Goal: Task Accomplishment & Management: Manage account settings

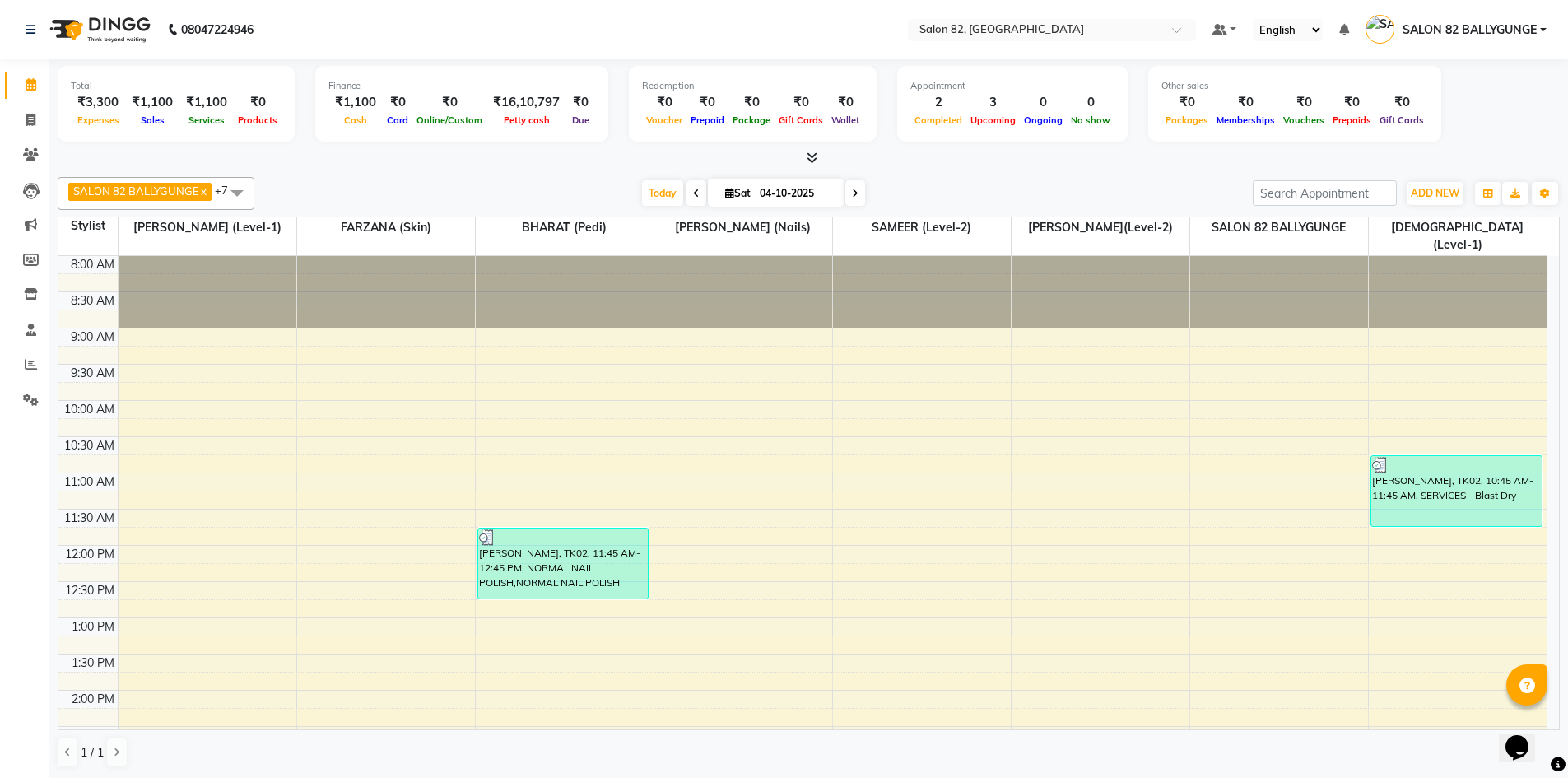
scroll to position [411, 0]
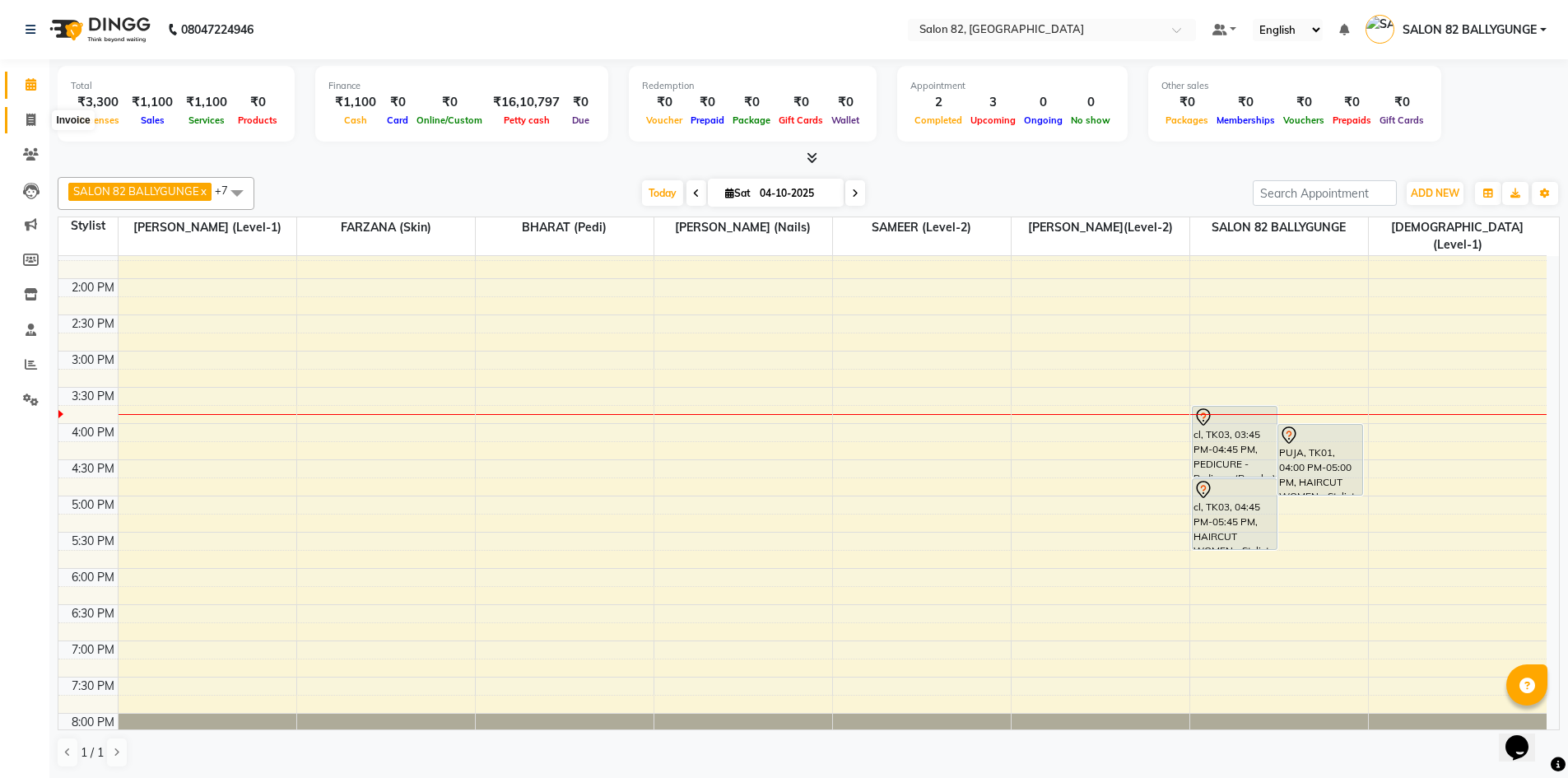
click at [28, 120] on icon at bounding box center [30, 119] width 9 height 13
select select "service"
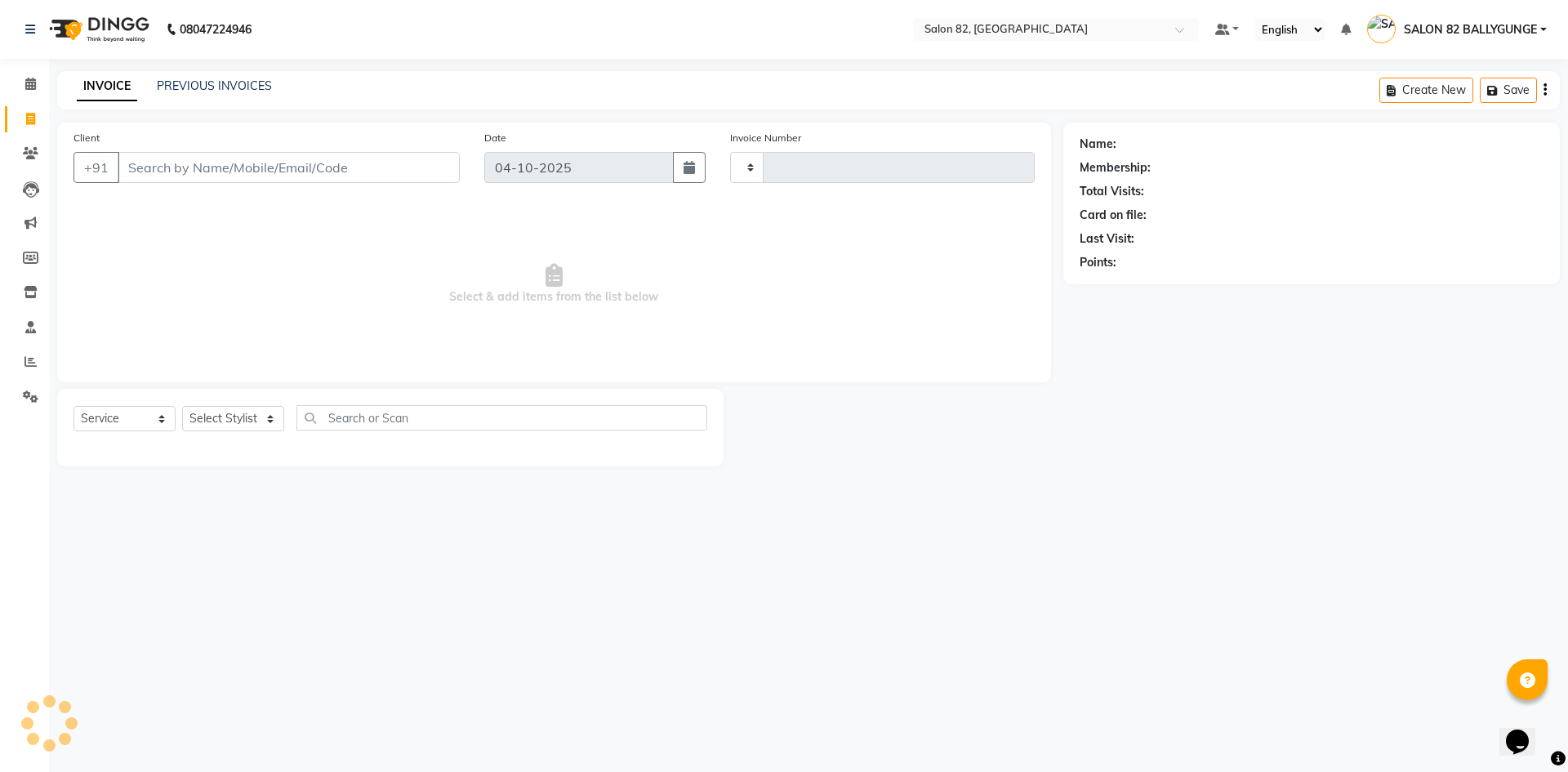
type input "0598"
select select "8702"
click at [266, 416] on select "Select Stylist" at bounding box center [233, 419] width 102 height 25
select select "48716"
click at [183, 406] on select "Select Stylist ABHIJIT (level-1) AKTAR Altmas [PERSON_NAME] BHARAT (Pedi) [PERS…" at bounding box center [245, 419] width 124 height 25
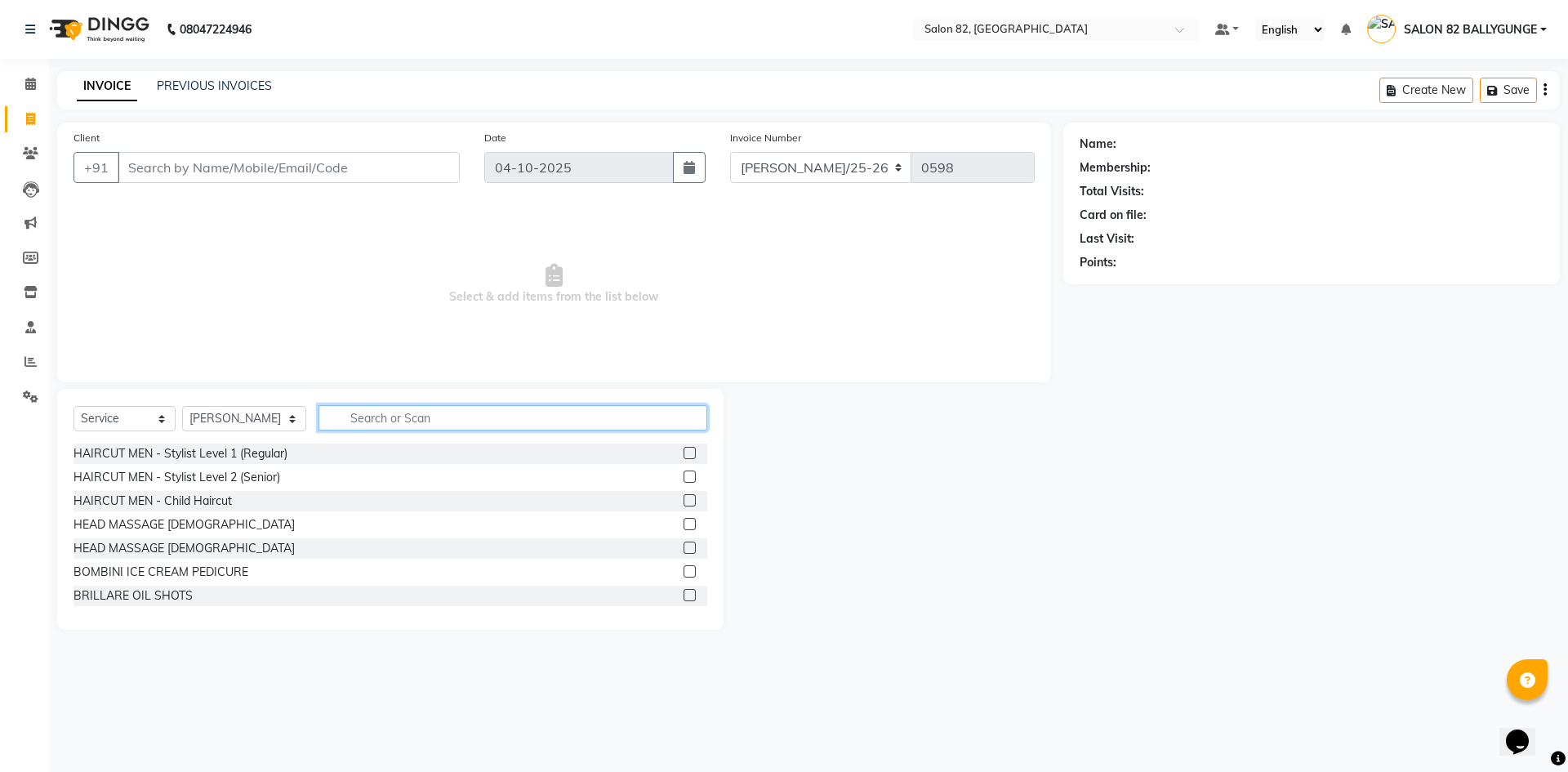
click at [350, 423] on input "text" at bounding box center [513, 418] width 388 height 25
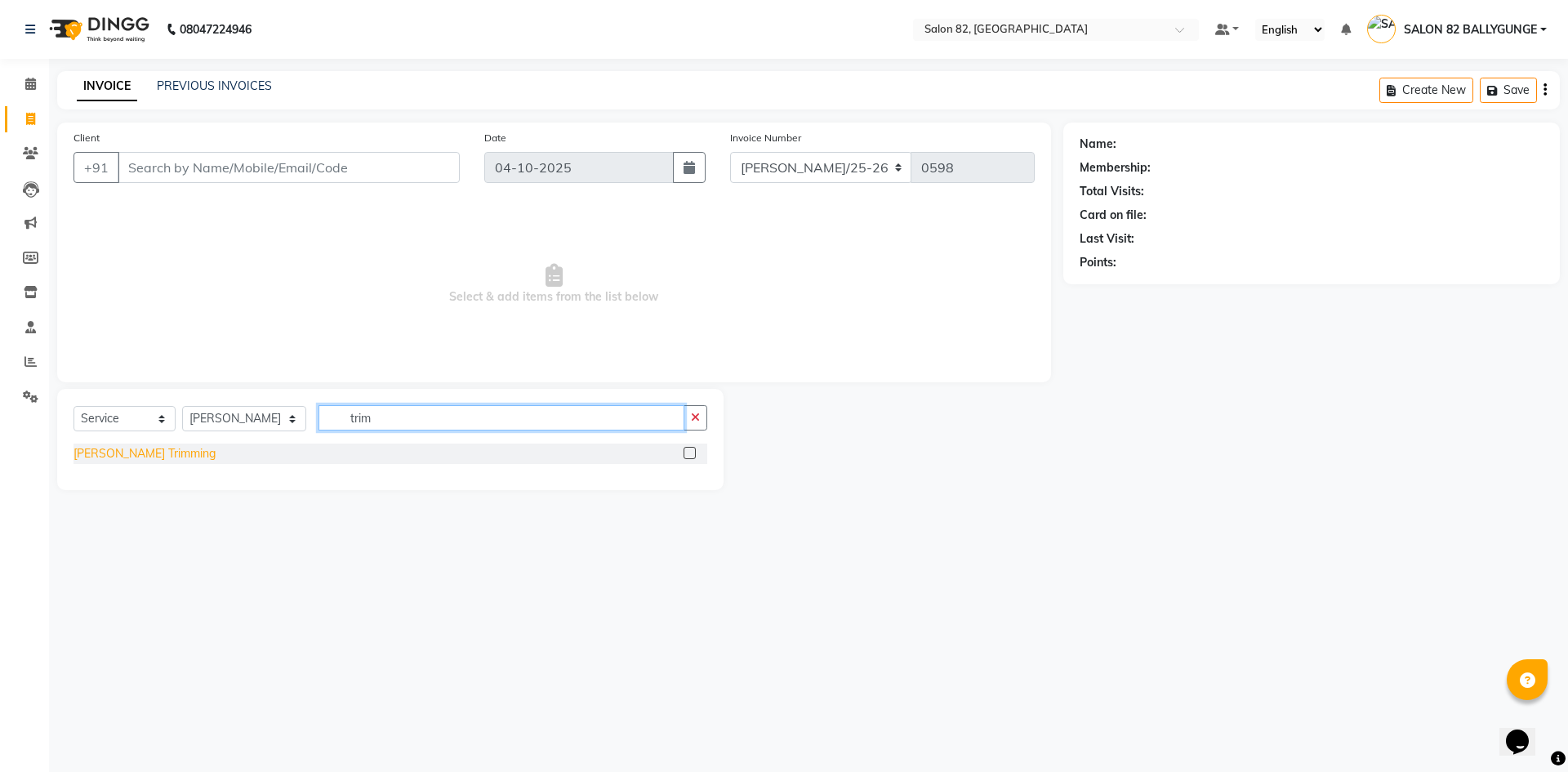
type input "trim"
click at [182, 454] on div "[PERSON_NAME] Trimming" at bounding box center [145, 453] width 142 height 17
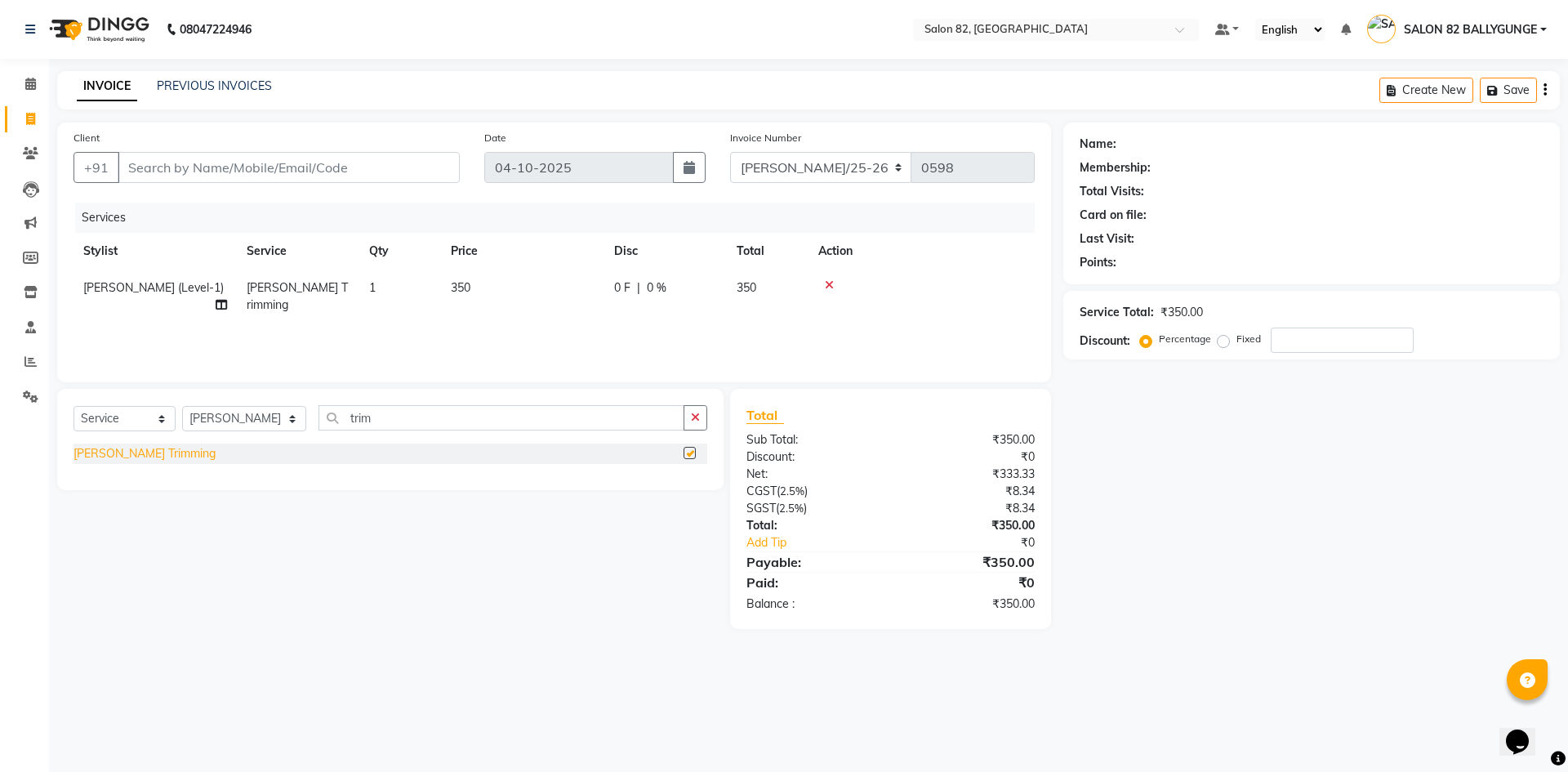
checkbox input "false"
click at [280, 177] on input "Client" at bounding box center [288, 167] width 342 height 31
type input "r"
type input "0"
click at [280, 172] on input "[PERSON_NAME]" at bounding box center [247, 167] width 259 height 31
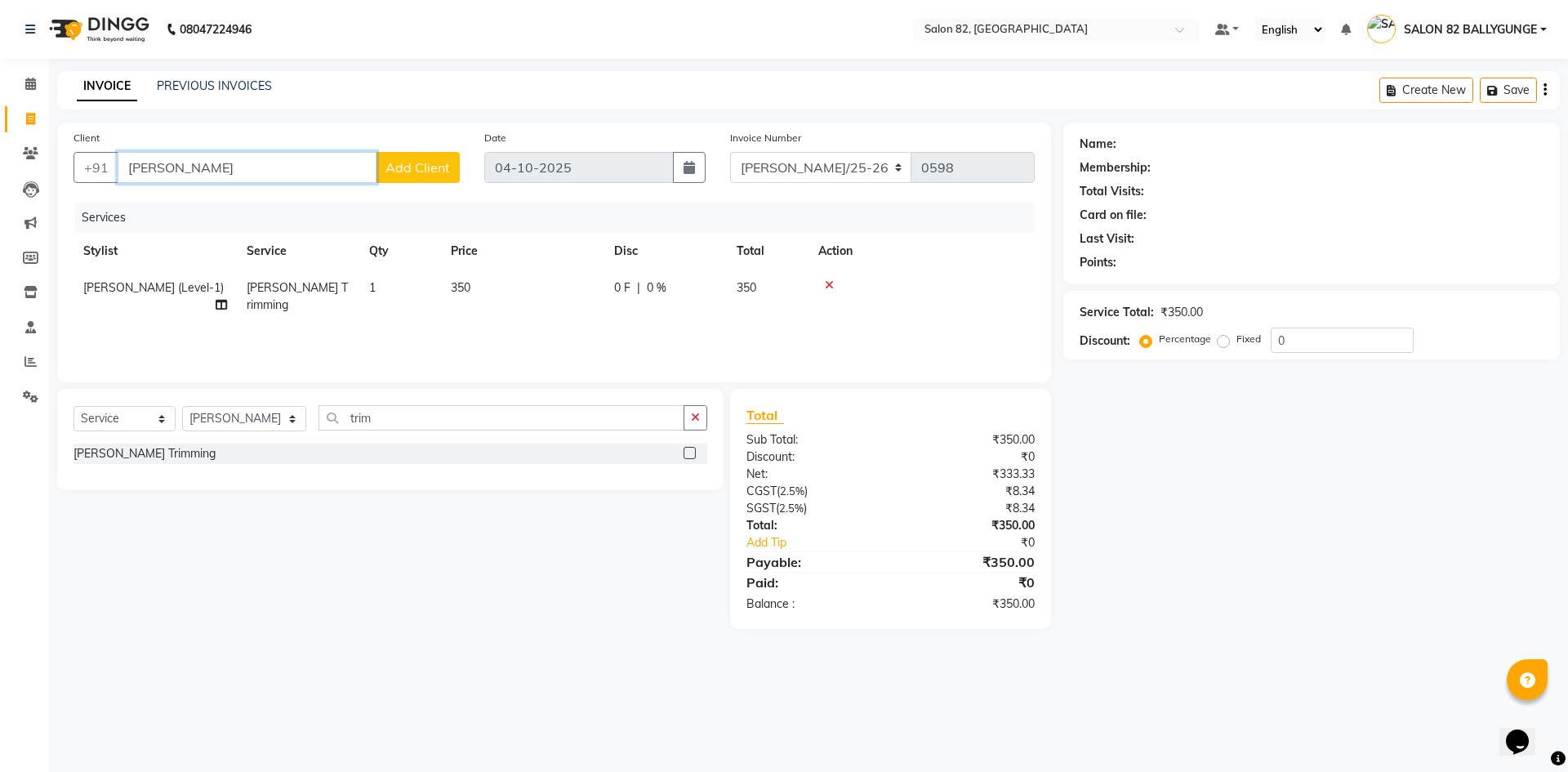
type input "[PERSON_NAME]"
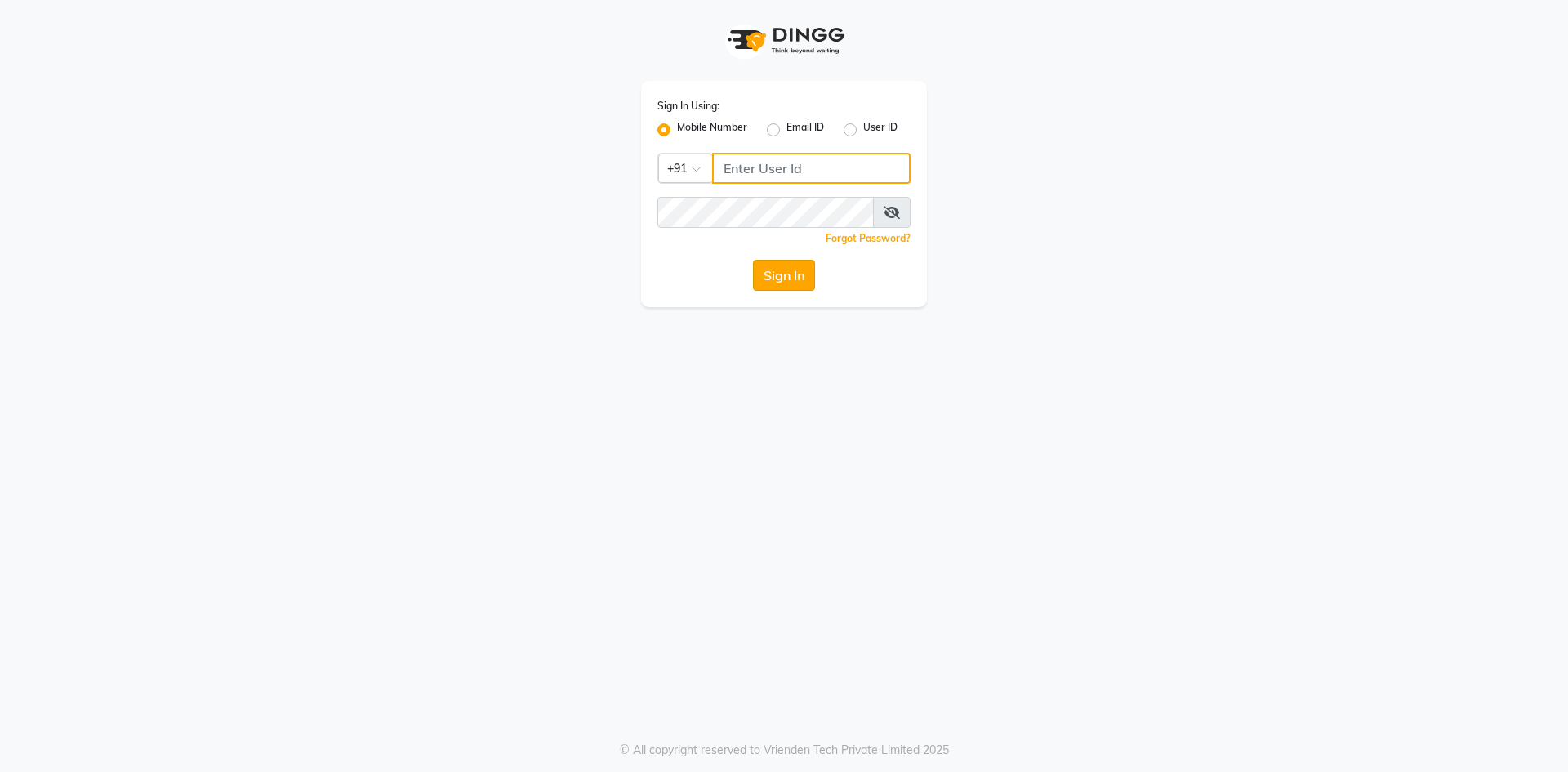
type input "8298218282"
click at [787, 271] on button "Sign In" at bounding box center [784, 275] width 62 height 31
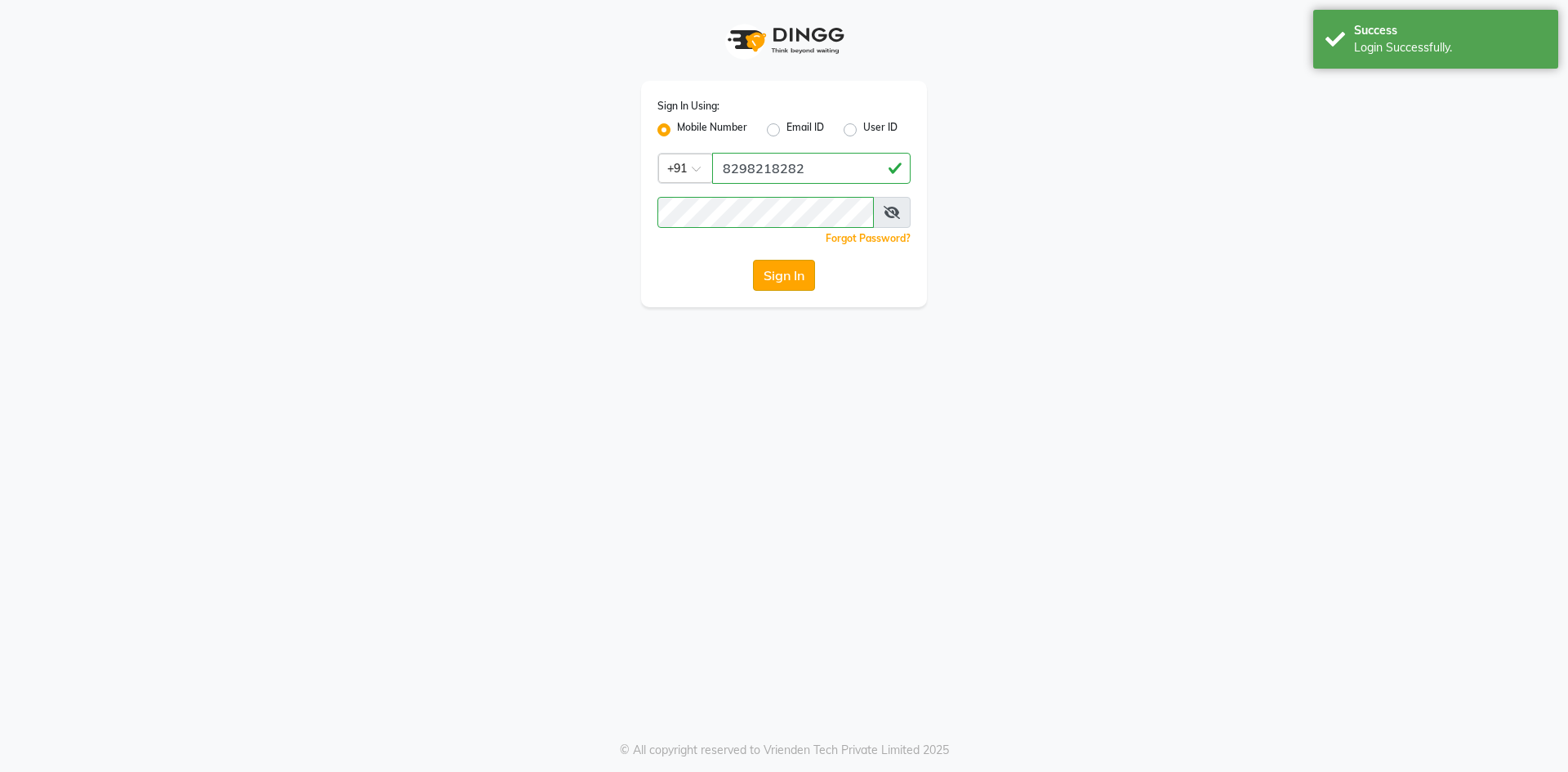
select select "service"
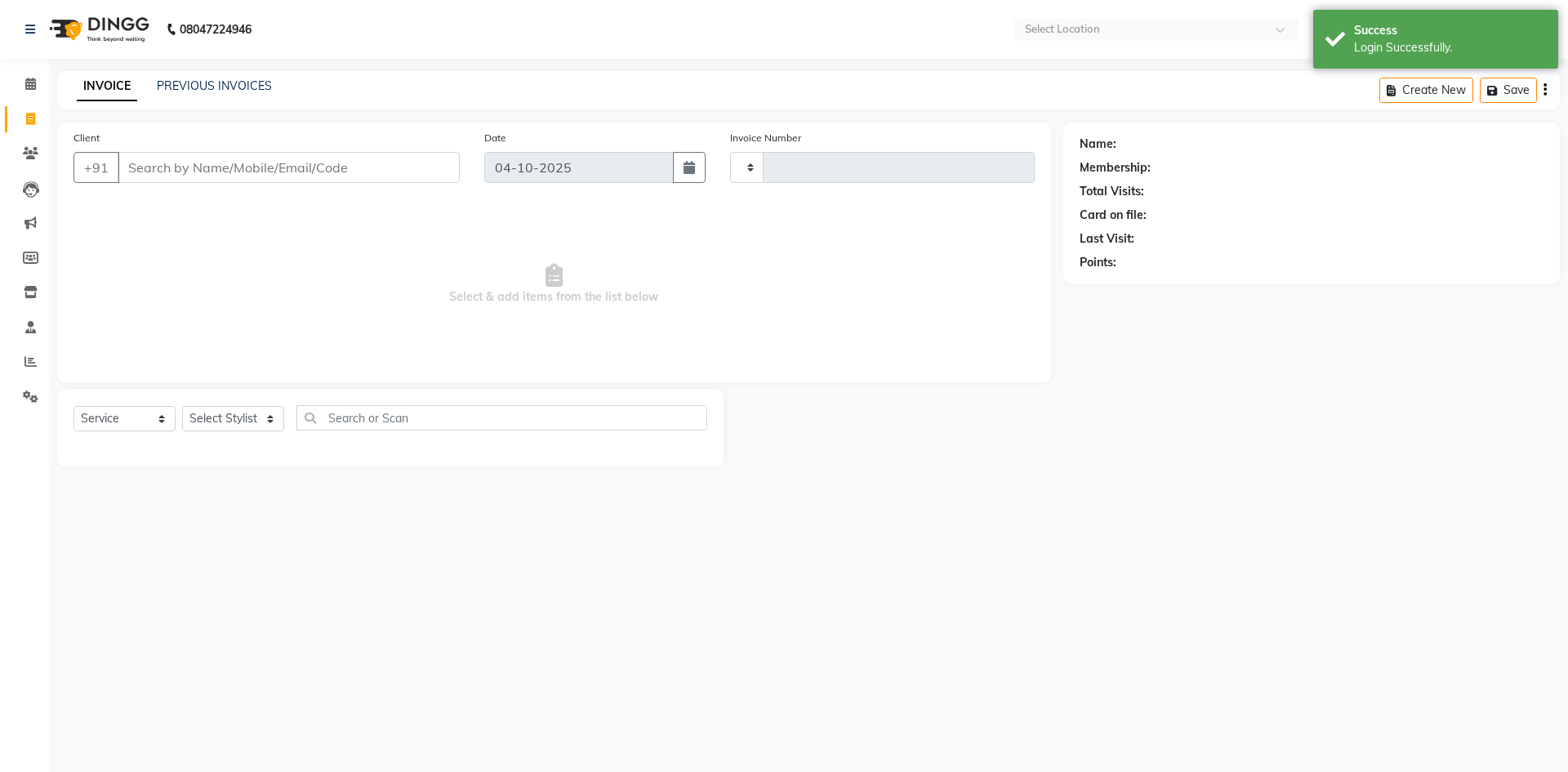
type input "0598"
select select "en"
select select "8702"
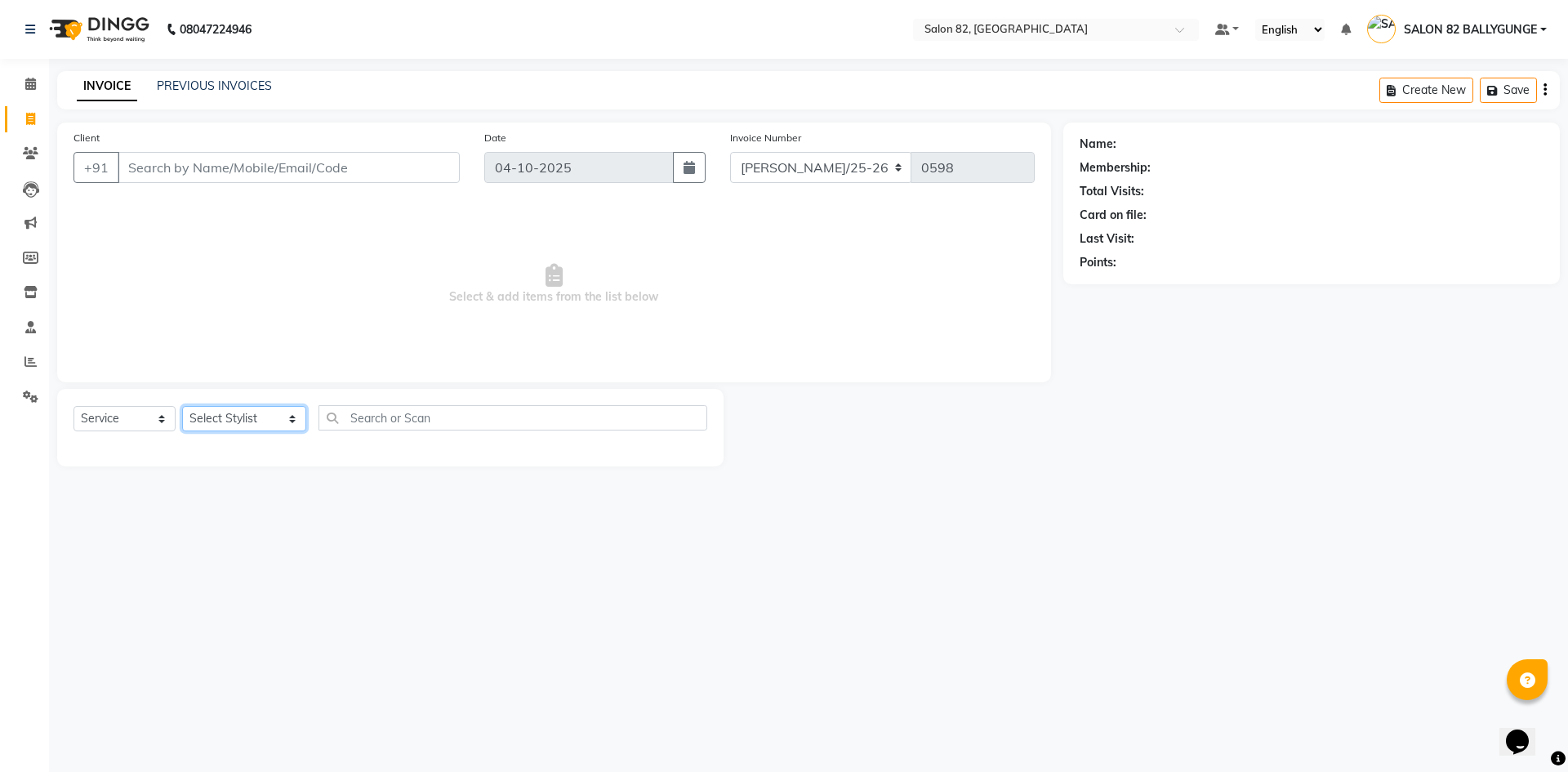
click at [277, 409] on select "Select Stylist ABHIJIT (level-1) AKTAR Altmas [PERSON_NAME] BHARAT (Pedi) [PERS…" at bounding box center [245, 419] width 124 height 25
select select "48716"
click at [183, 406] on select "Select Stylist ABHIJIT (level-1) AKTAR Altmas [PERSON_NAME] BHARAT (Pedi) [PERS…" at bounding box center [245, 419] width 124 height 25
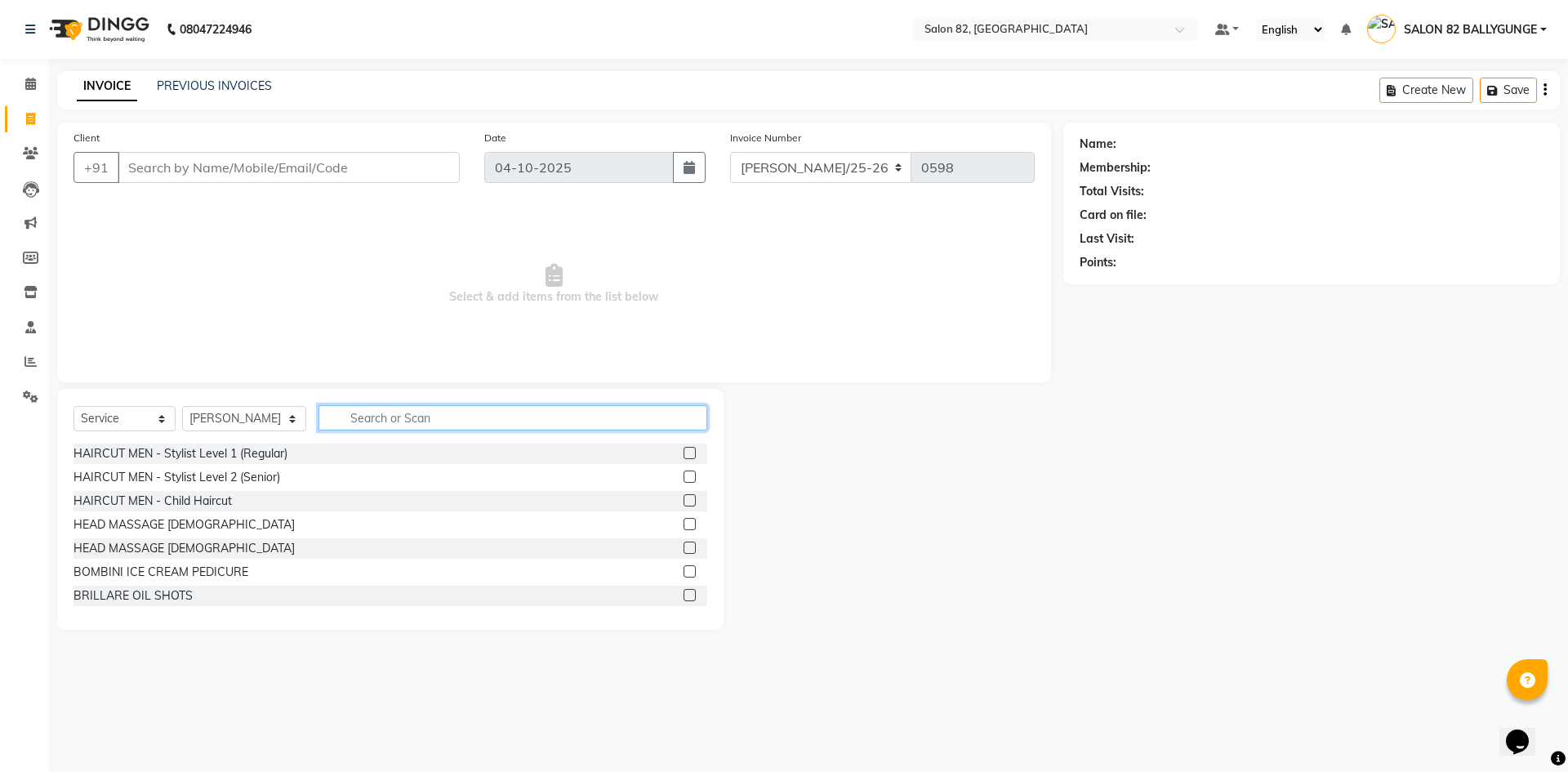
click at [357, 422] on input "text" at bounding box center [513, 418] width 388 height 25
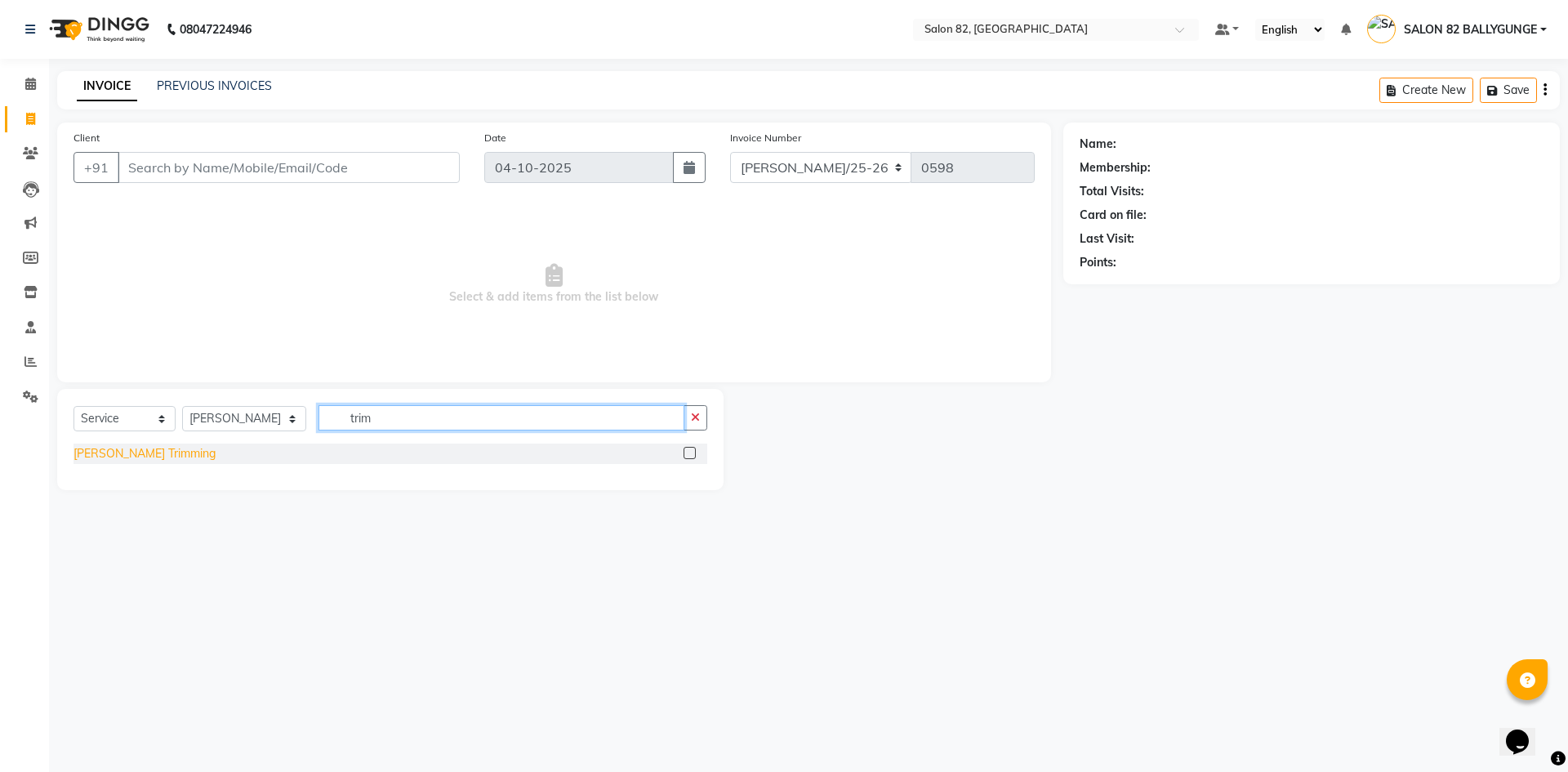
type input "trim"
click at [162, 452] on div "[PERSON_NAME] Trimming" at bounding box center [145, 453] width 142 height 17
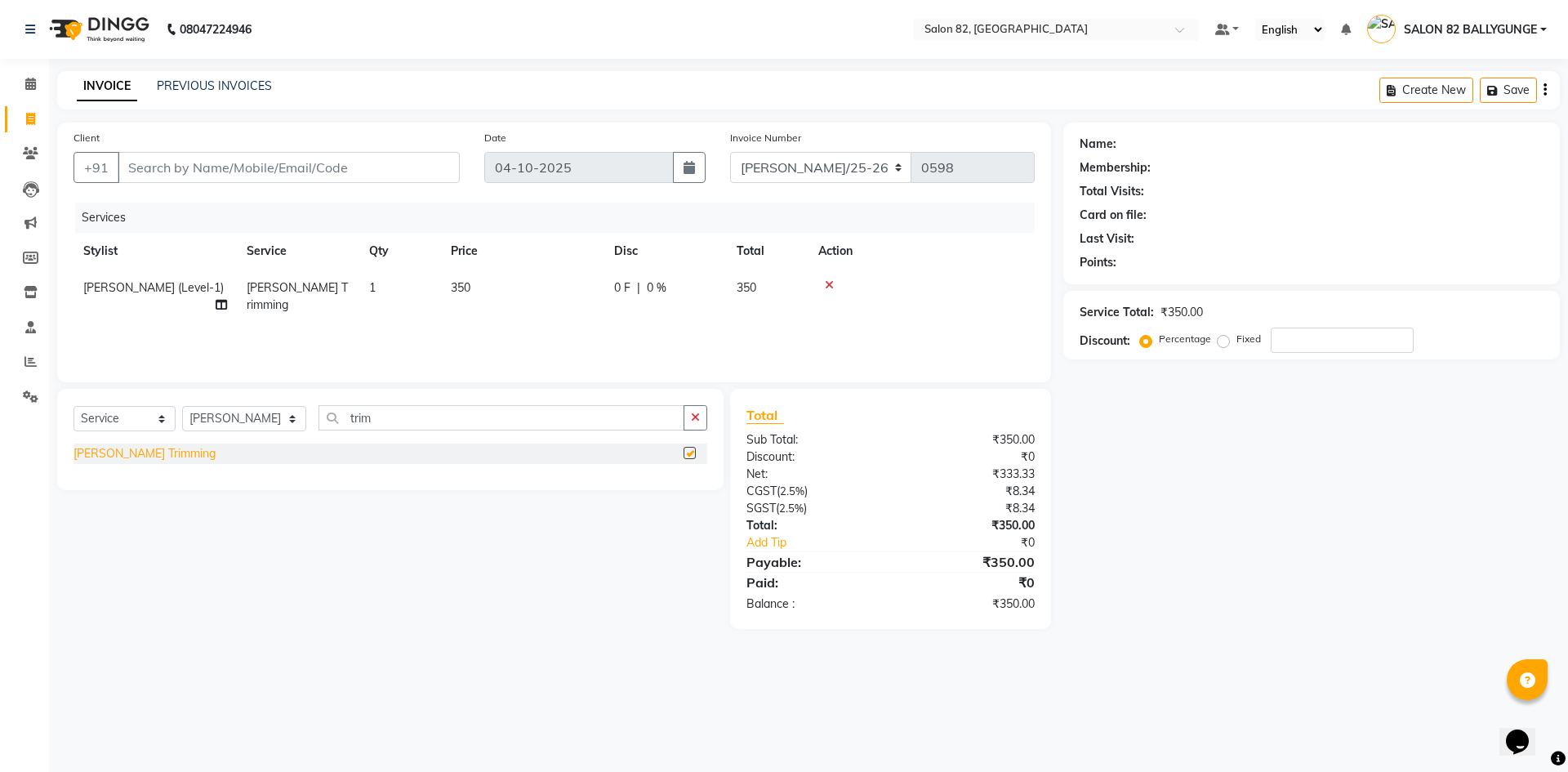
checkbox input "false"
click at [387, 168] on input "Client" at bounding box center [288, 167] width 342 height 31
click at [354, 159] on input "Client" at bounding box center [288, 167] width 342 height 31
click at [311, 165] on input "Client" at bounding box center [288, 167] width 342 height 31
click at [695, 420] on icon "button" at bounding box center [694, 418] width 9 height 12
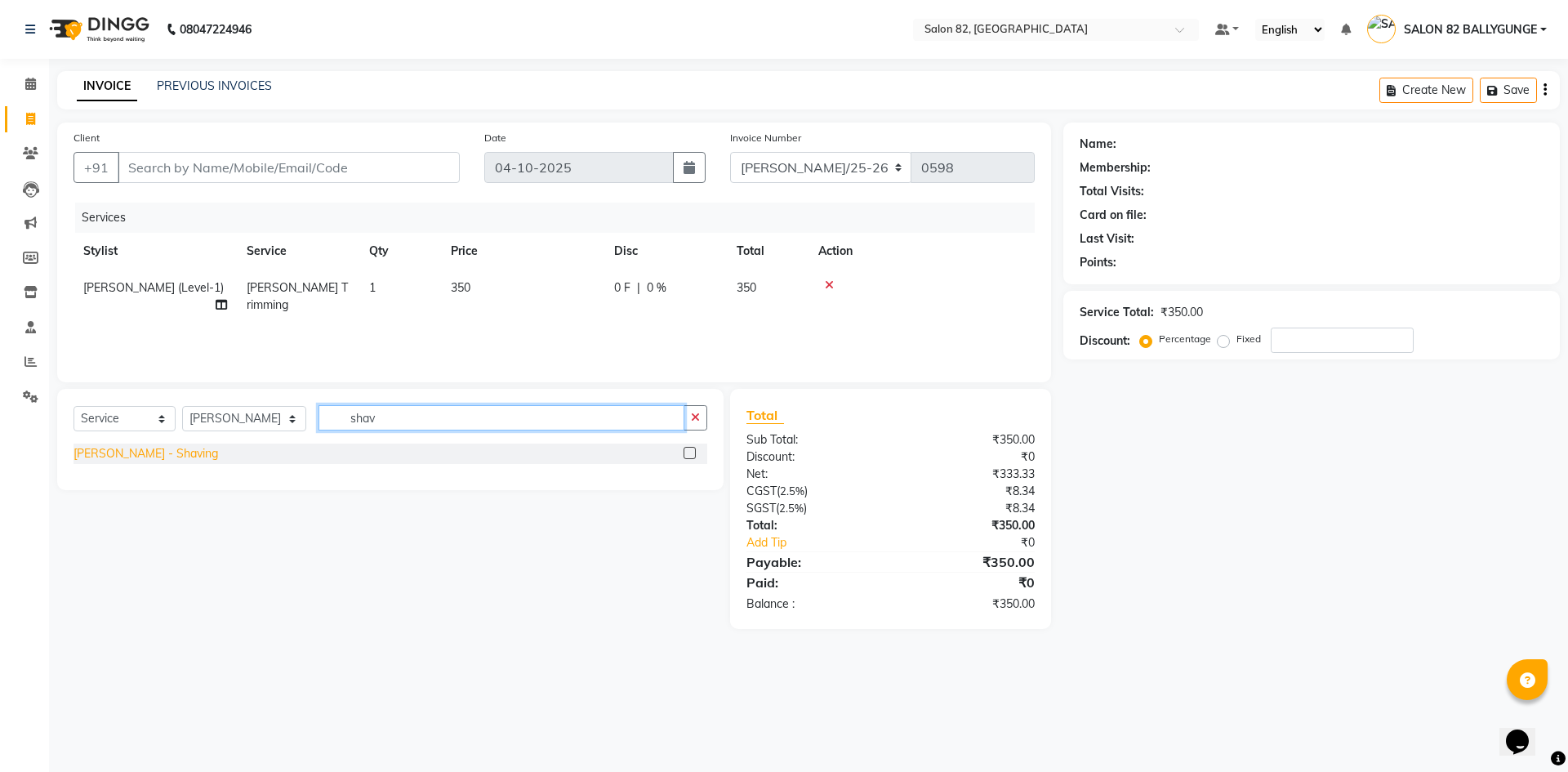
type input "shav"
click at [129, 453] on div "[PERSON_NAME] - Shaving" at bounding box center [146, 453] width 145 height 17
checkbox input "false"
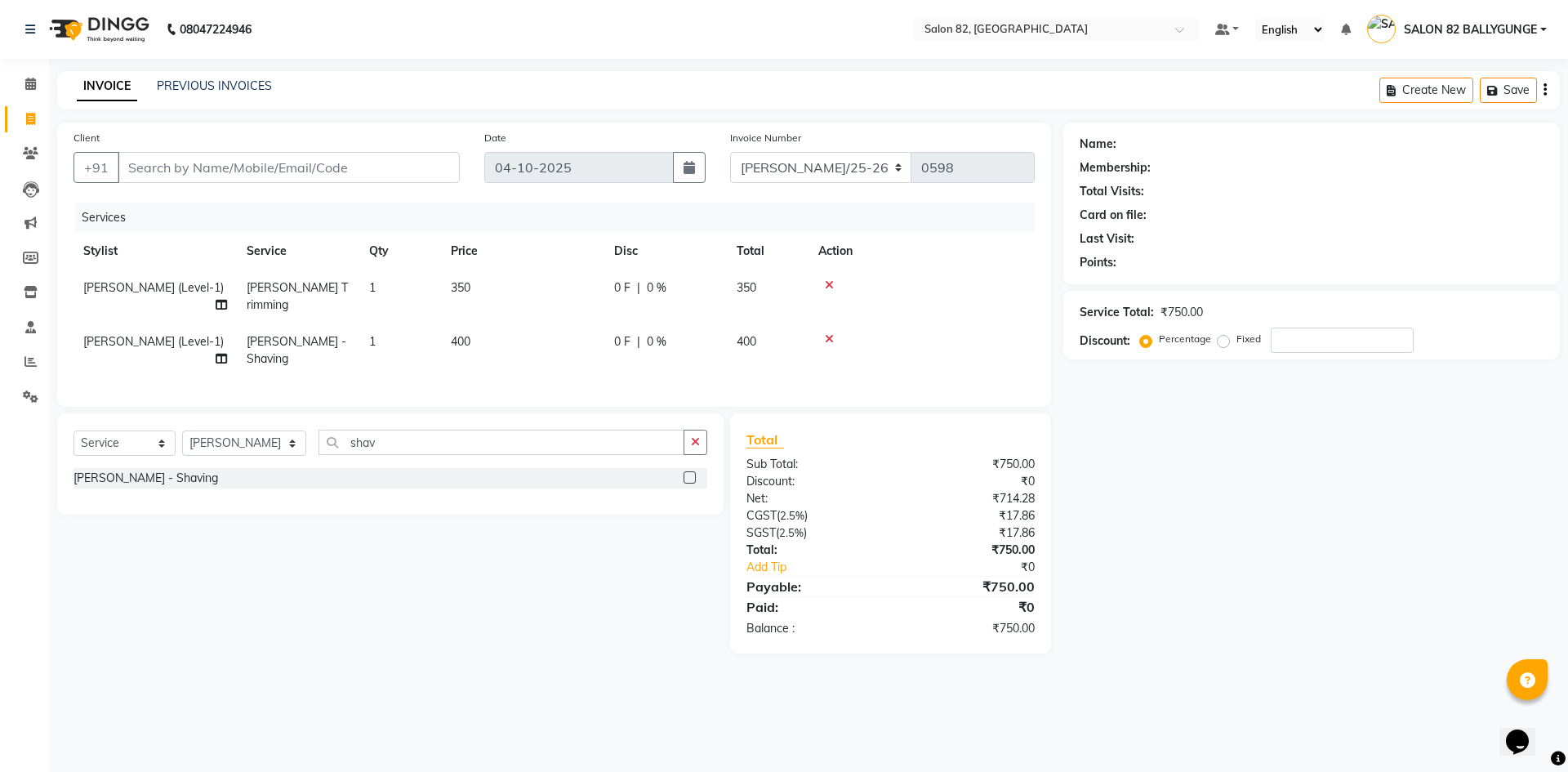
click at [831, 284] on icon at bounding box center [828, 285] width 9 height 12
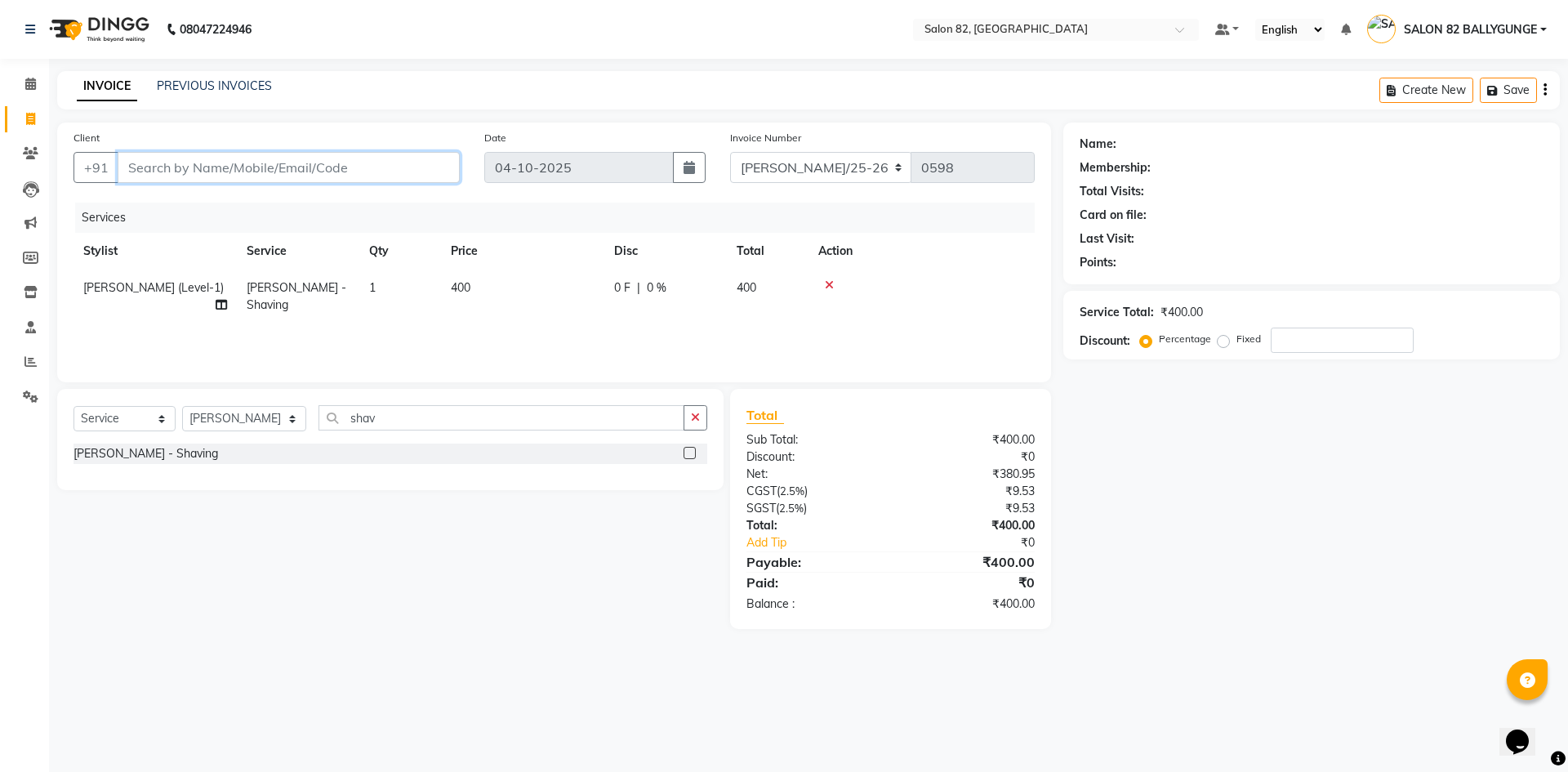
click at [276, 173] on input "Client" at bounding box center [288, 167] width 342 height 31
click at [316, 162] on input "Client" at bounding box center [288, 167] width 342 height 31
type input "8"
type input "0"
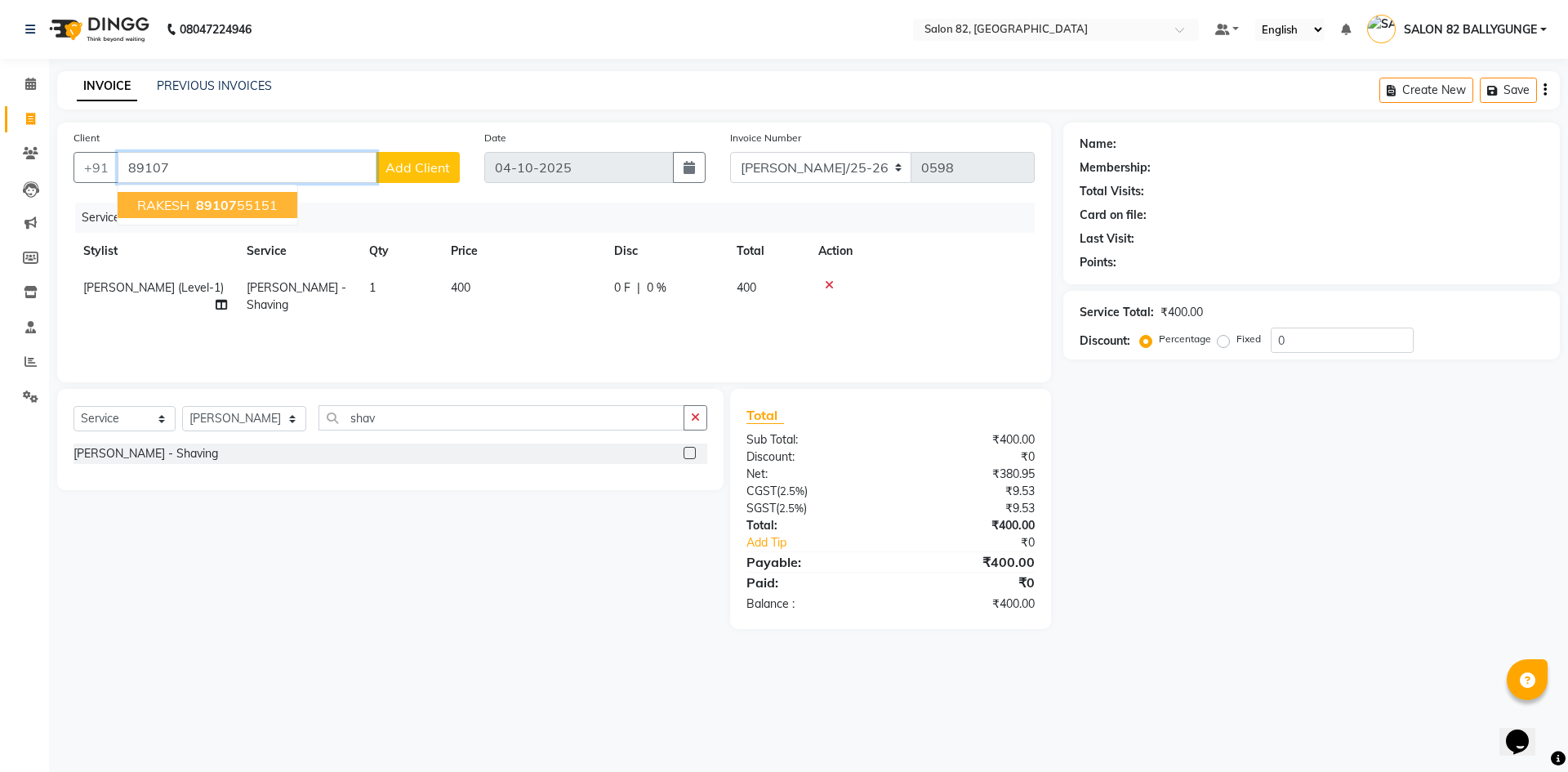
click at [270, 209] on ngb-highlight "89107 55151" at bounding box center [234, 205] width 84 height 17
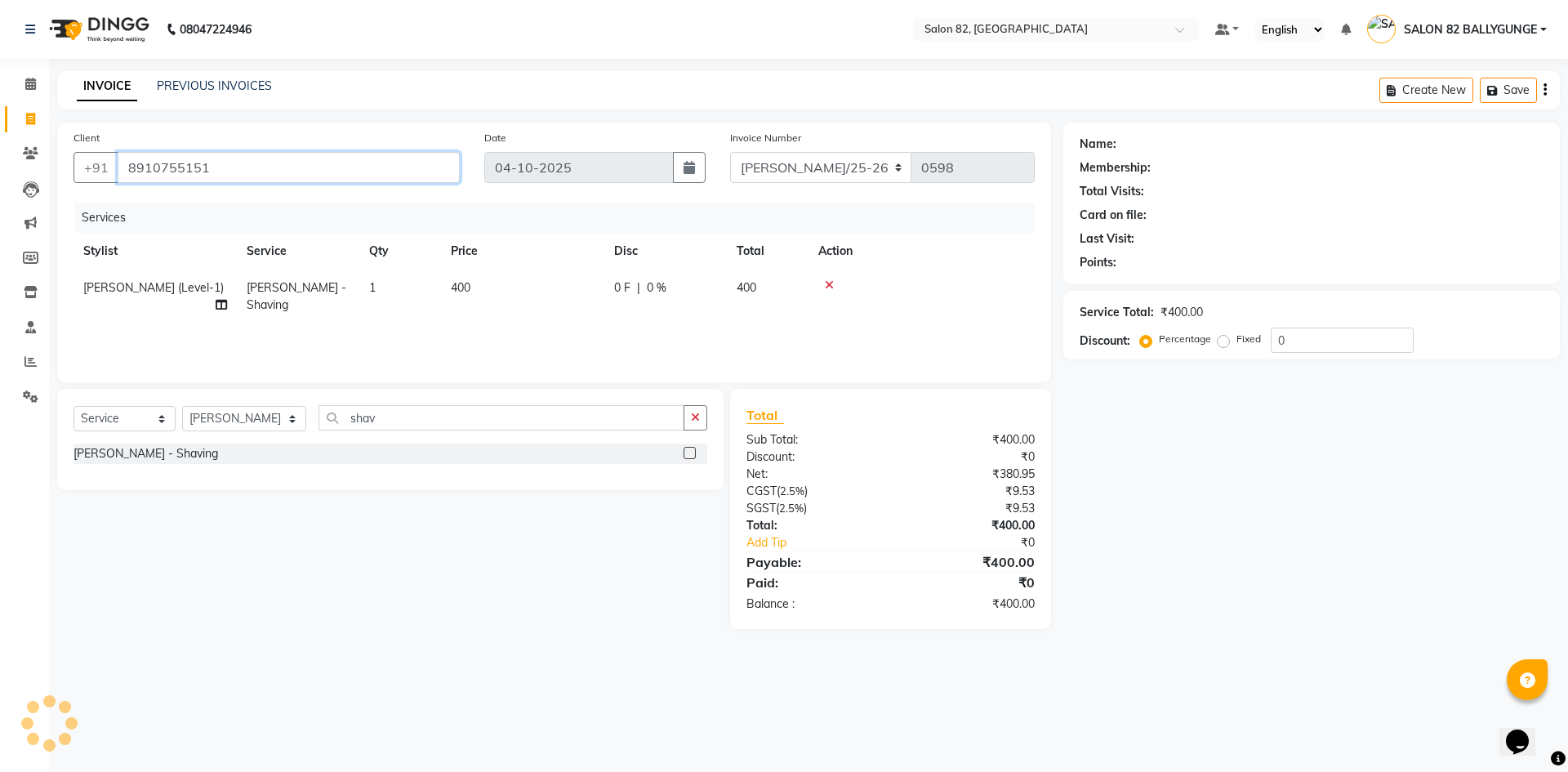
type input "8910755151"
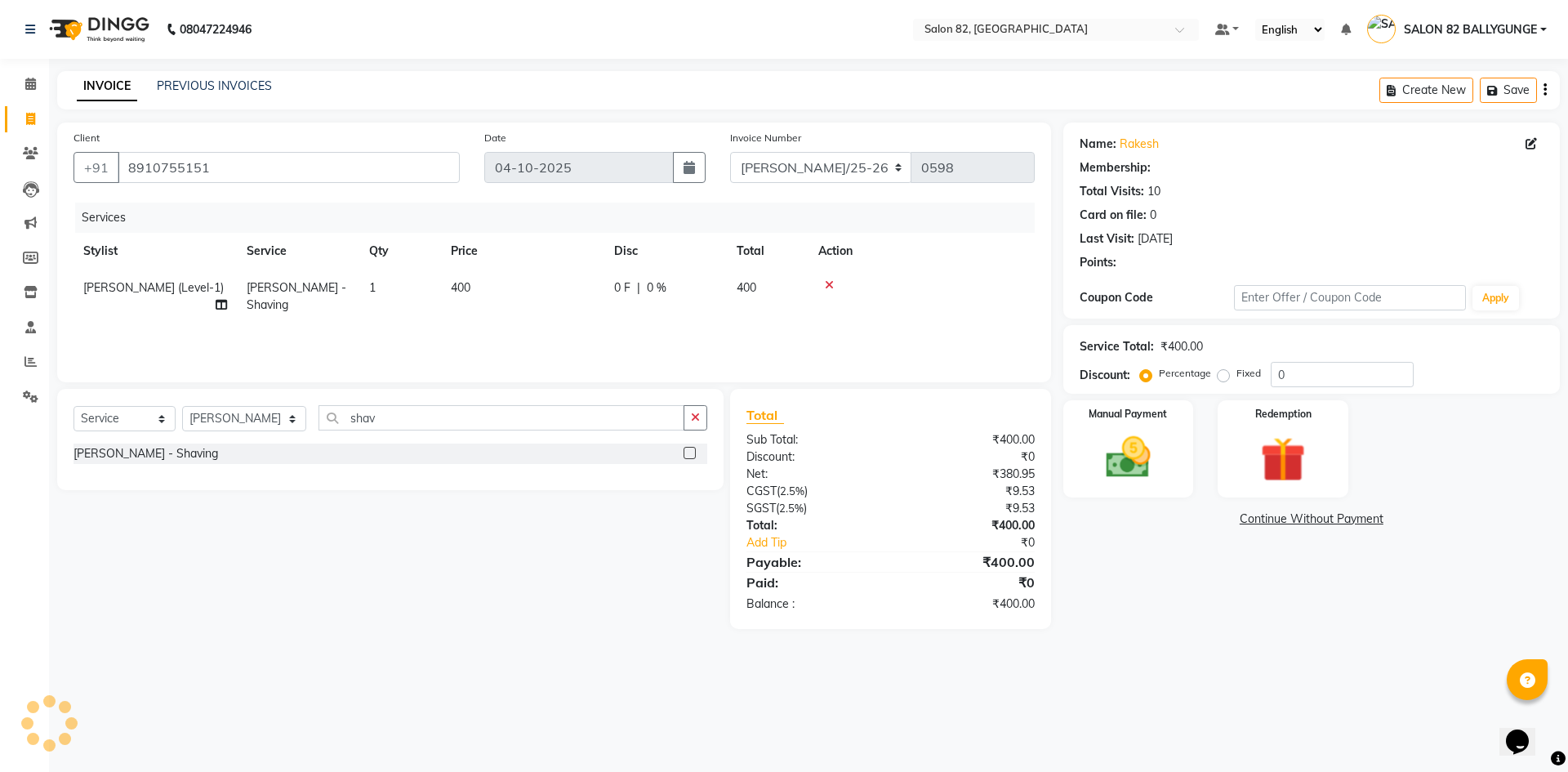
select select "1: Object"
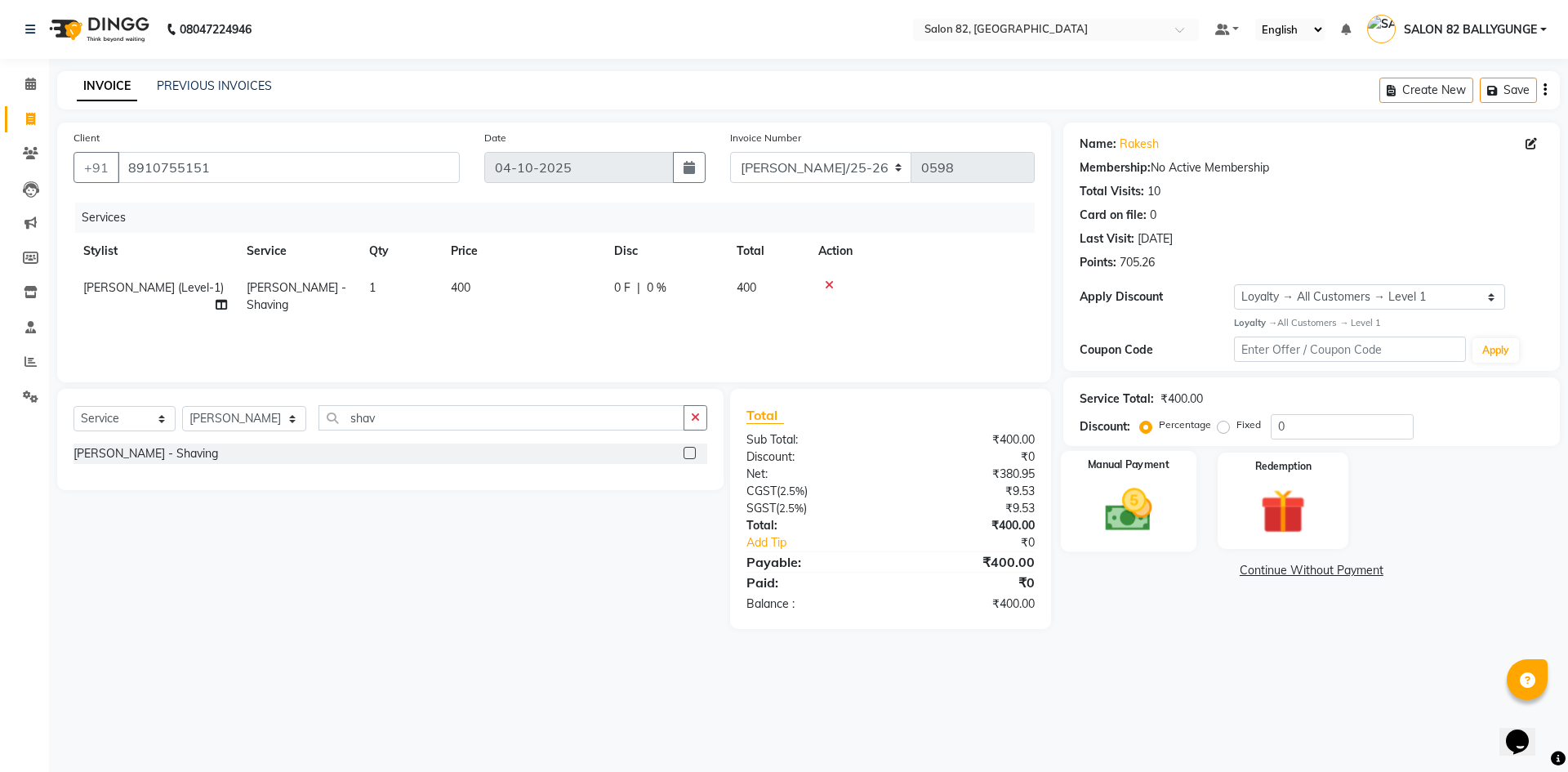
click at [1151, 486] on img at bounding box center [1128, 509] width 76 height 53
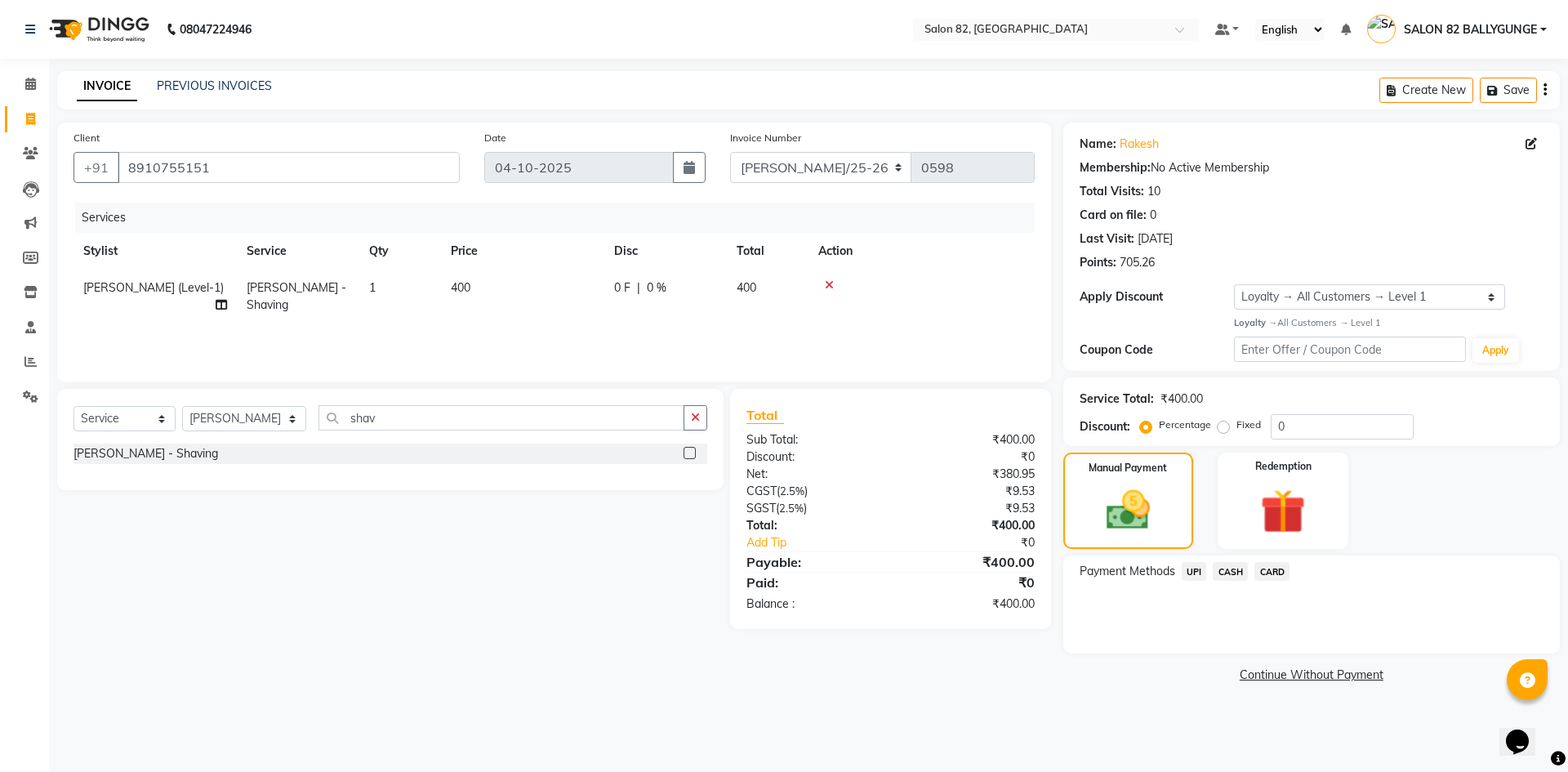
click at [1193, 570] on span "UPI" at bounding box center [1194, 571] width 25 height 18
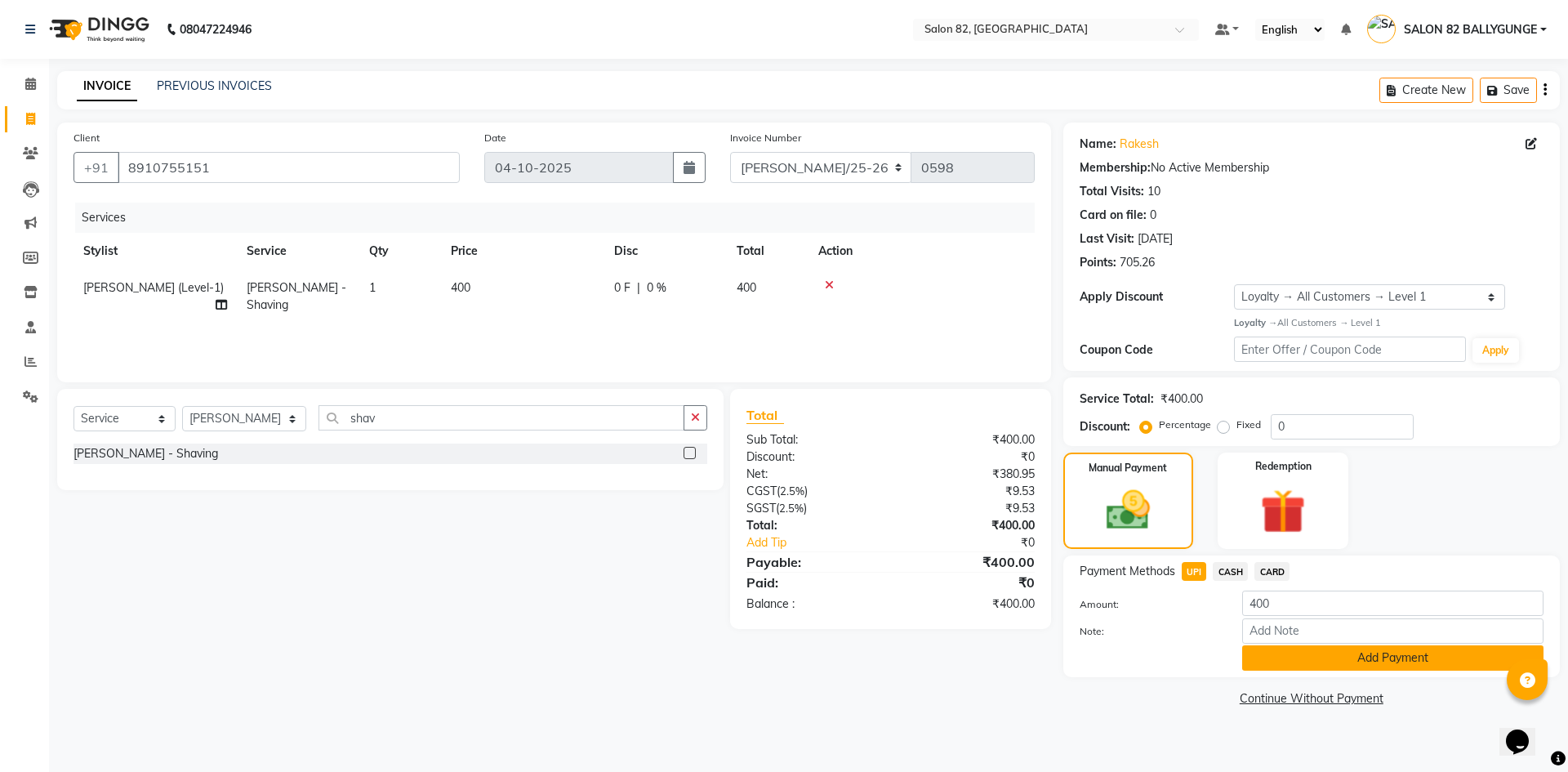
click at [1325, 662] on button "Add Payment" at bounding box center [1392, 657] width 301 height 25
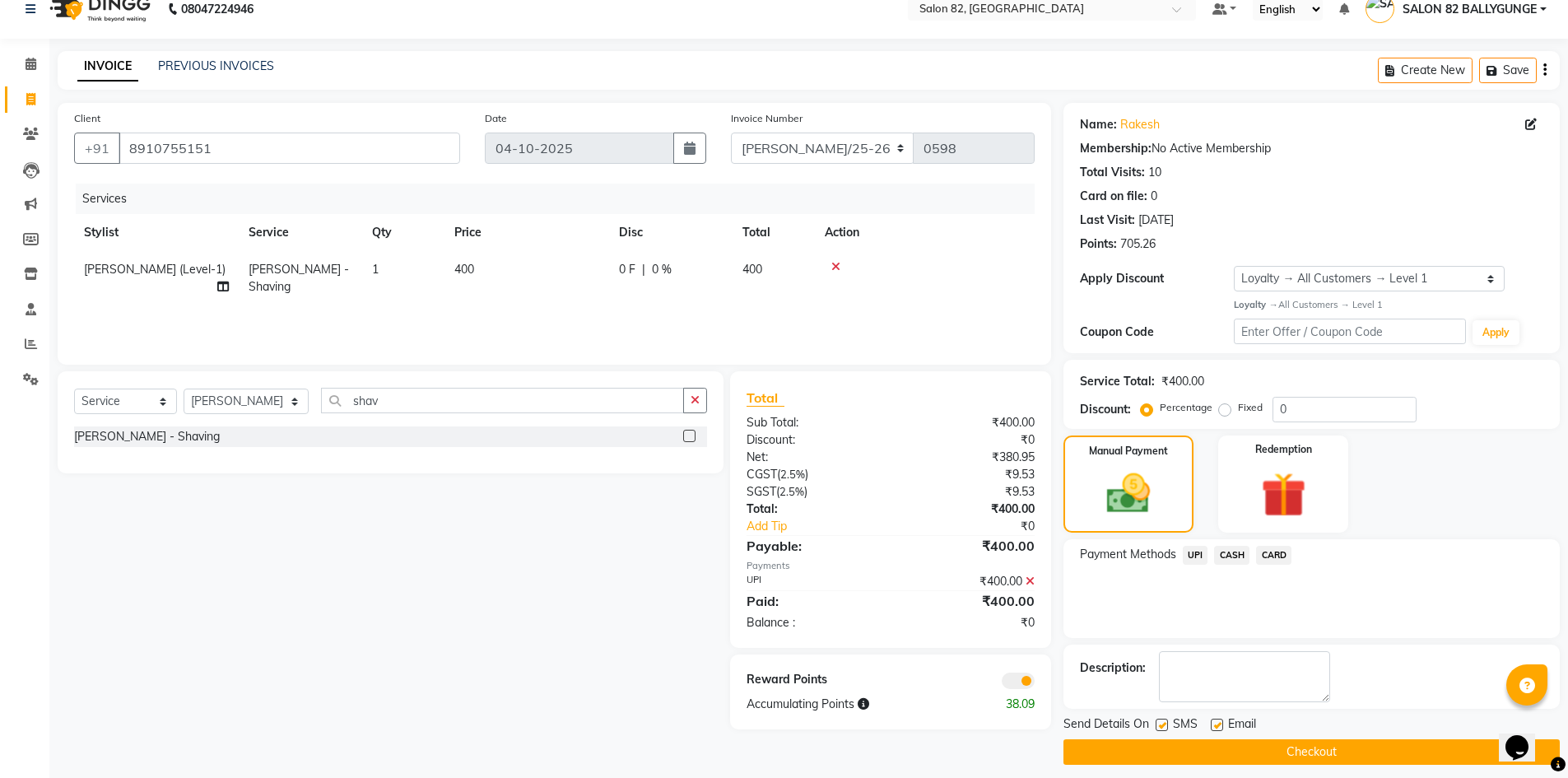
scroll to position [32, 0]
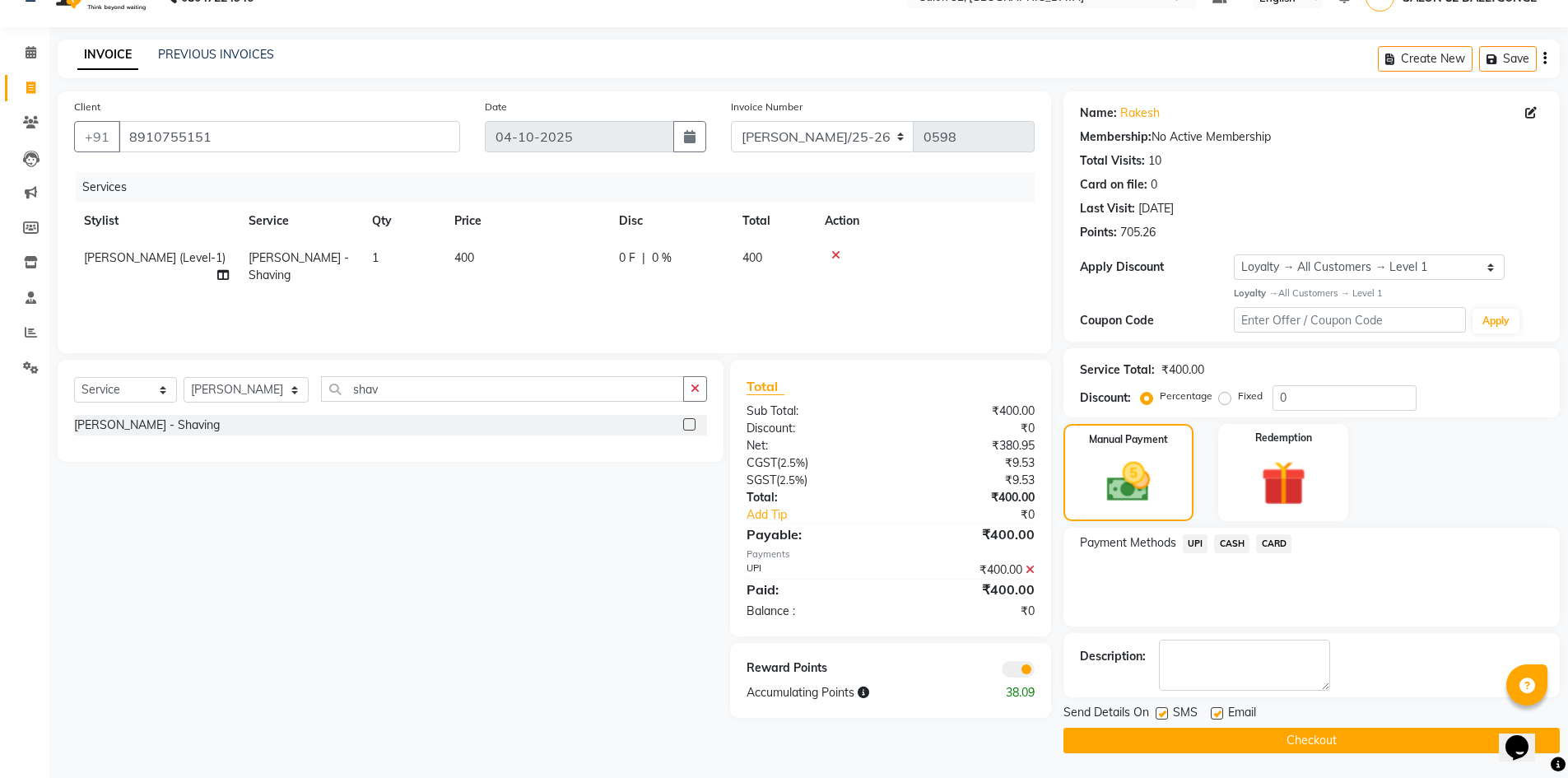
click at [1292, 733] on button "Checkout" at bounding box center [1311, 740] width 496 height 25
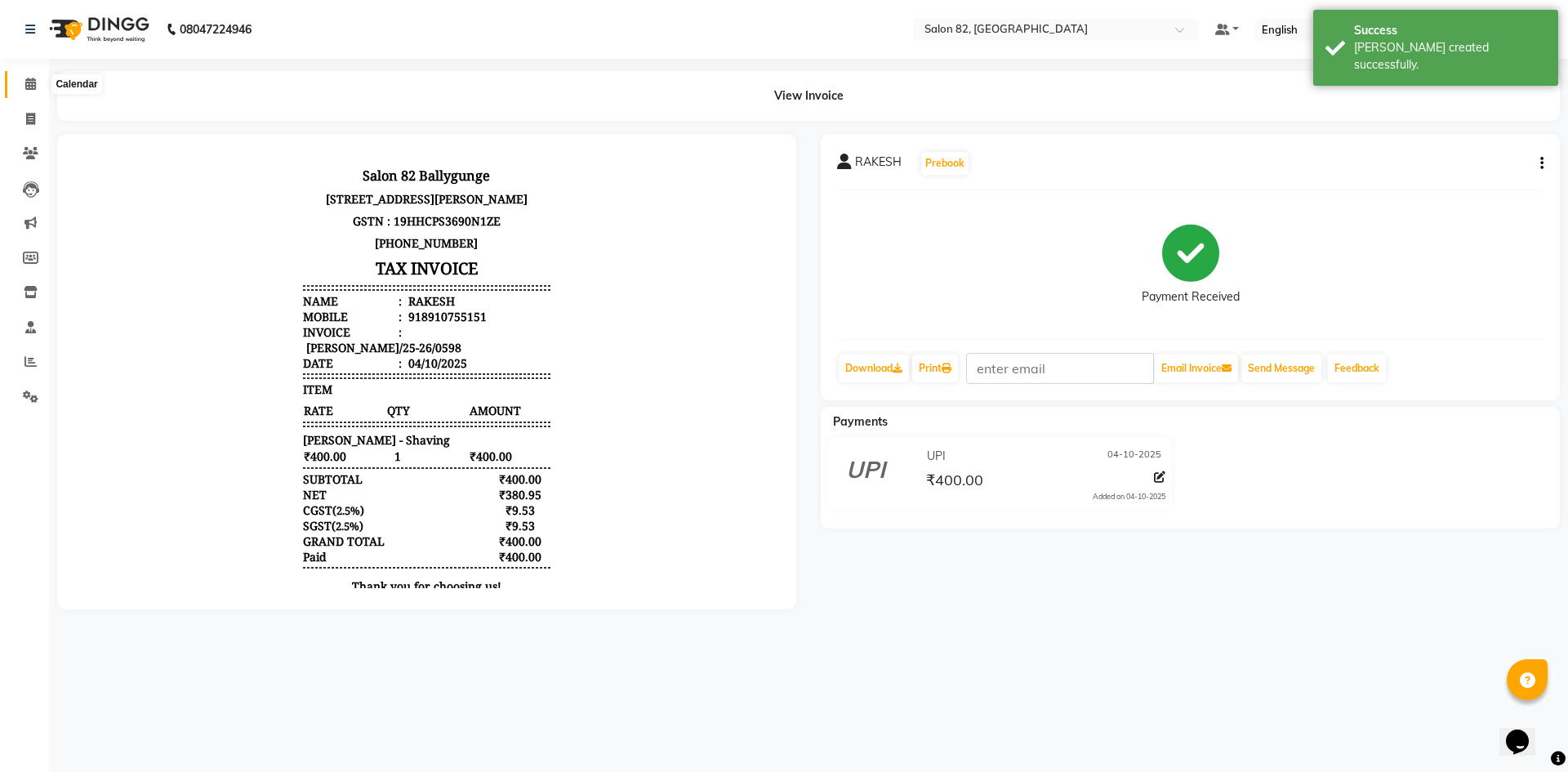
click at [34, 85] on icon at bounding box center [30, 84] width 11 height 13
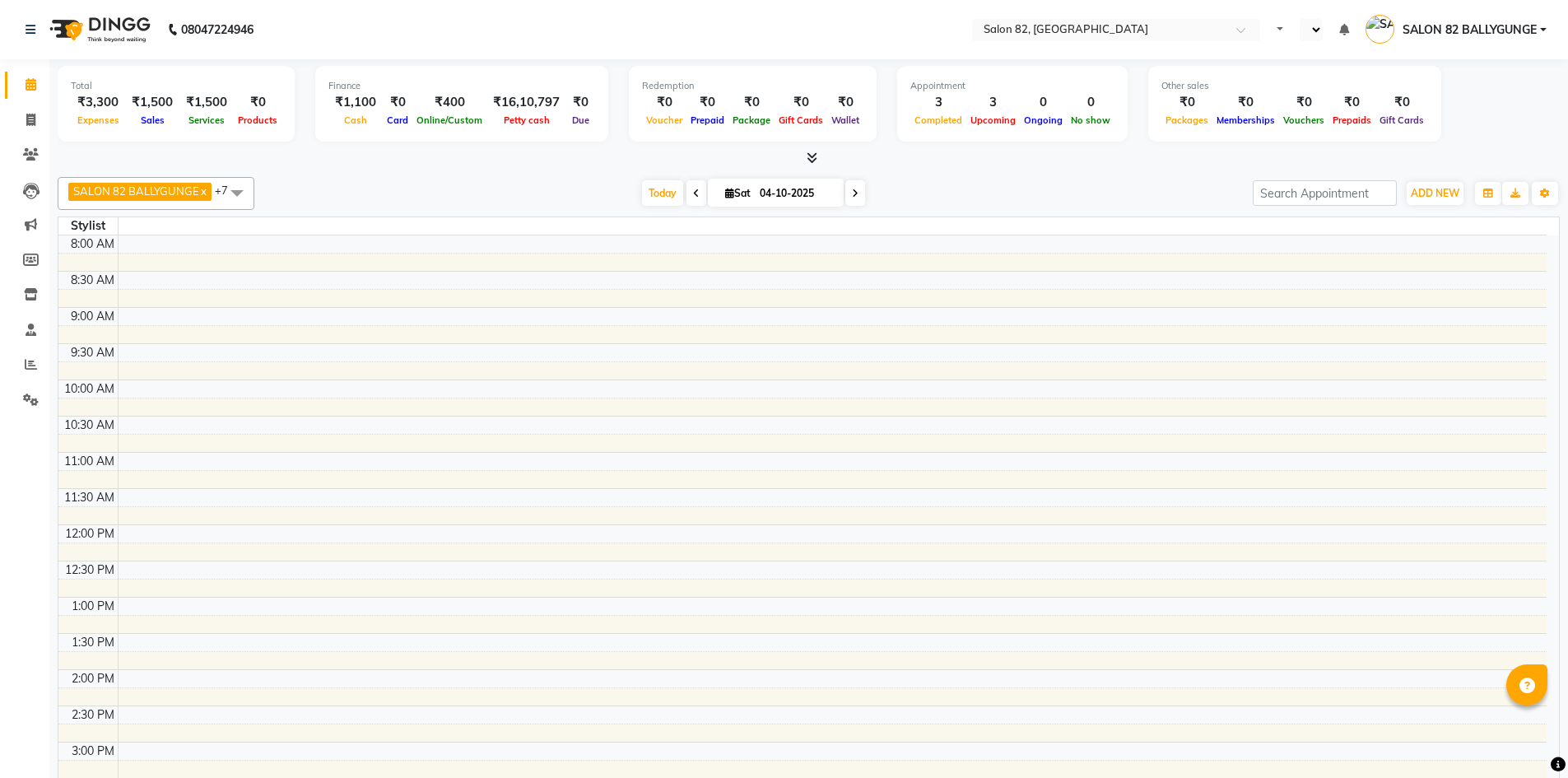
select select "en"
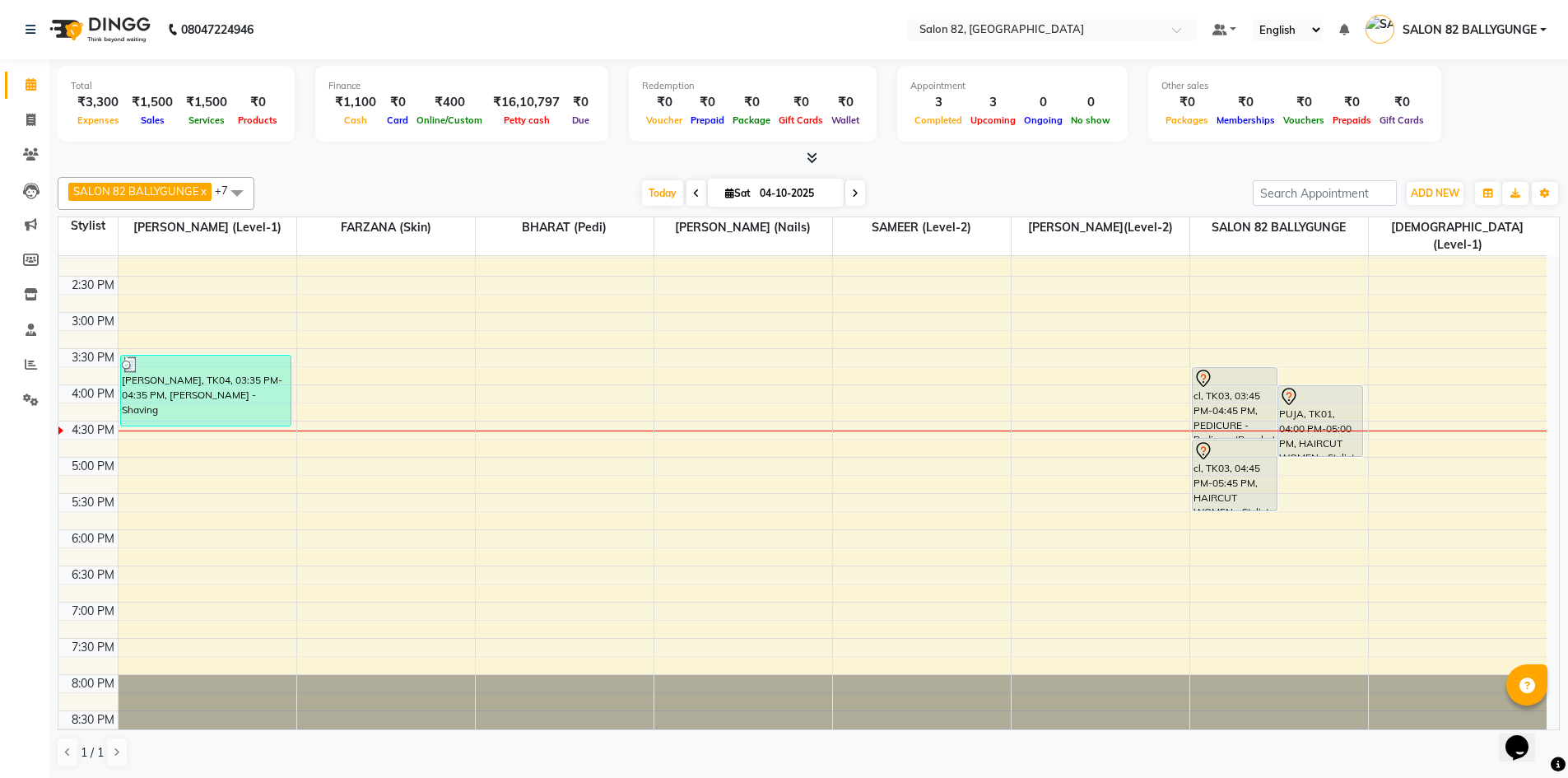
scroll to position [1, 0]
click at [28, 115] on icon at bounding box center [30, 118] width 9 height 13
select select "service"
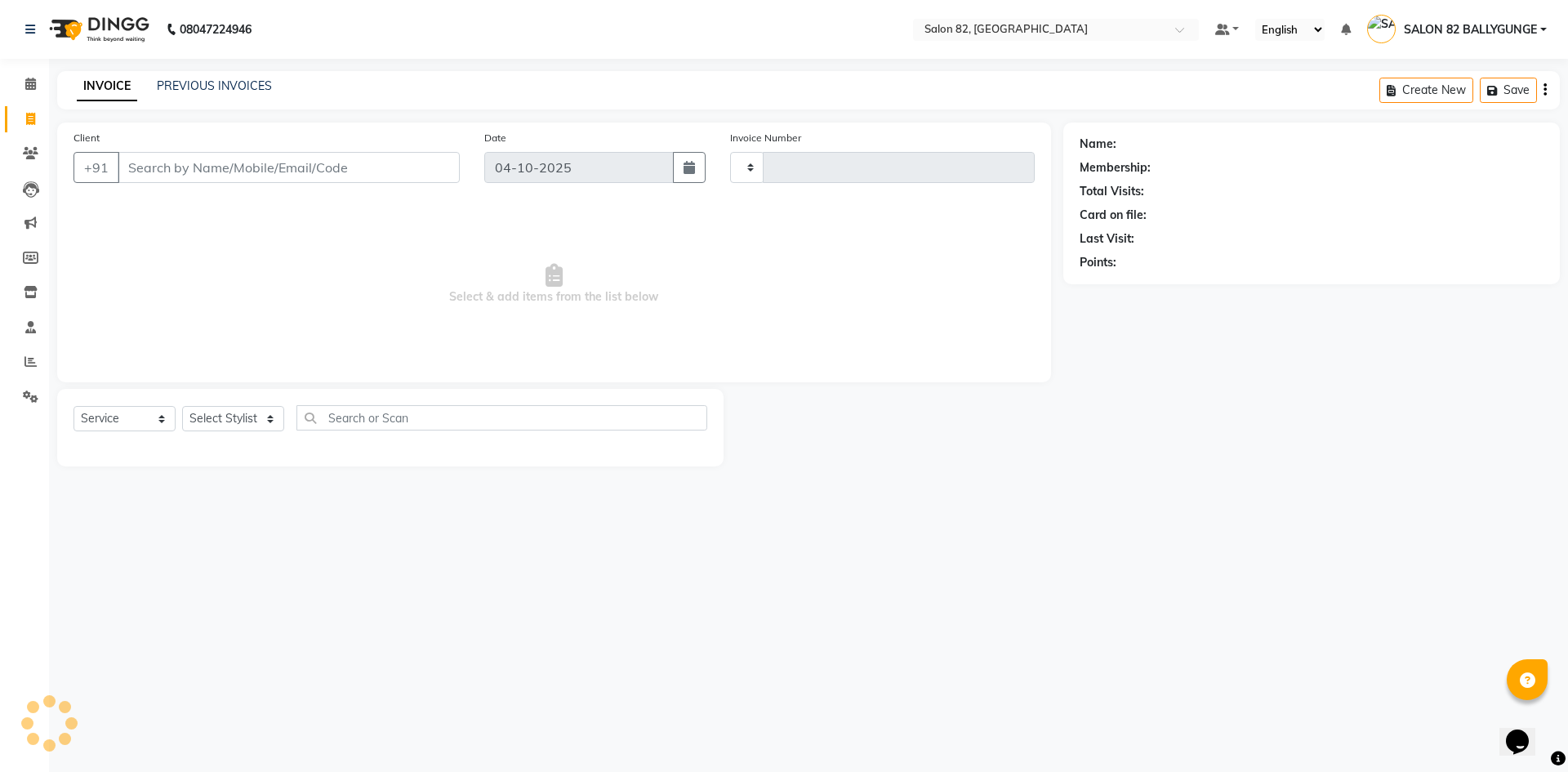
type input "0599"
select select "8702"
click at [143, 415] on select "Select Service Product Membership Package Voucher Prepaid Gift Card" at bounding box center [124, 419] width 102 height 25
select select "product"
click at [74, 406] on select "Select Service Product Membership Package Voucher Prepaid Gift Card" at bounding box center [124, 419] width 102 height 25
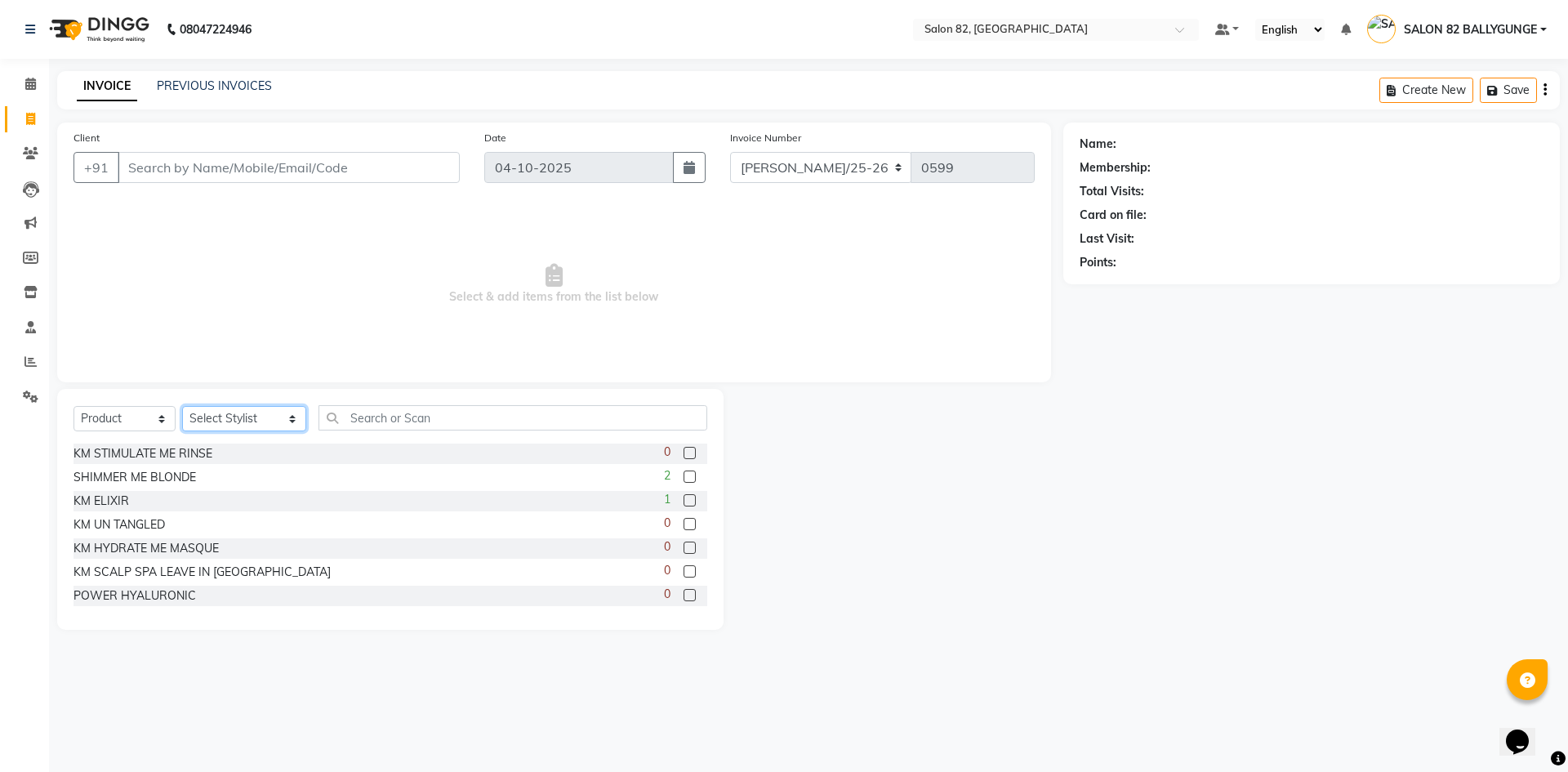
click at [238, 420] on select "Select Stylist ABHIJIT (level-1) AKTAR Altmas [PERSON_NAME] BHARAT (Pedi) [PERS…" at bounding box center [245, 419] width 124 height 25
select select "62872"
click at [183, 406] on select "Select Stylist ABHIJIT (level-1) AKTAR Altmas [PERSON_NAME] BHARAT (Pedi) [PERS…" at bounding box center [245, 419] width 124 height 25
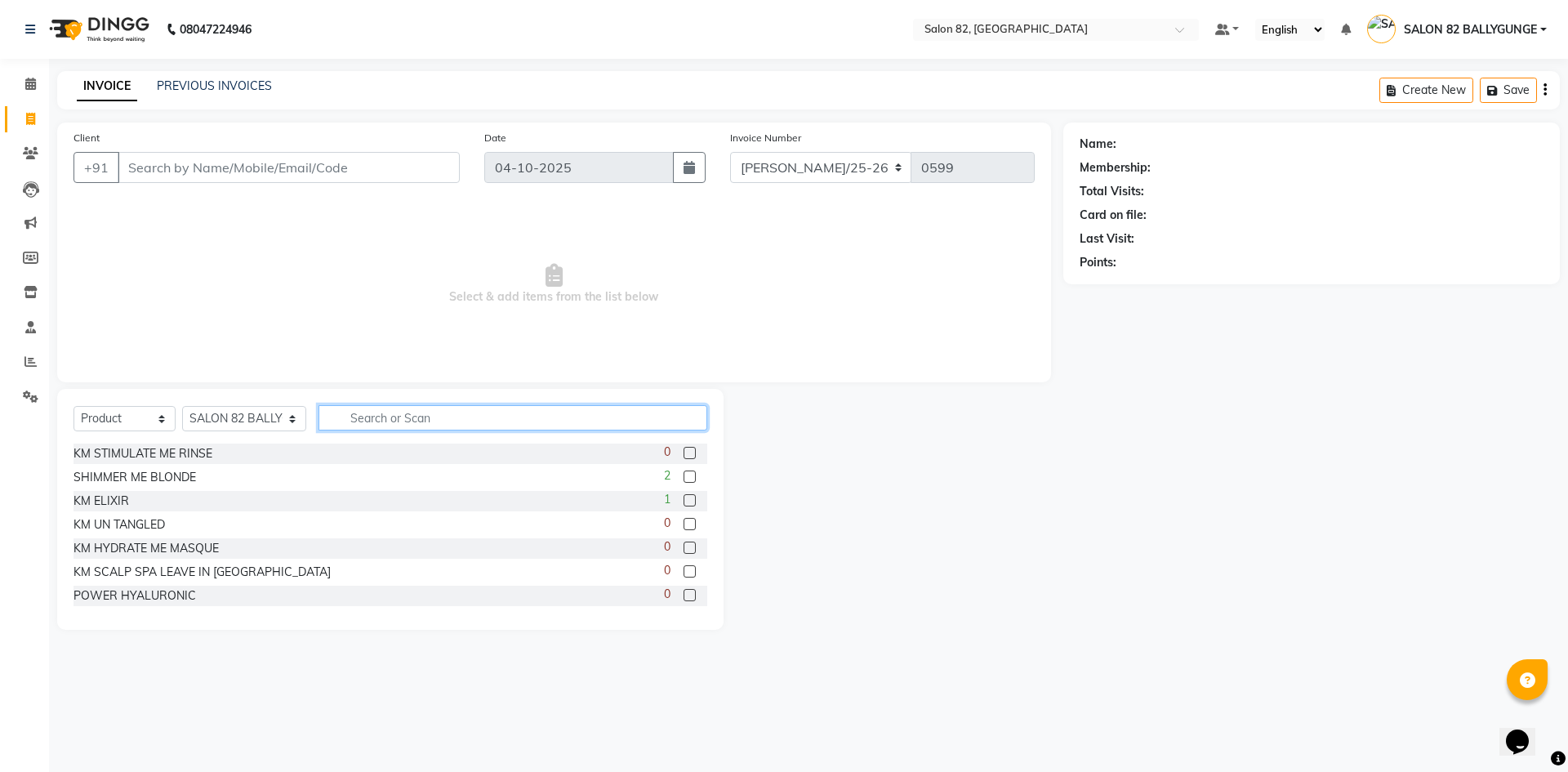
click at [475, 420] on input "text" at bounding box center [513, 418] width 388 height 25
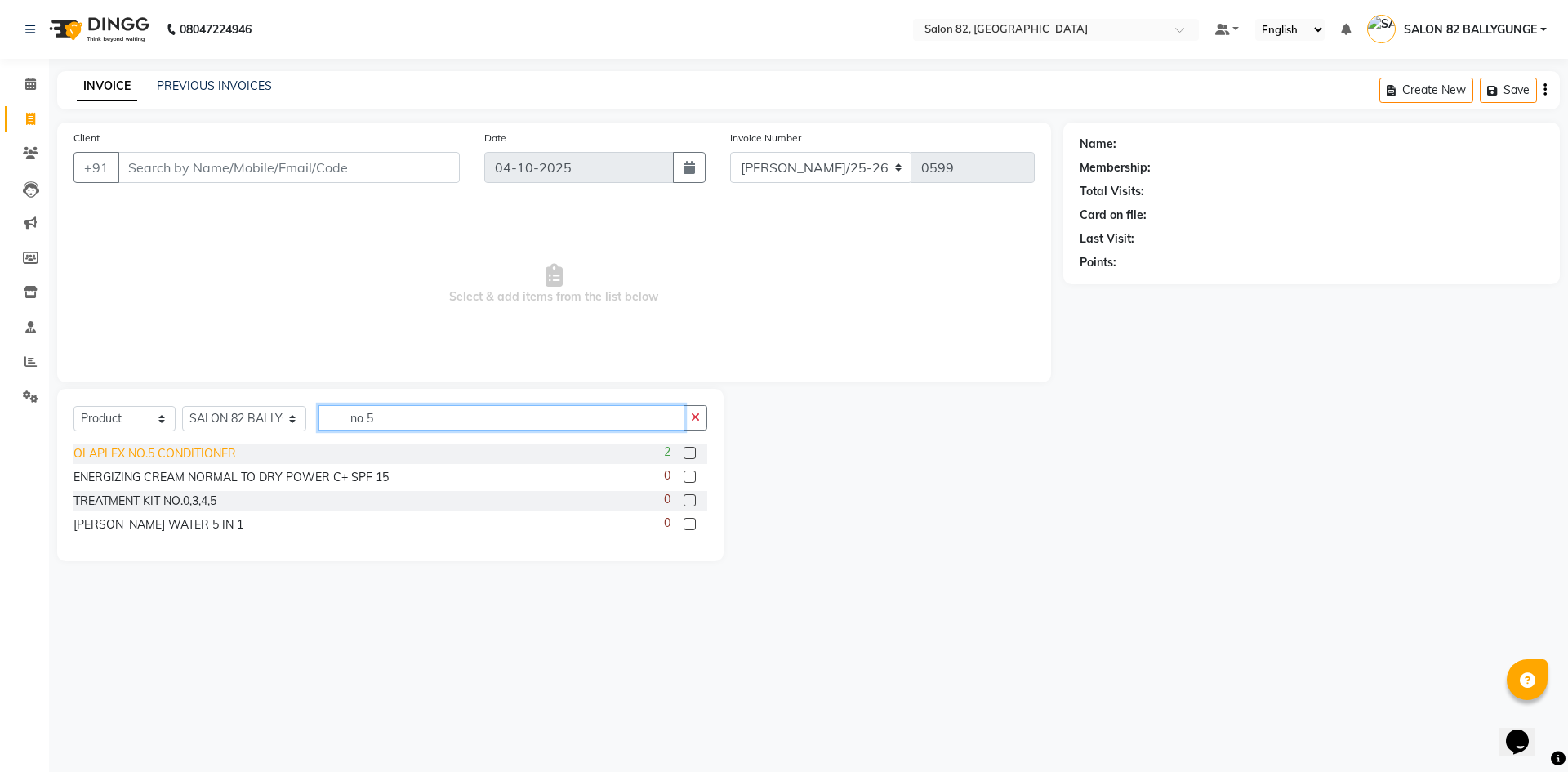
type input "no 5"
click at [196, 452] on div "OLAPLEX NO.5 CONDITIONER" at bounding box center [154, 453] width 162 height 17
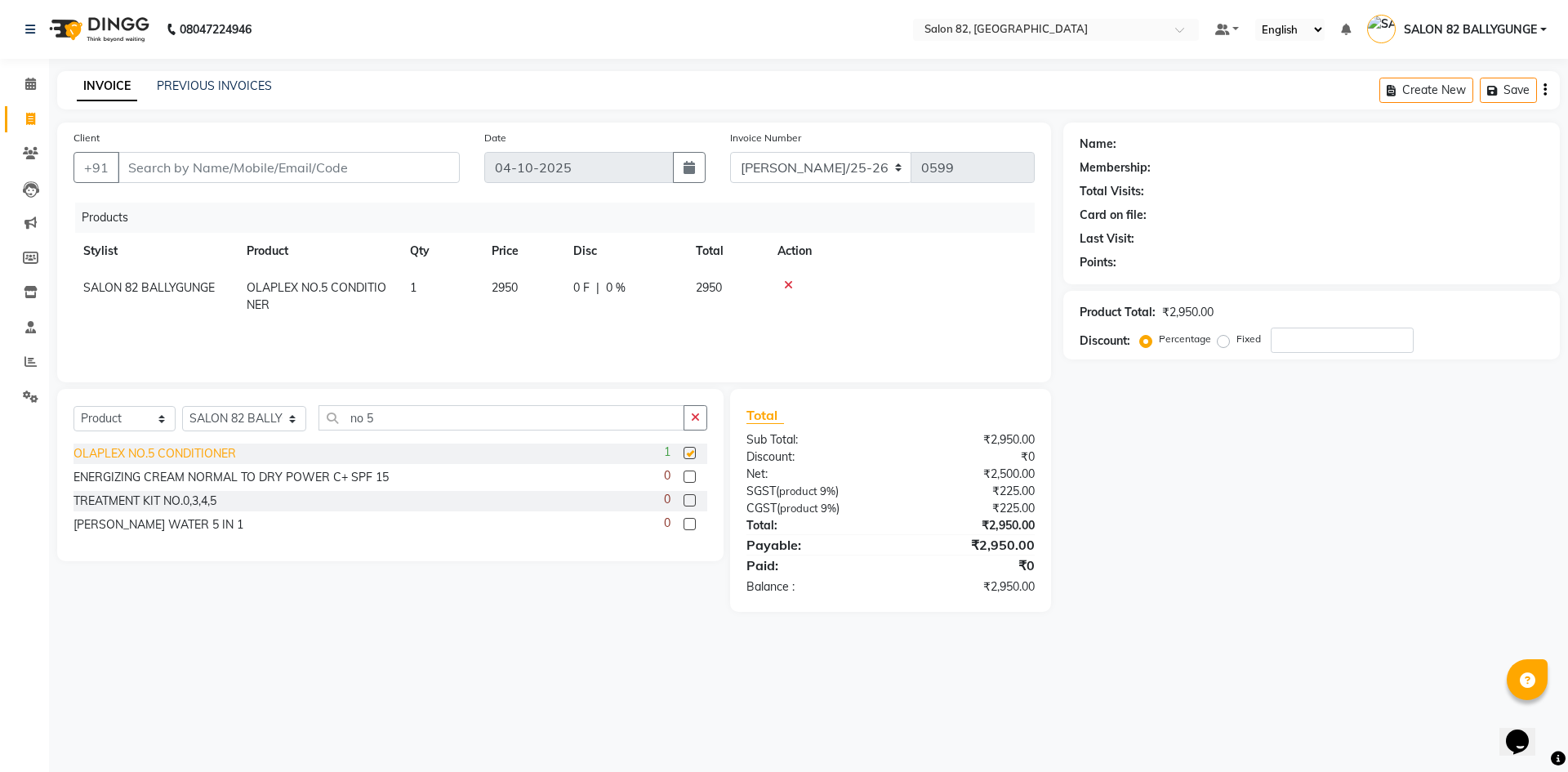
checkbox input "false"
click at [521, 286] on td "2950" at bounding box center [522, 295] width 82 height 53
select select "62872"
click at [526, 292] on input "2950" at bounding box center [522, 292] width 62 height 25
type input "2"
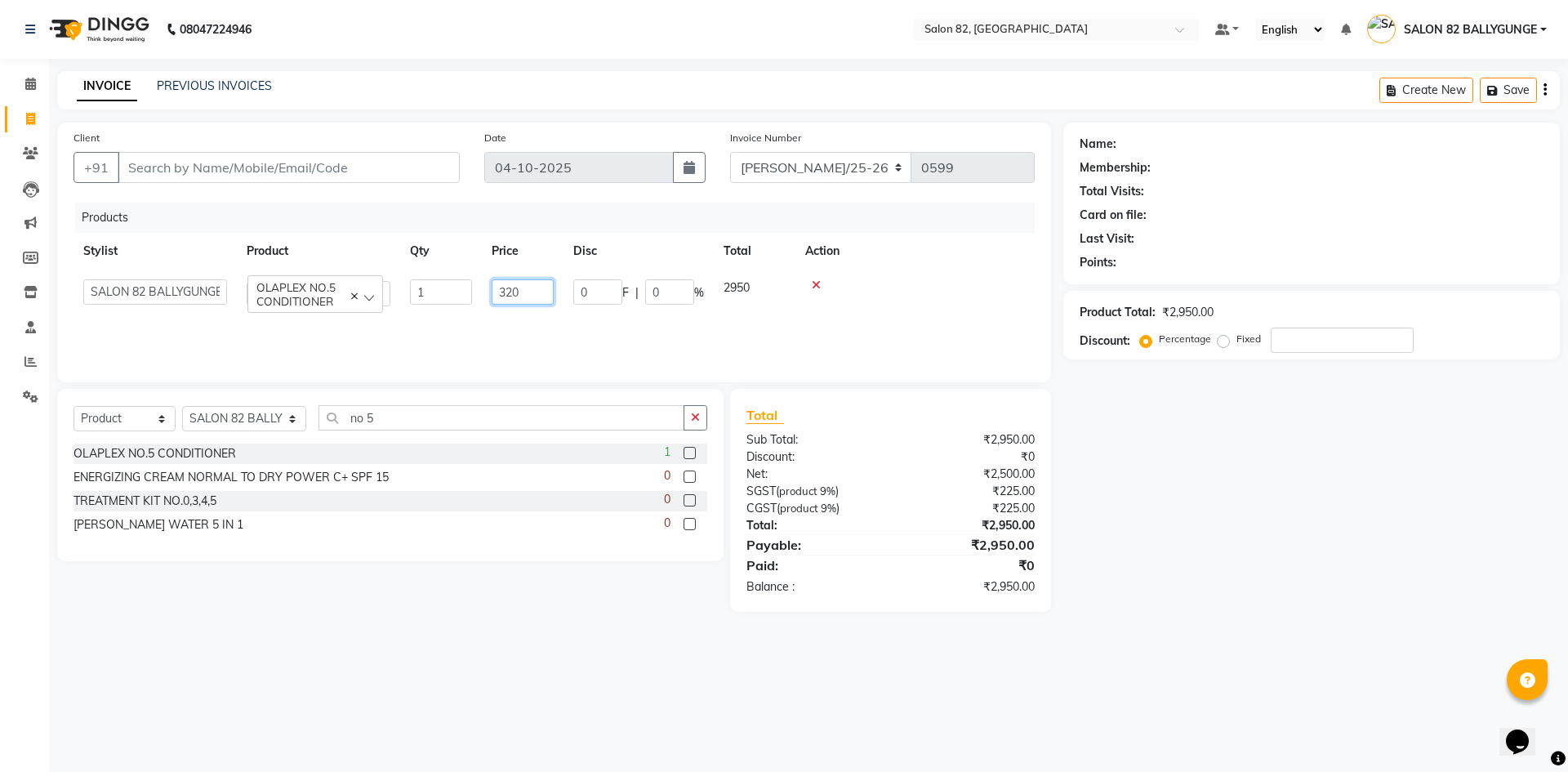
type input "3200"
click at [532, 319] on div "Products Stylist Product Qty Price Disc Total Action SALON 82 BALLYGUNGE OLAPLE…" at bounding box center [554, 285] width 961 height 163
click at [367, 161] on input "Client" at bounding box center [288, 167] width 342 height 31
type input "n"
type input "0"
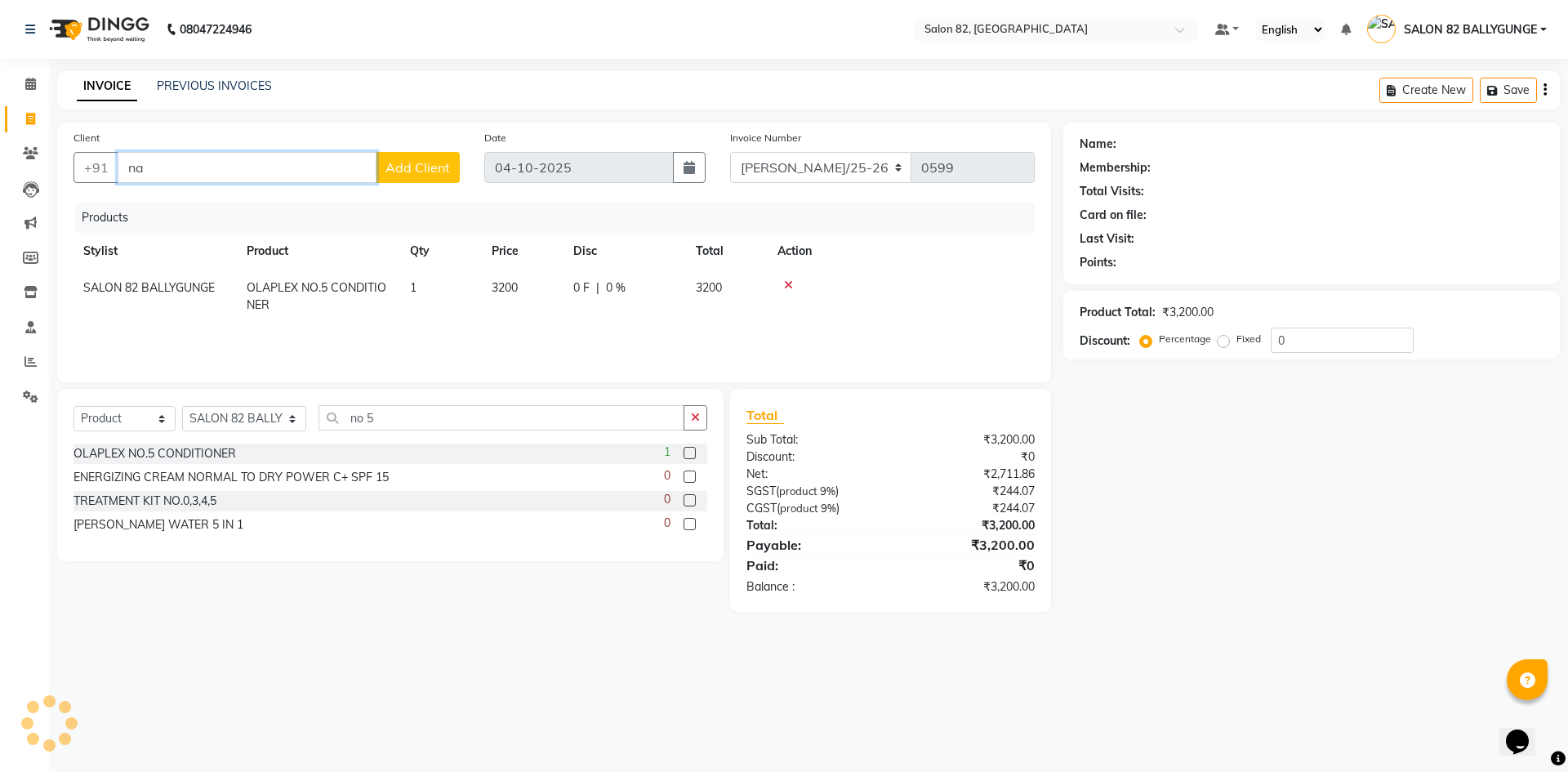
type input "n"
type input "7980943920"
click at [423, 165] on span "Add Client" at bounding box center [417, 167] width 64 height 17
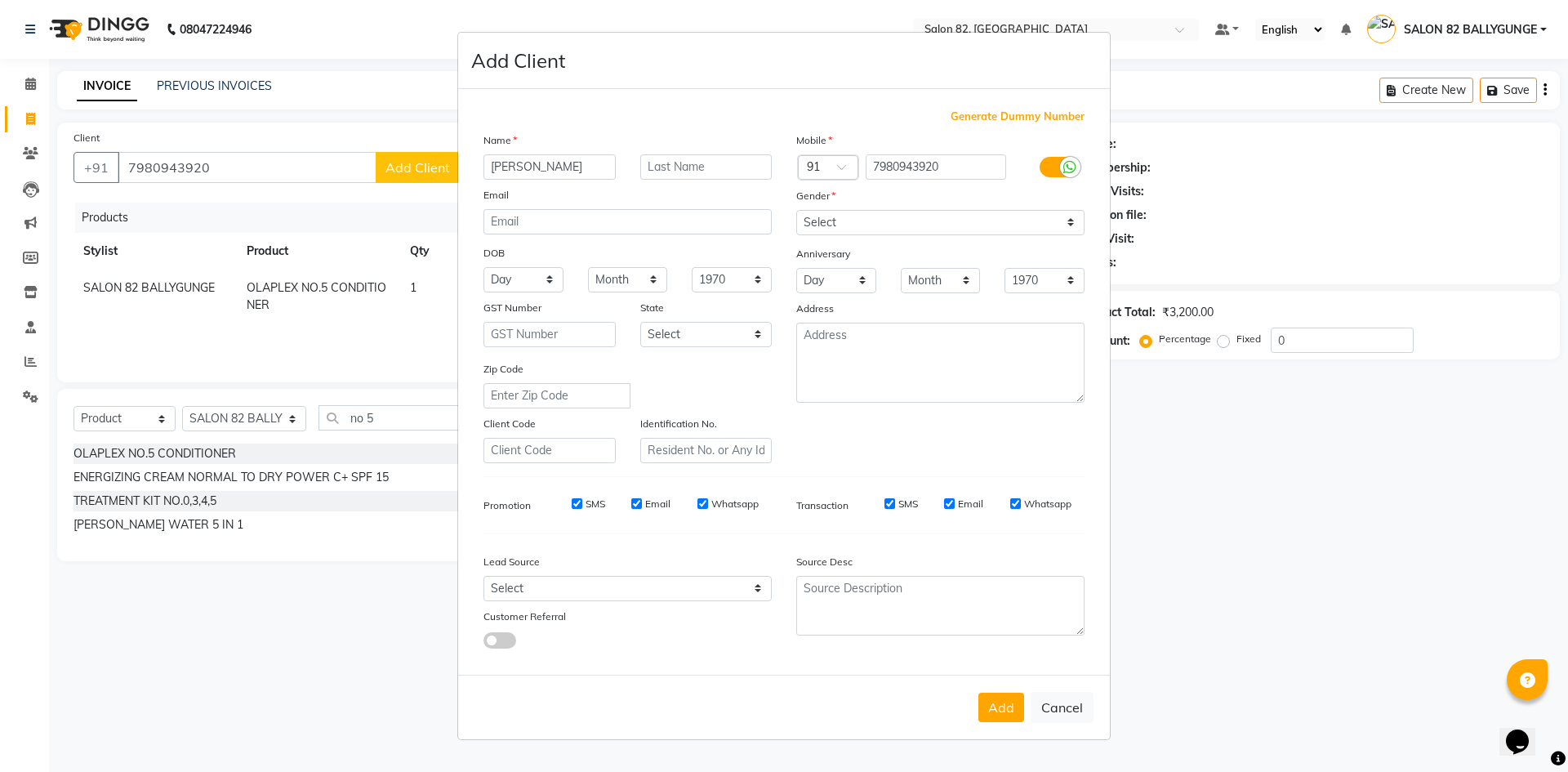
type input "NAYEEM"
click at [695, 175] on input "text" at bounding box center [706, 167] width 132 height 25
type input "STAFF"
click at [896, 232] on select "Select Male Female Other Prefer Not To Say" at bounding box center [940, 222] width 288 height 25
select select "male"
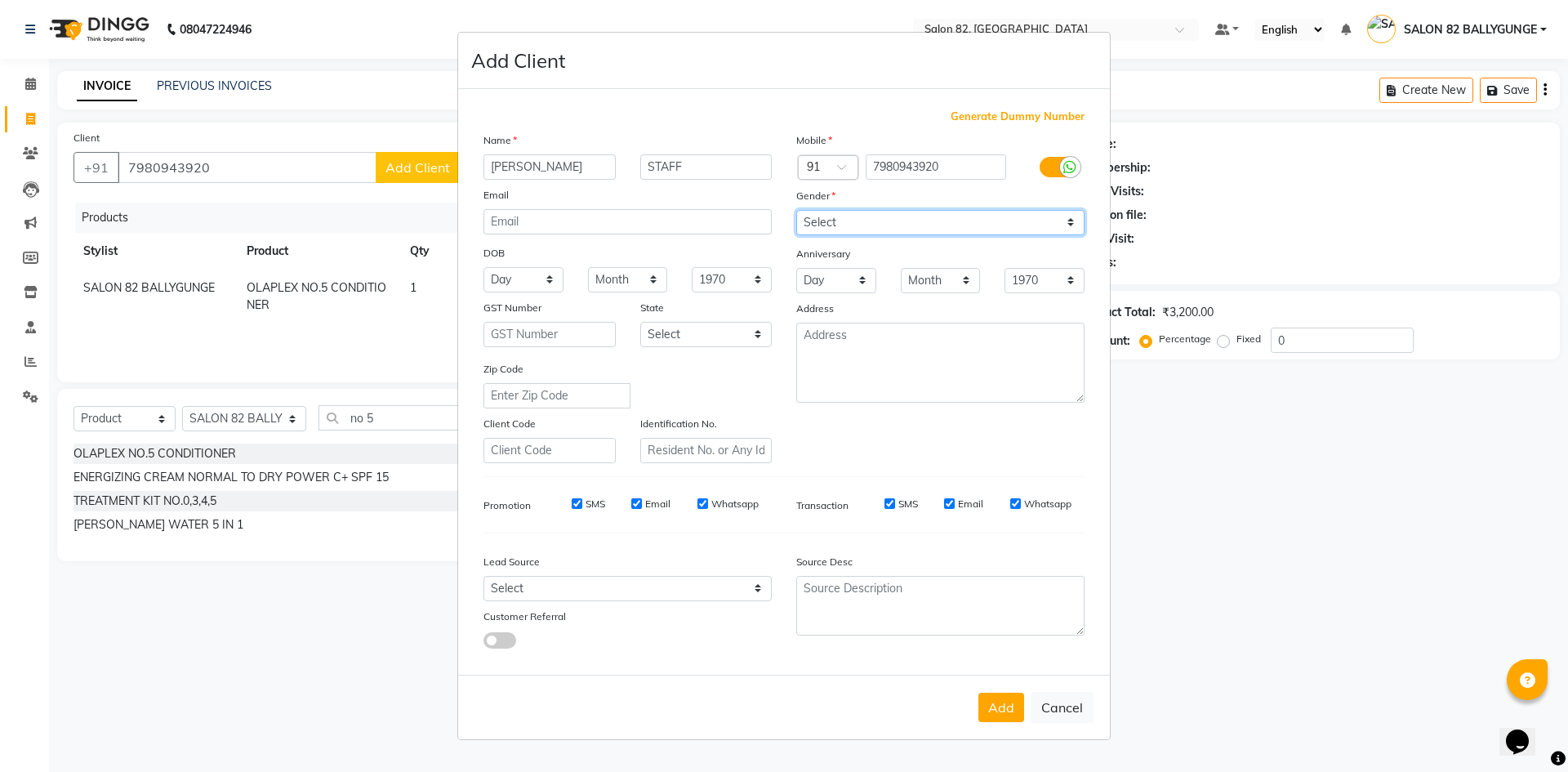
click at [796, 210] on select "Select Male Female Other Prefer Not To Say" at bounding box center [940, 222] width 288 height 25
click at [1002, 694] on button "Add" at bounding box center [1000, 707] width 46 height 29
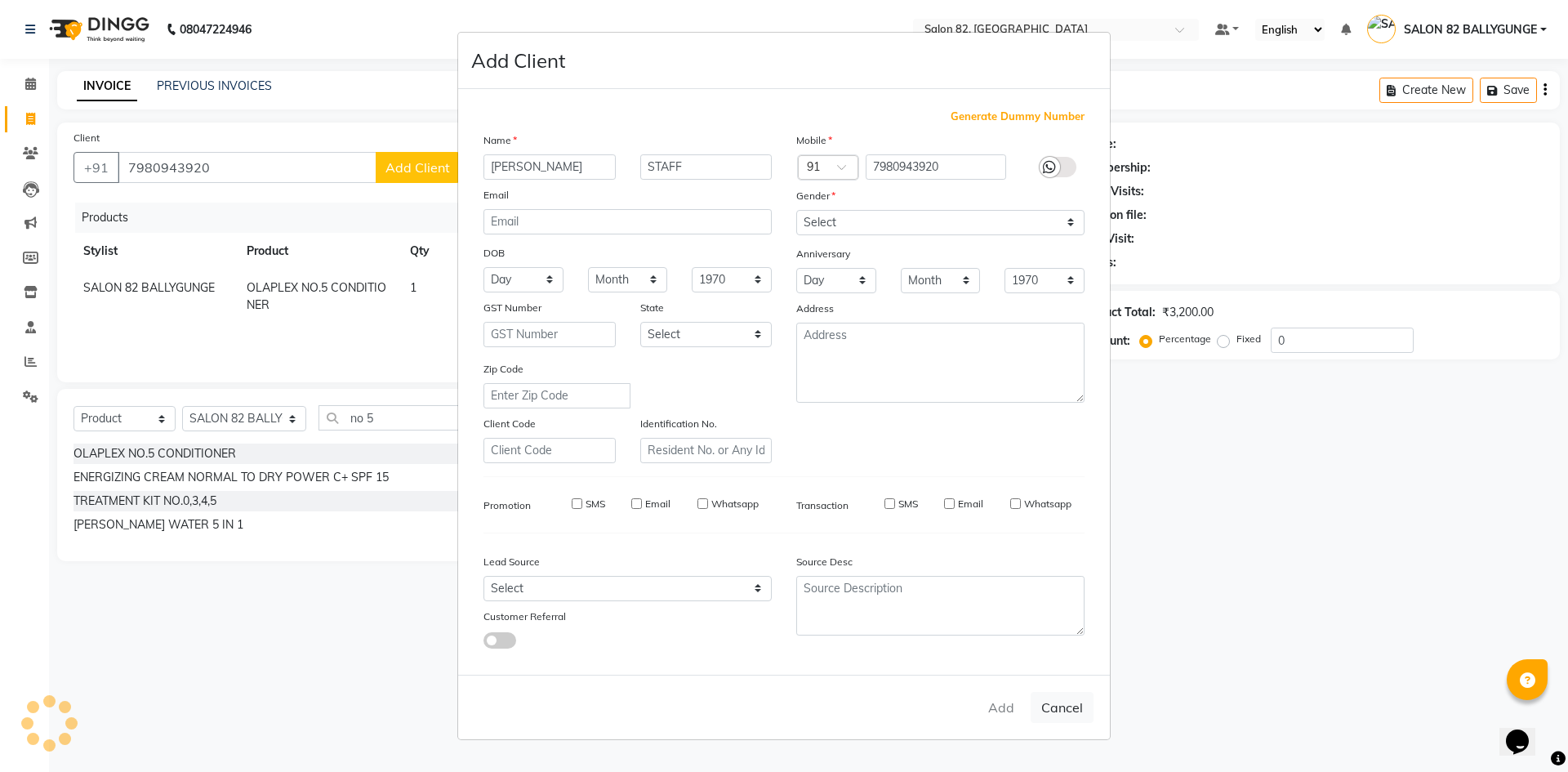
select select
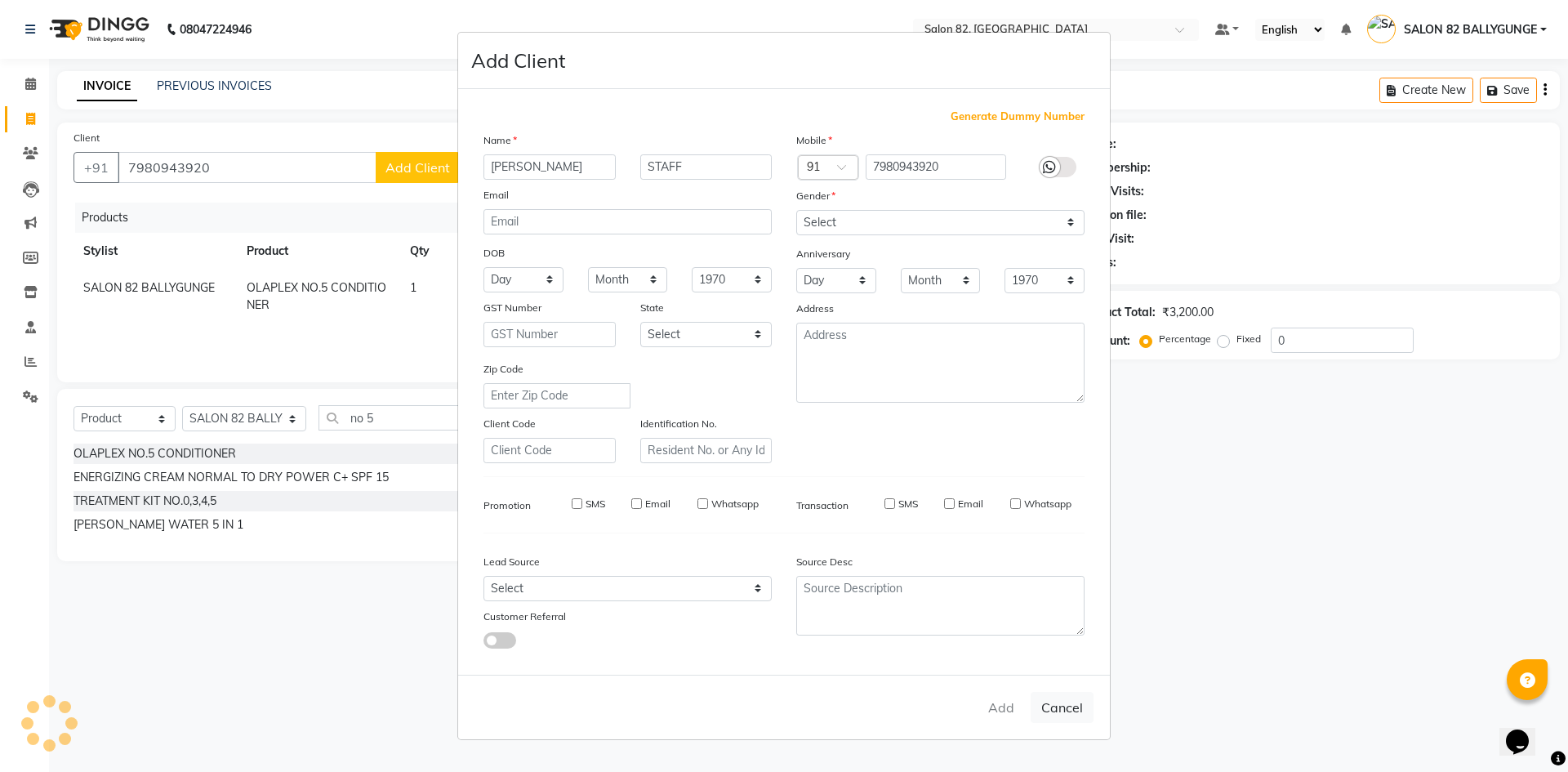
select select
checkbox input "false"
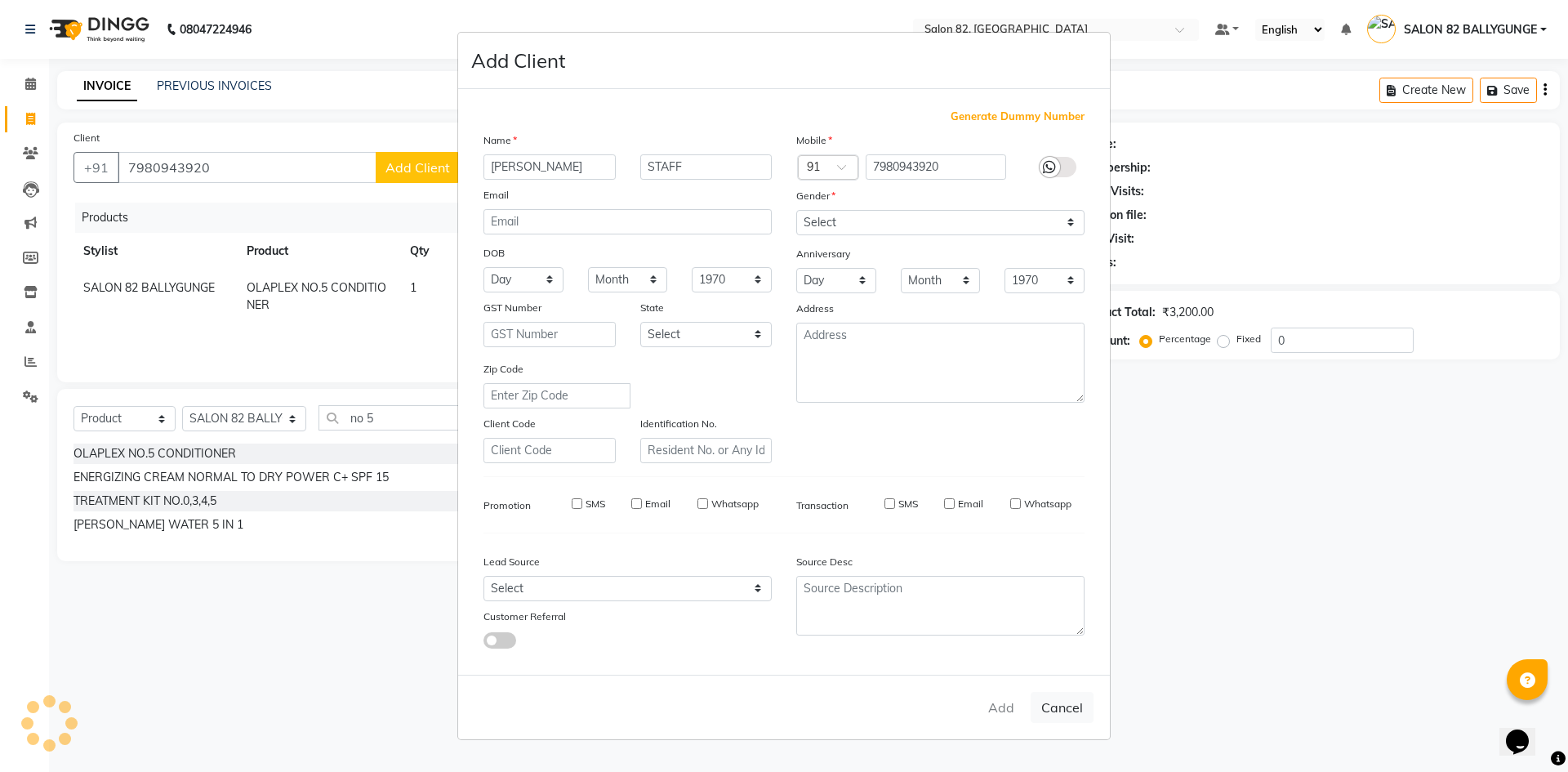
checkbox input "false"
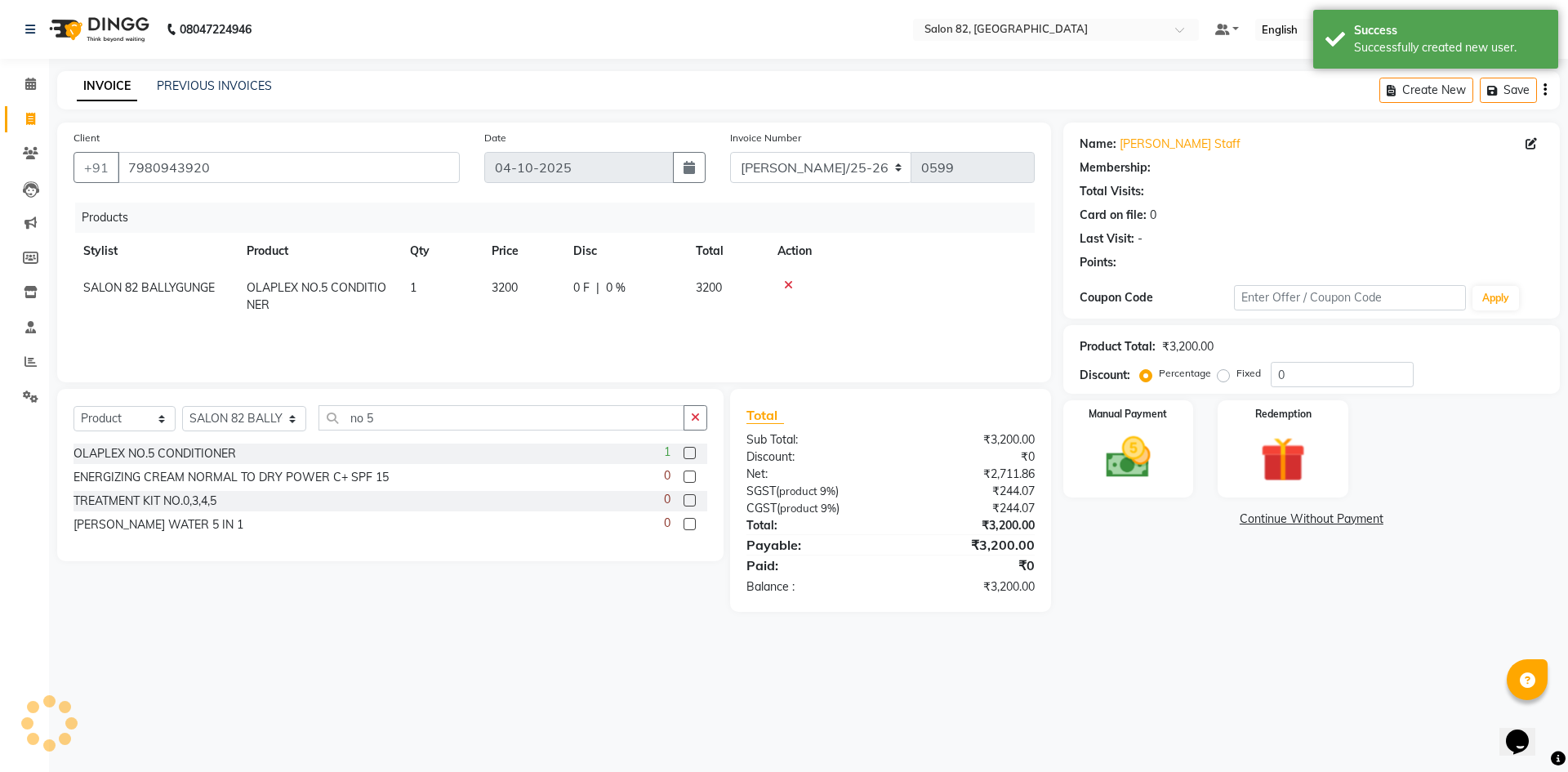
select select "1: Object"
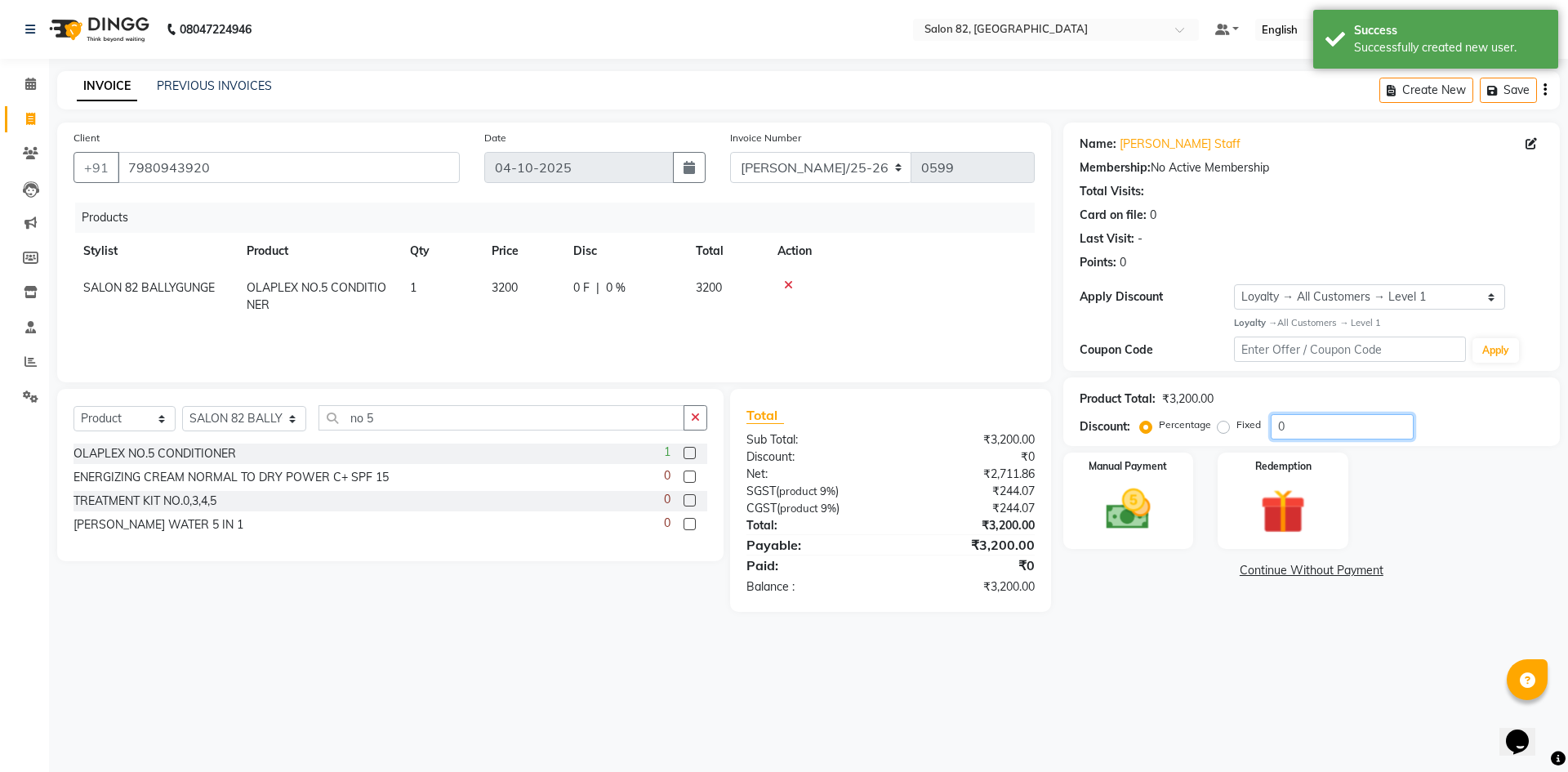
click at [1299, 434] on input "0" at bounding box center [1341, 426] width 143 height 25
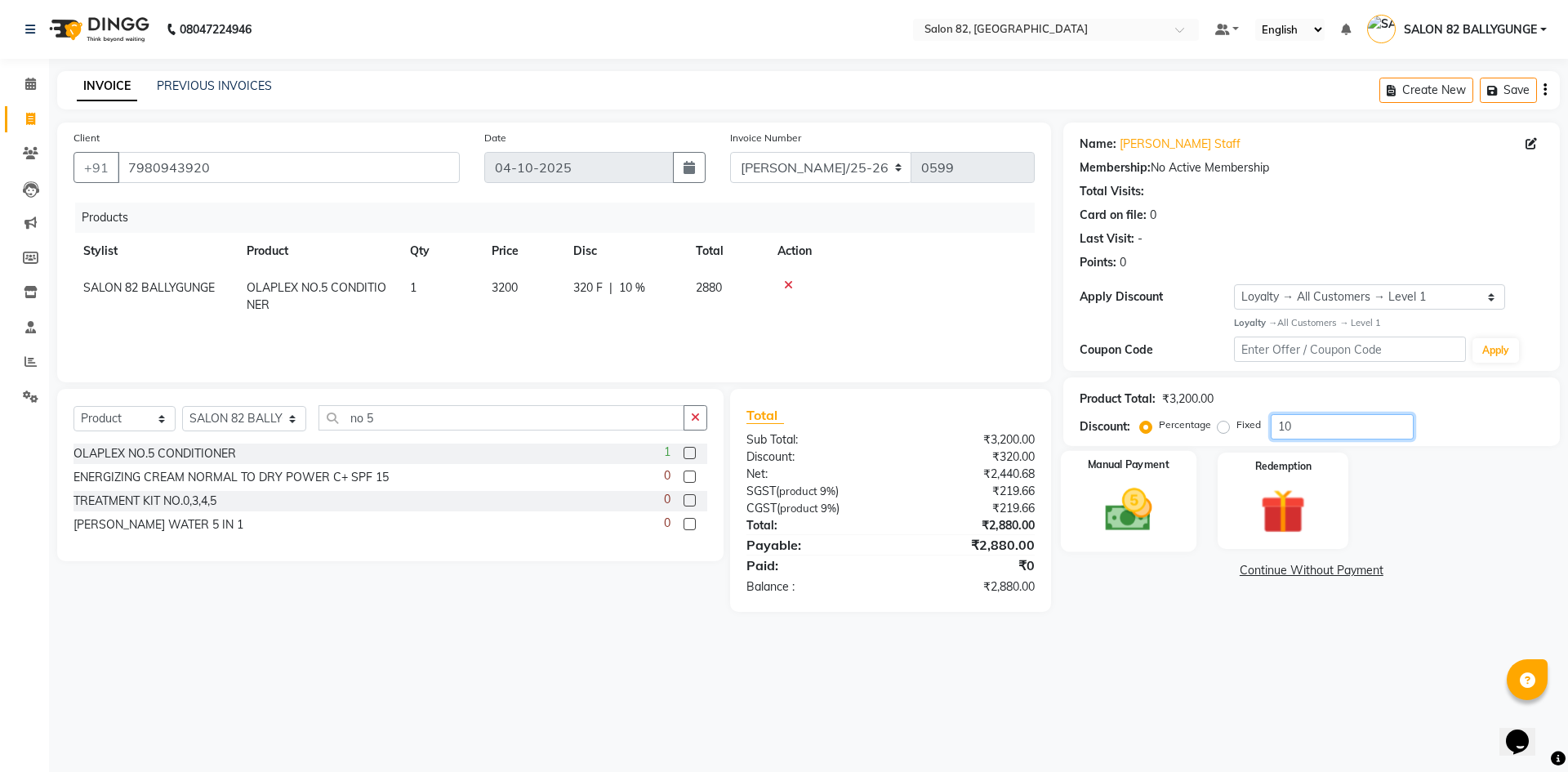
type input "10"
click at [1122, 526] on img at bounding box center [1128, 509] width 76 height 53
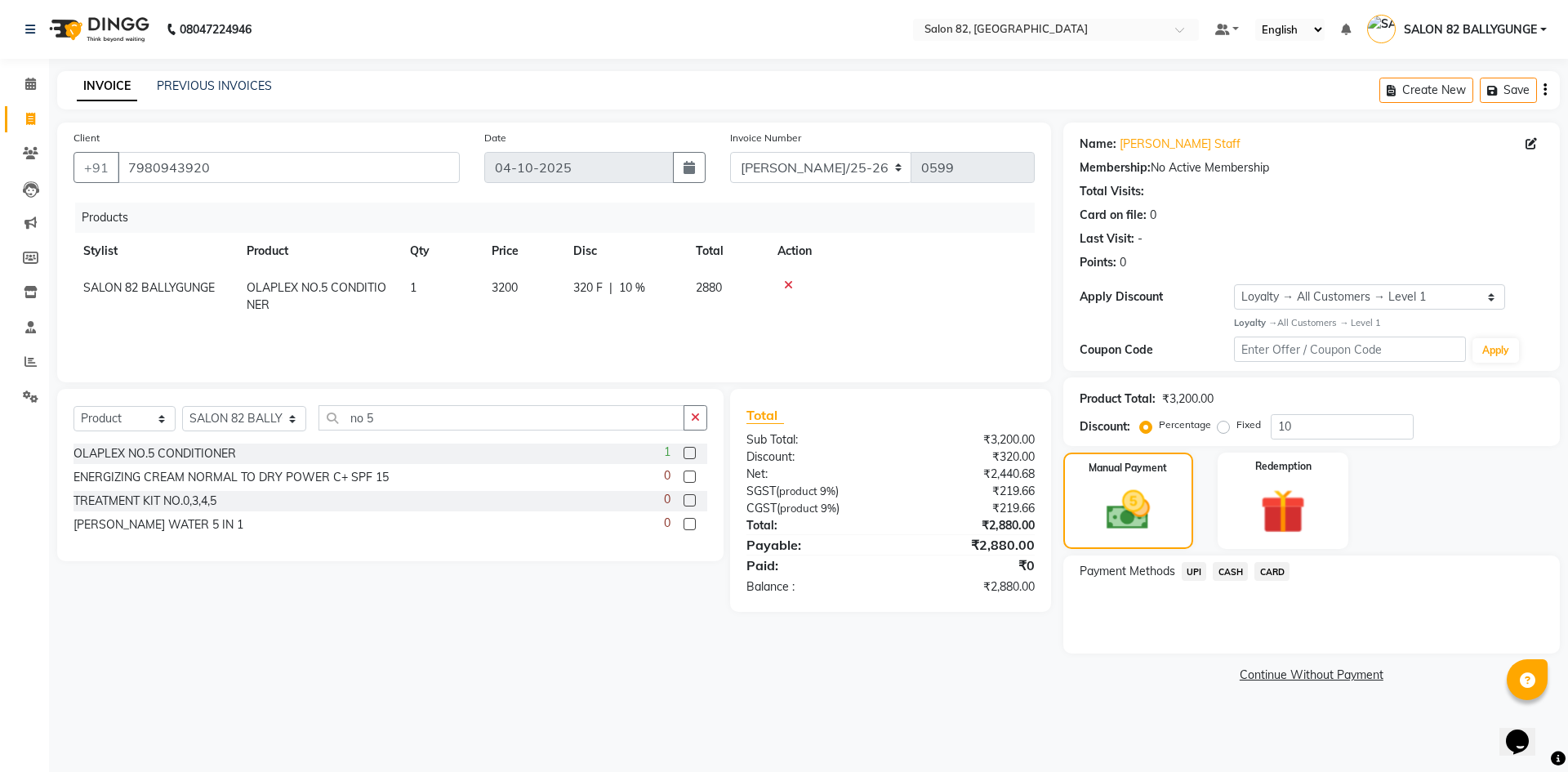
click at [1193, 572] on span "UPI" at bounding box center [1194, 571] width 25 height 18
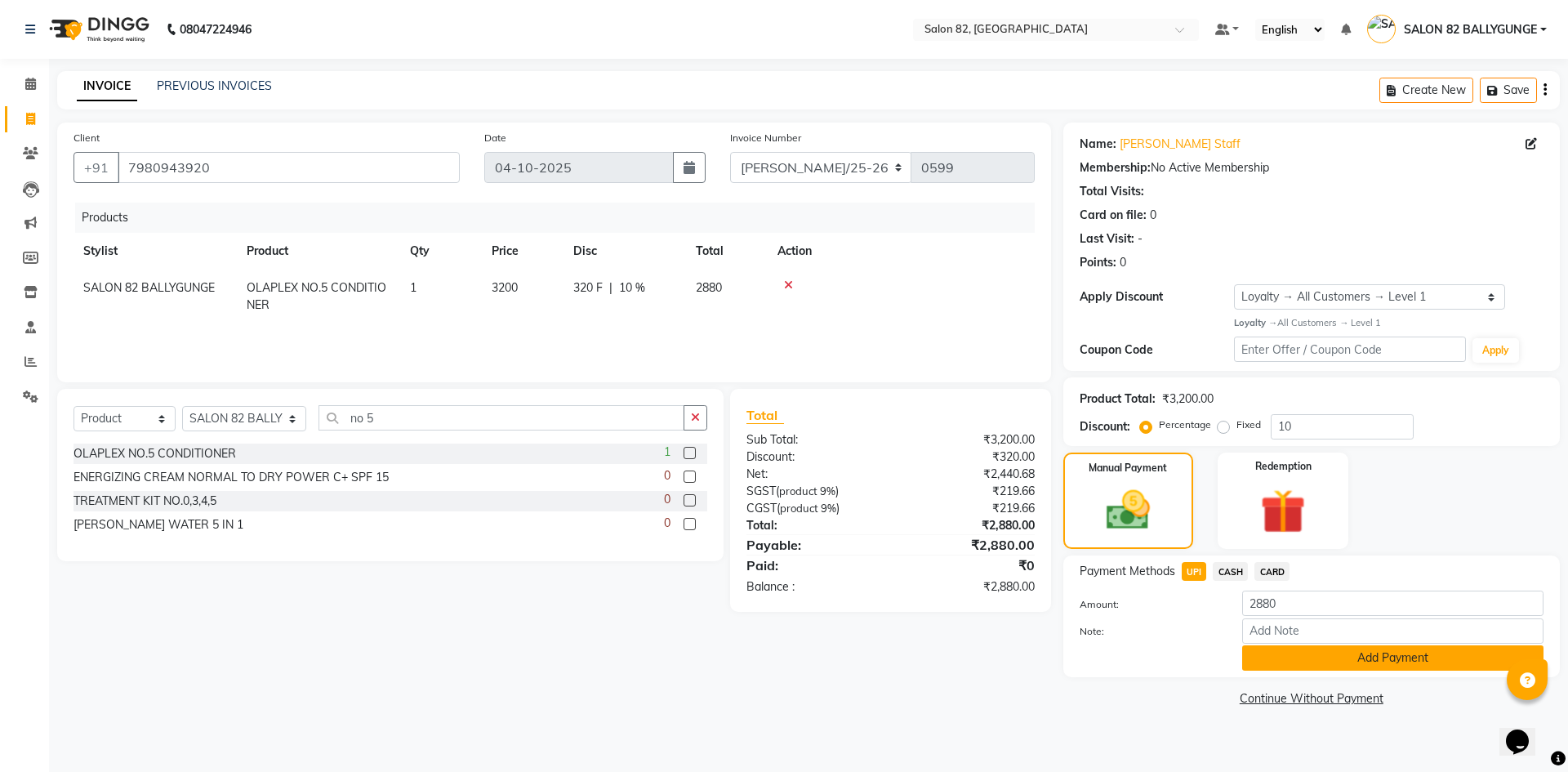
click at [1325, 660] on button "Add Payment" at bounding box center [1392, 657] width 301 height 25
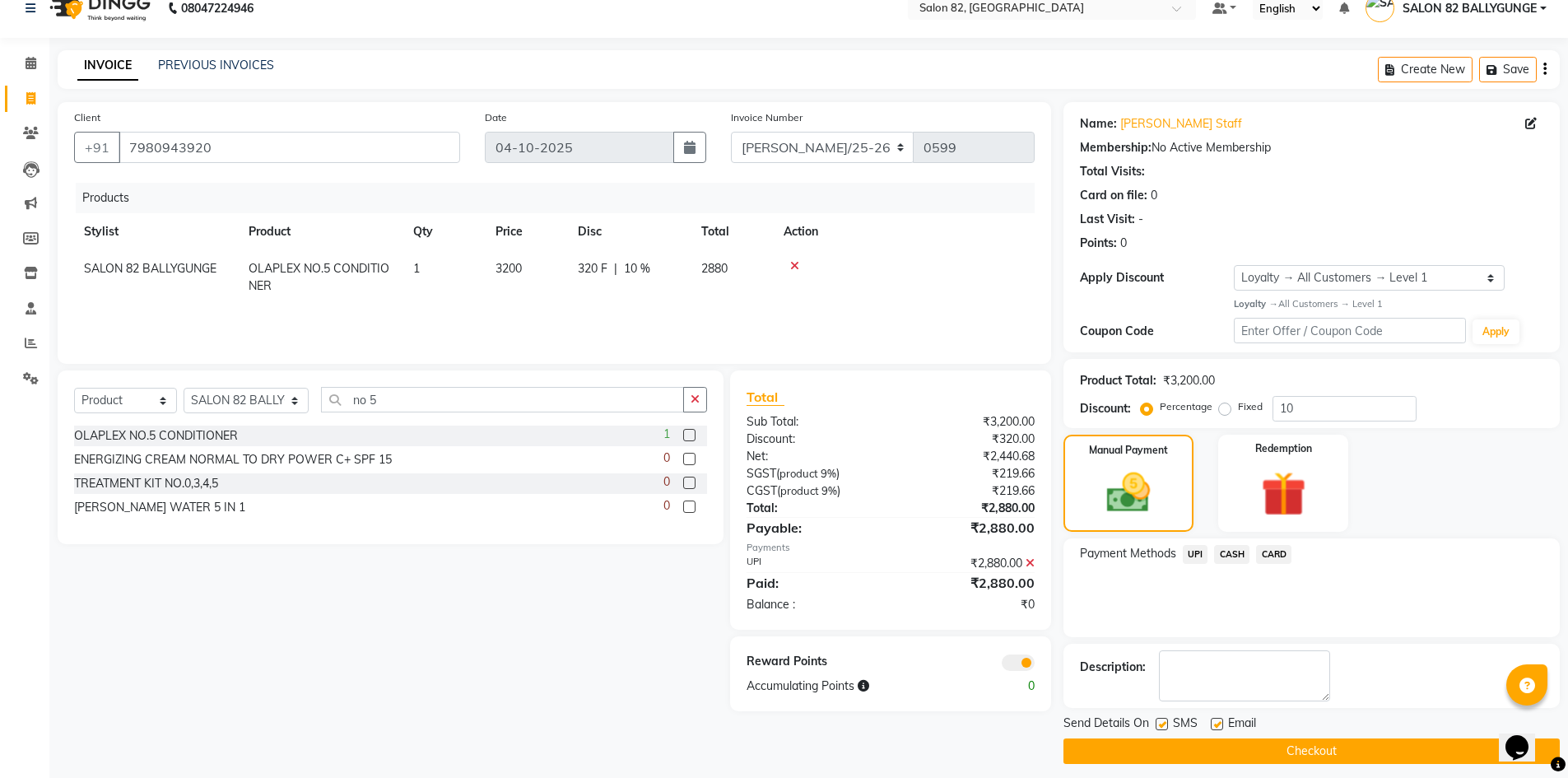
scroll to position [32, 0]
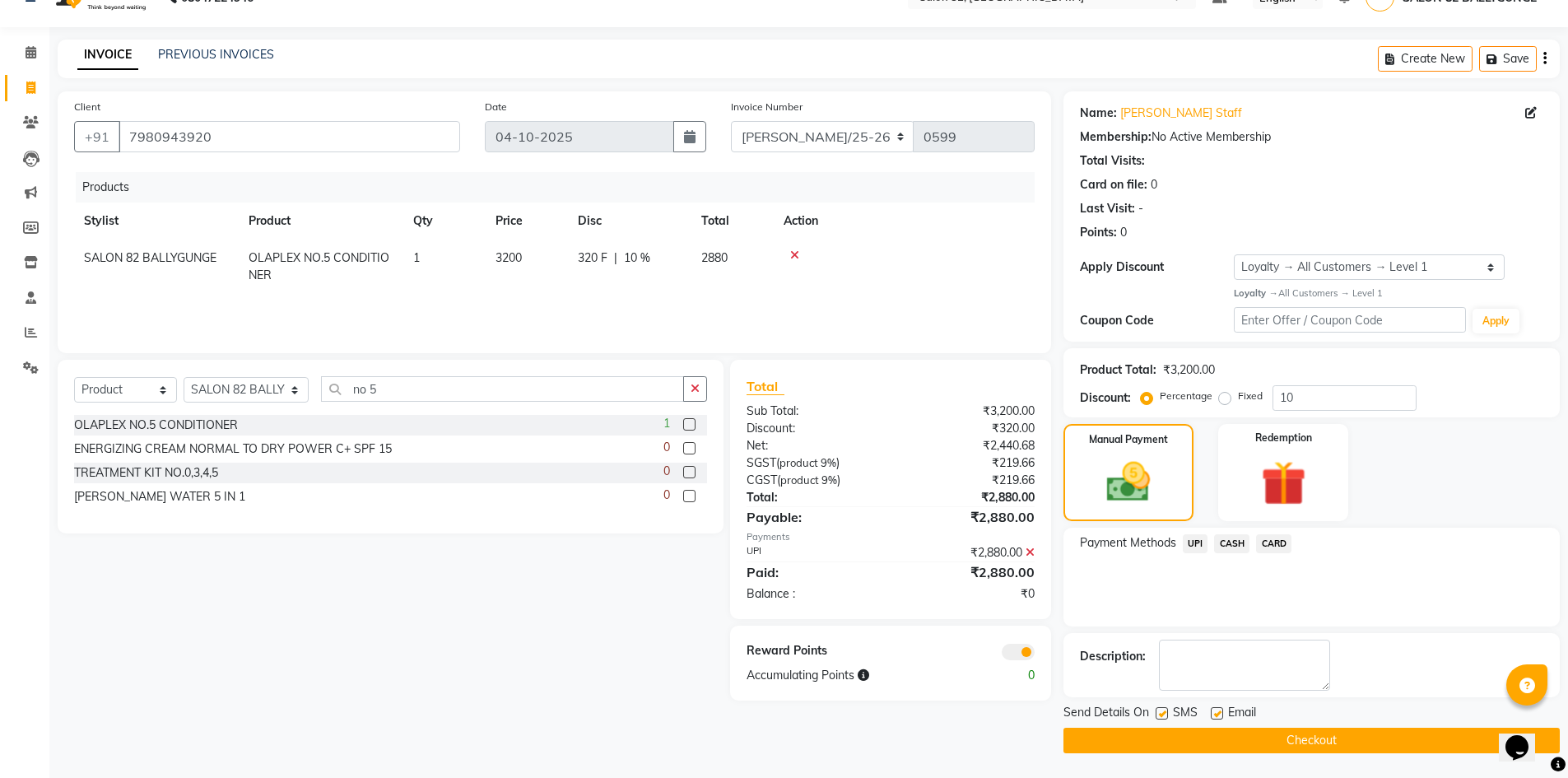
click at [1265, 746] on button "Checkout" at bounding box center [1311, 740] width 496 height 25
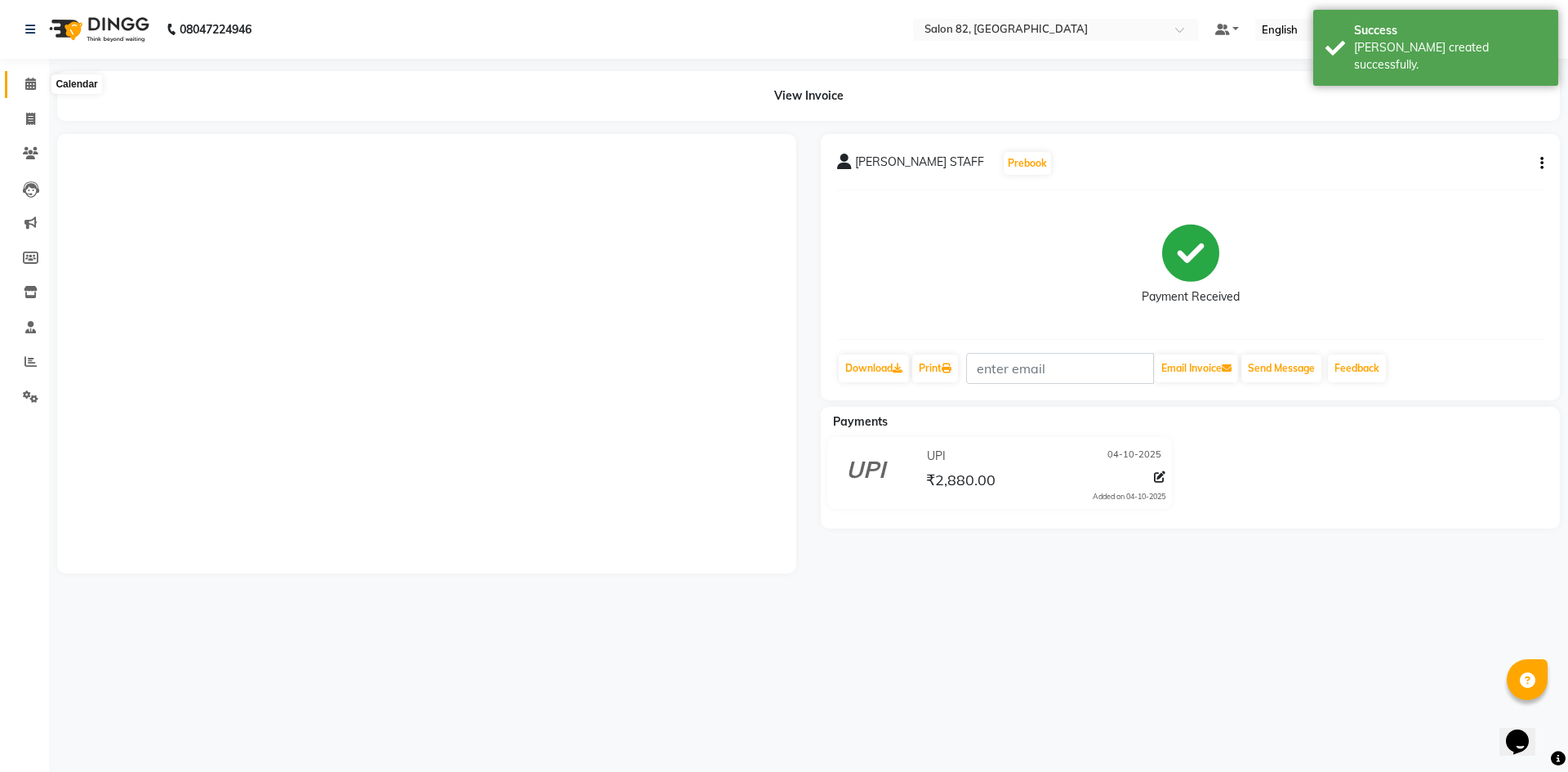
click at [33, 85] on icon at bounding box center [30, 84] width 11 height 13
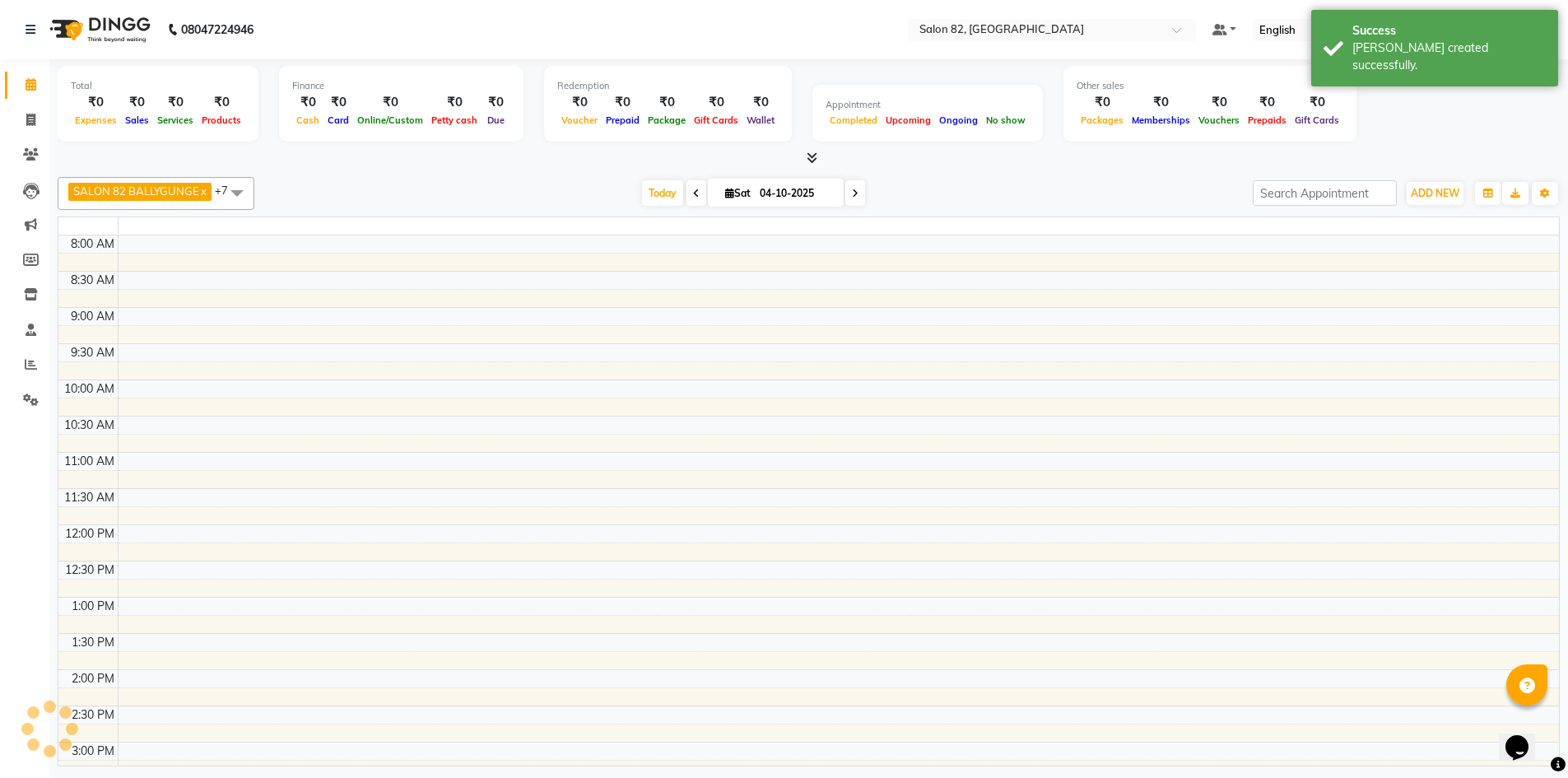
scroll to position [419, 0]
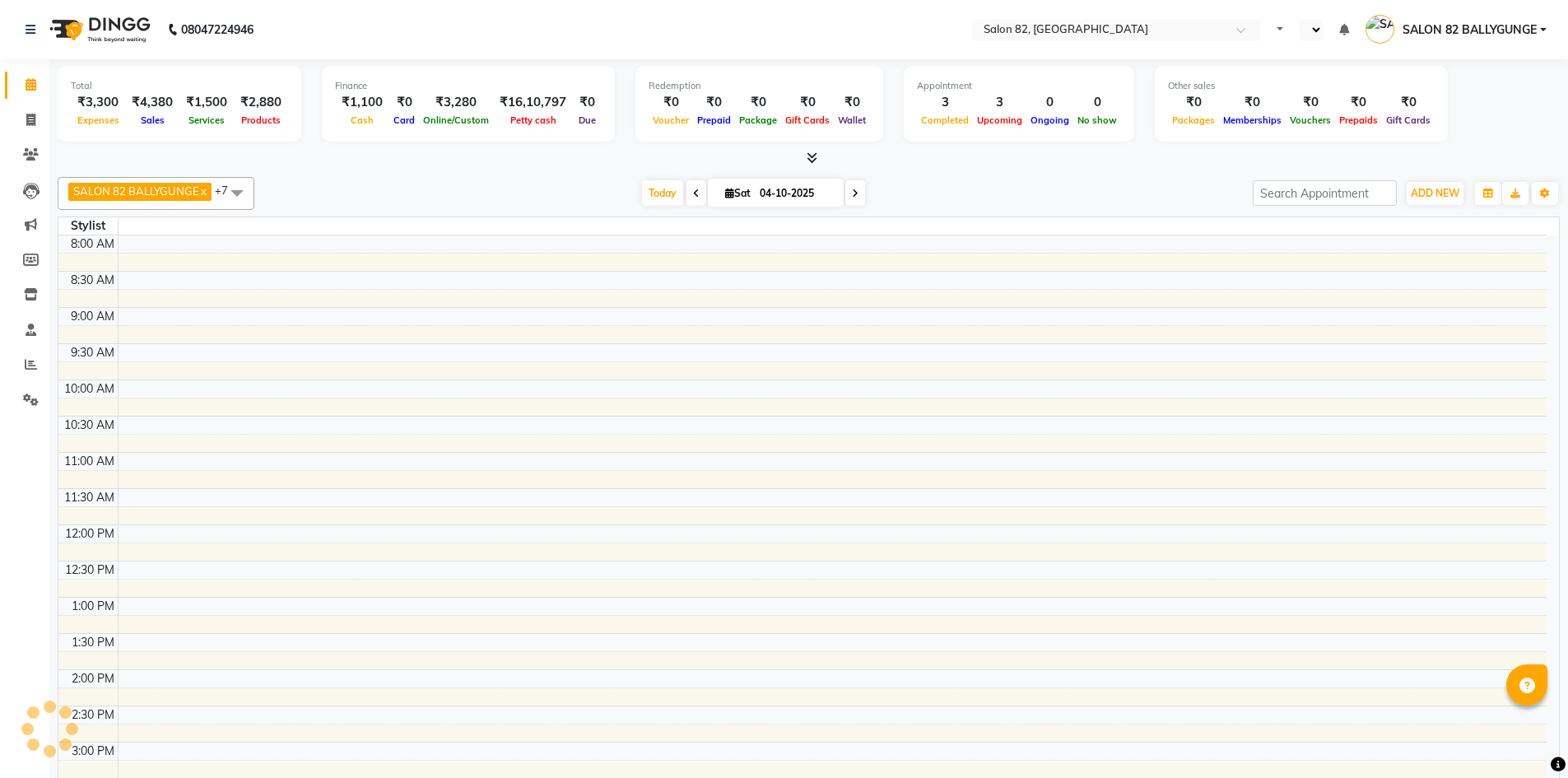
select select "en"
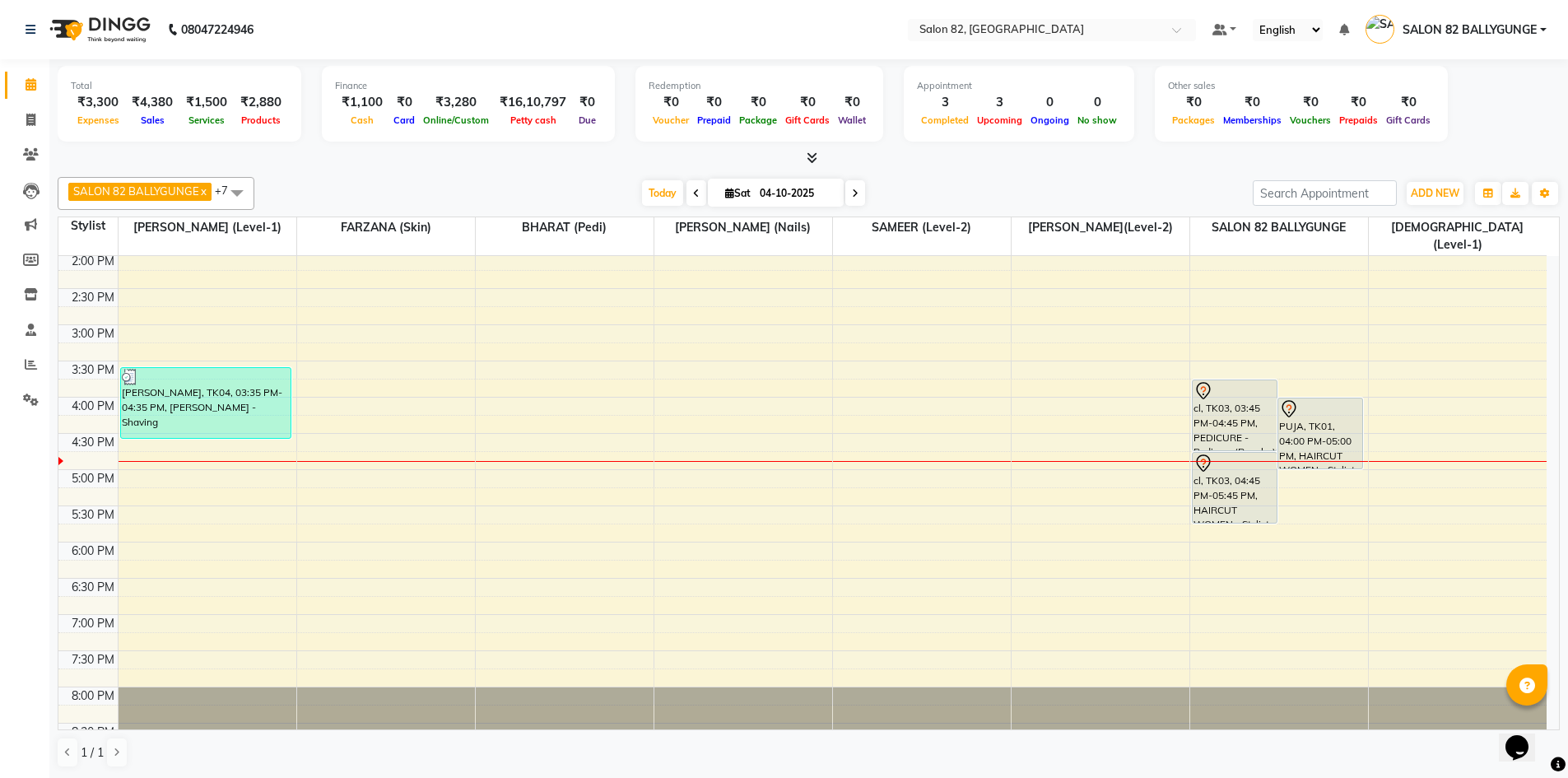
scroll to position [450, 0]
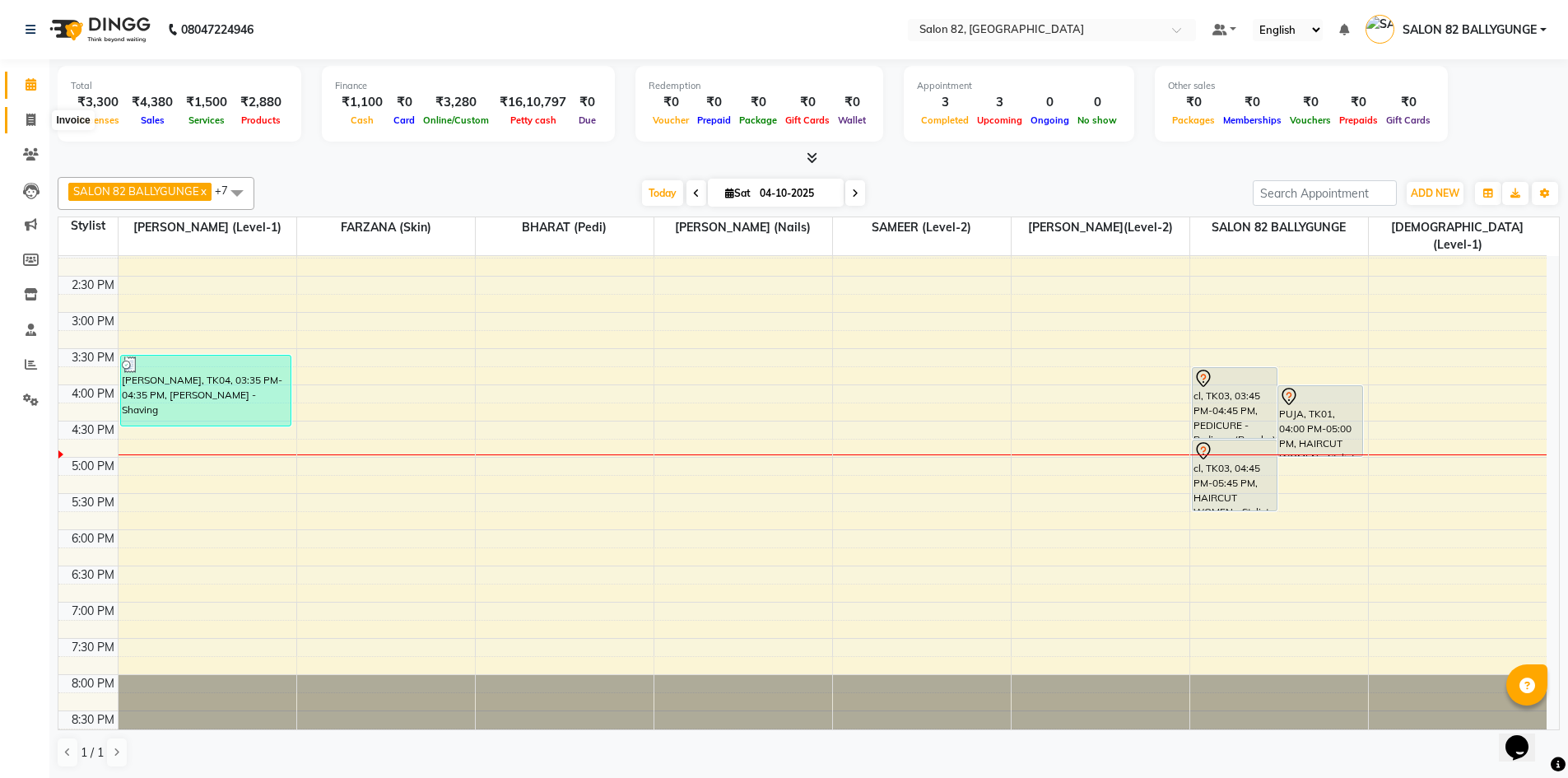
click at [27, 118] on icon at bounding box center [30, 119] width 9 height 13
select select "service"
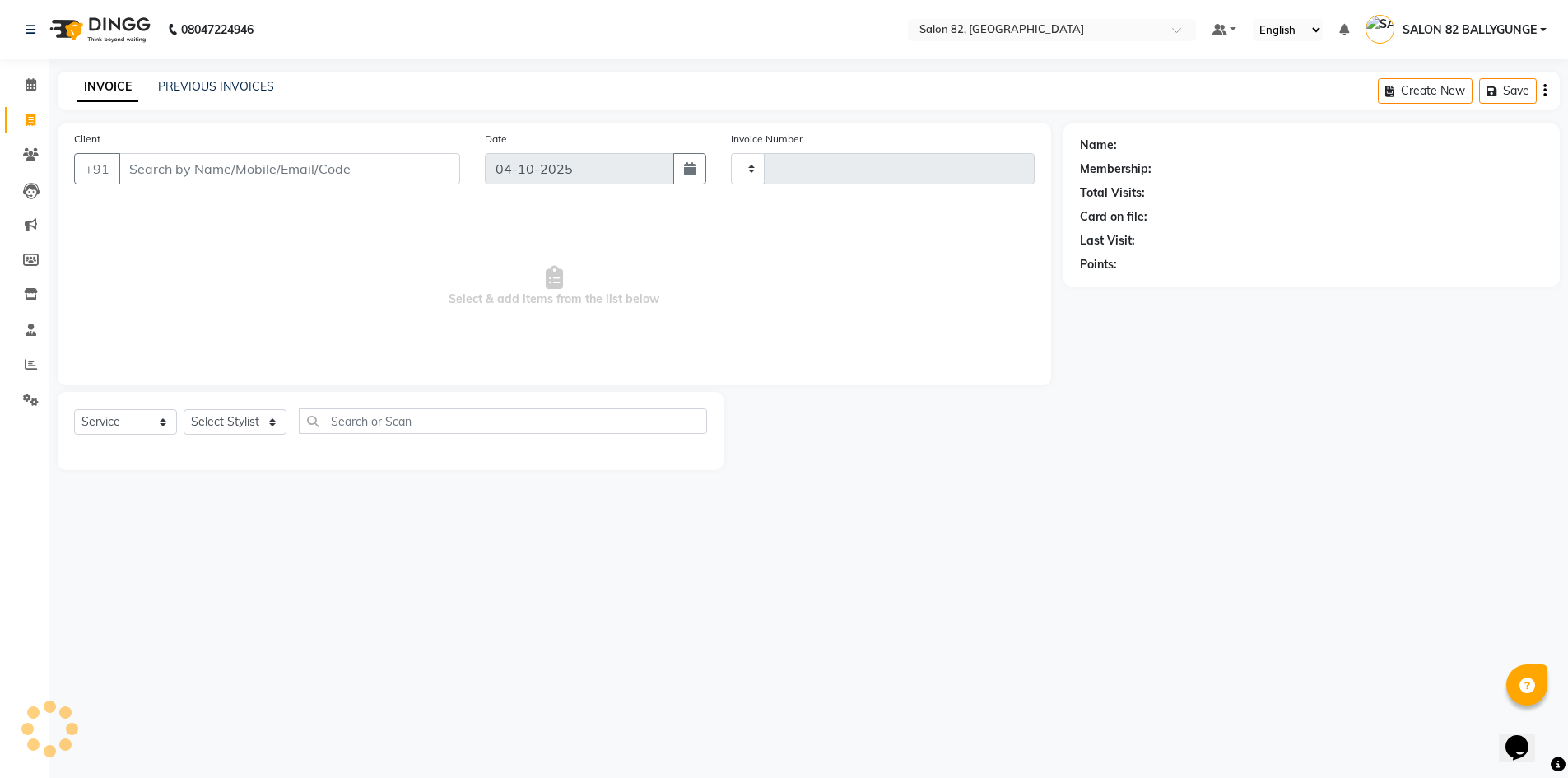
type input "0600"
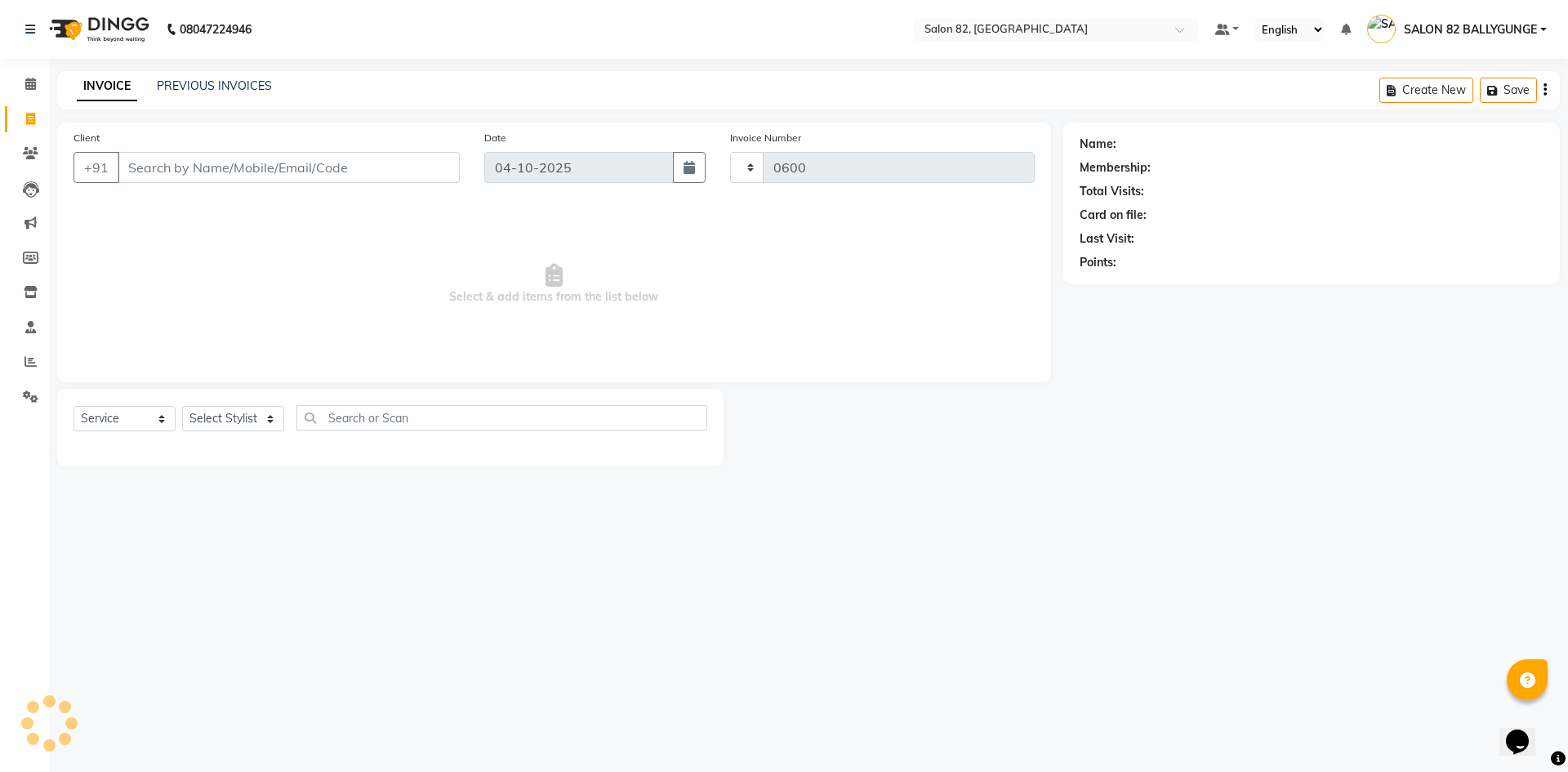
select select "8702"
click at [265, 421] on select "Select Stylist" at bounding box center [233, 419] width 102 height 25
select select "59302"
click at [183, 406] on select "Select Stylist ABHIJIT (level-1) AKTAR Altmas [PERSON_NAME] BHARAT (Pedi) [PERS…" at bounding box center [245, 419] width 124 height 25
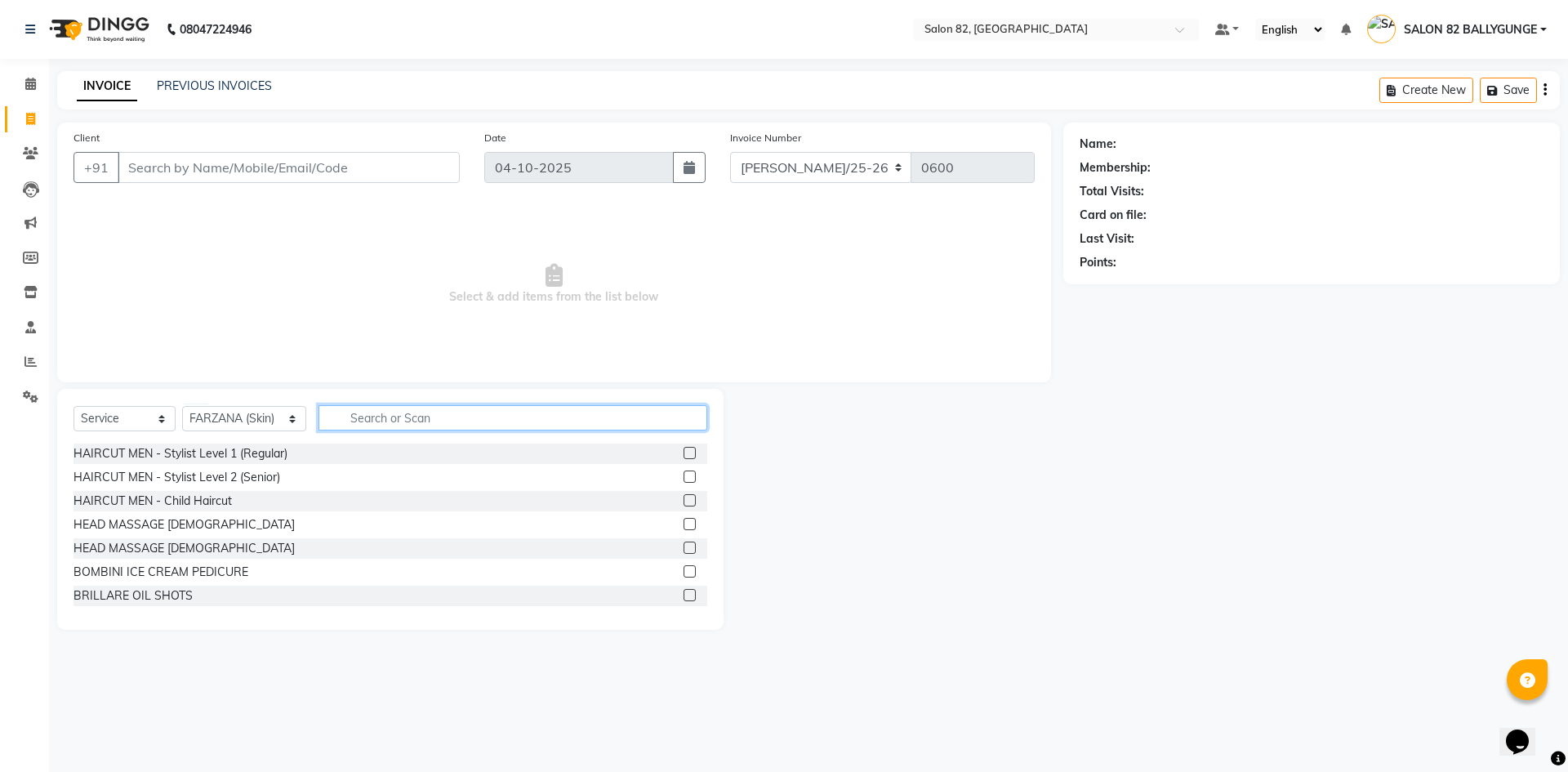
click at [383, 420] on input "text" at bounding box center [513, 418] width 388 height 25
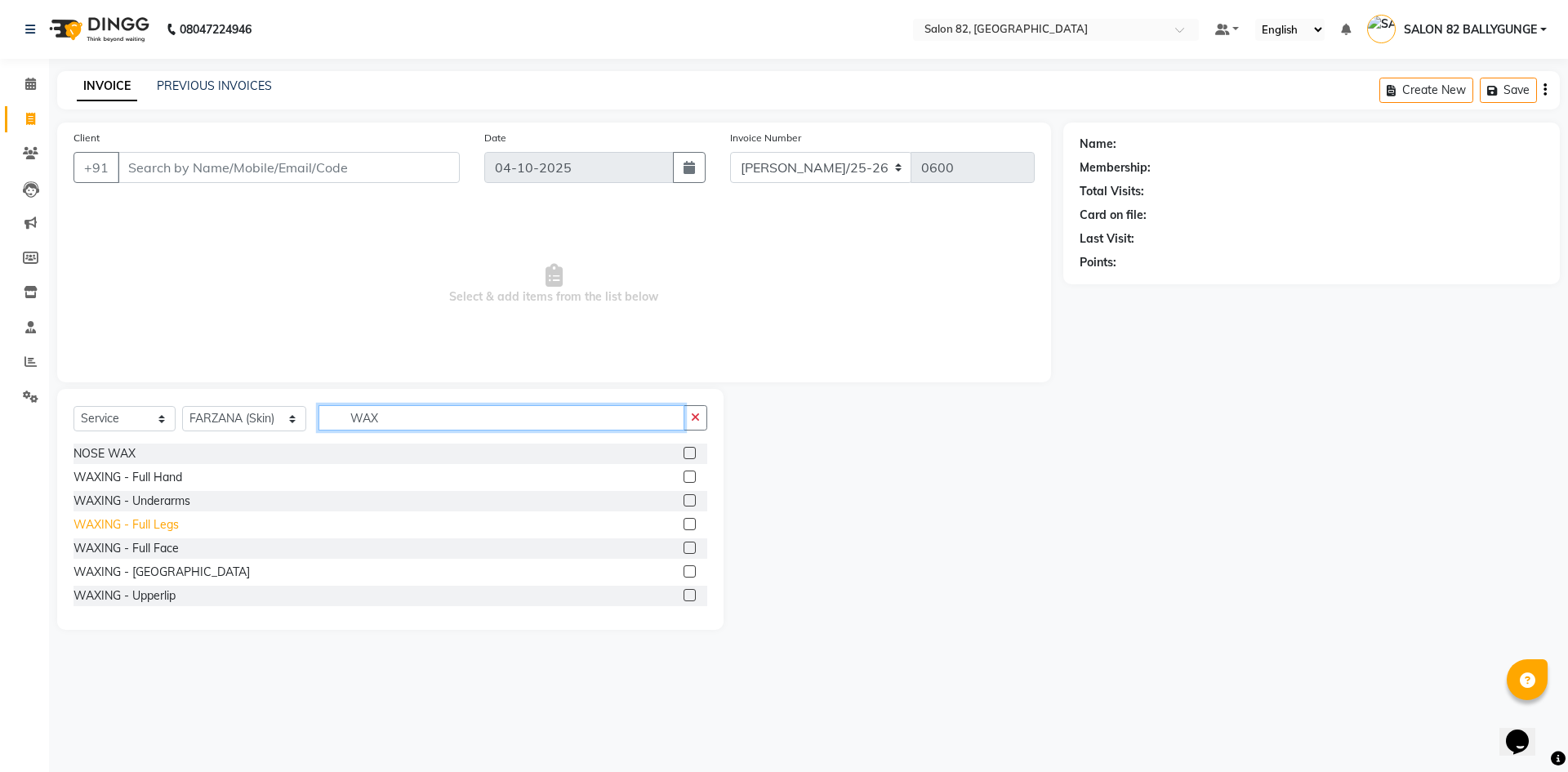
type input "WAX"
click at [137, 519] on div "WAXING - Full Legs" at bounding box center [126, 524] width 105 height 17
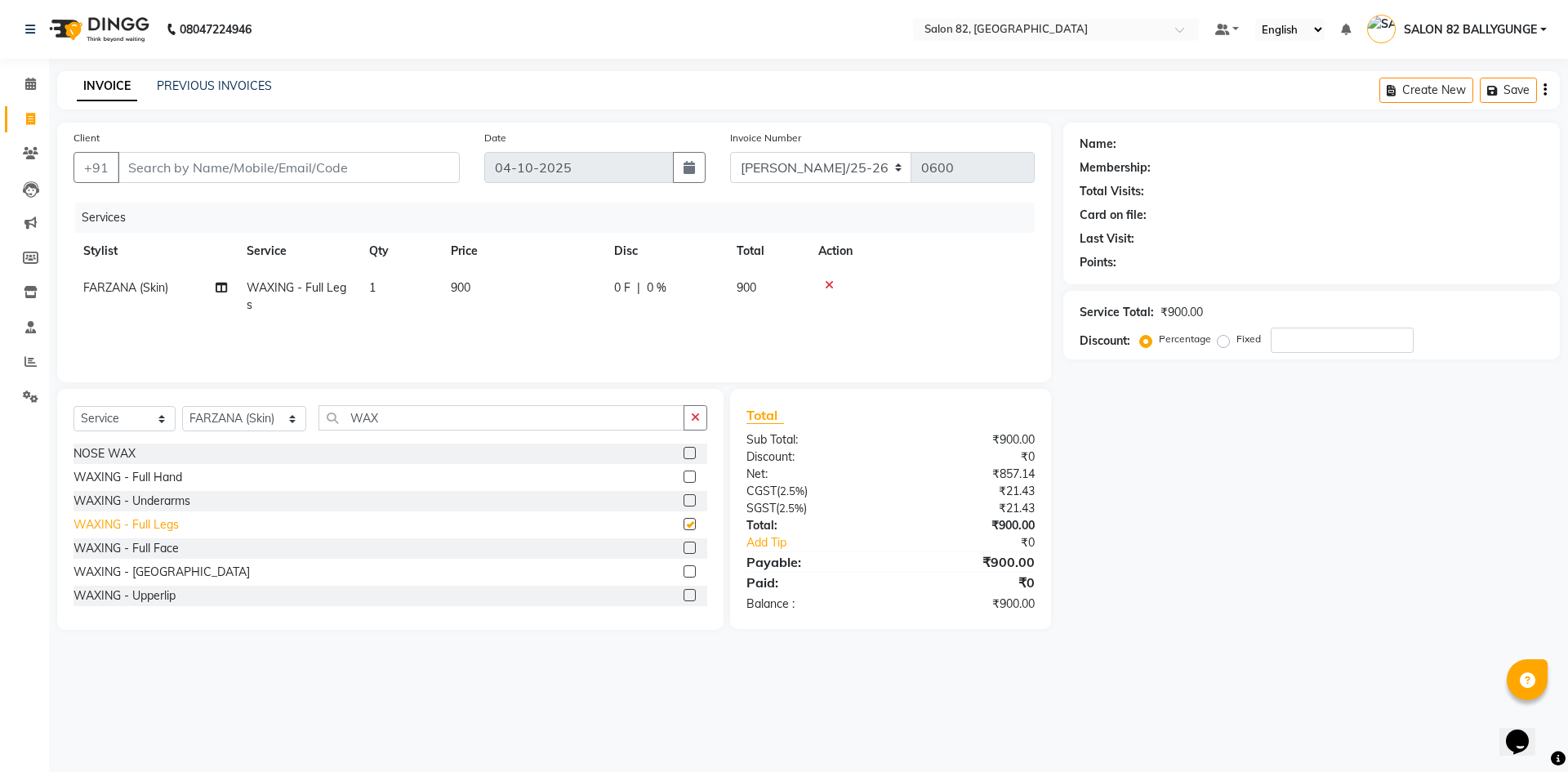
checkbox input "false"
click at [698, 418] on icon "button" at bounding box center [694, 418] width 9 height 12
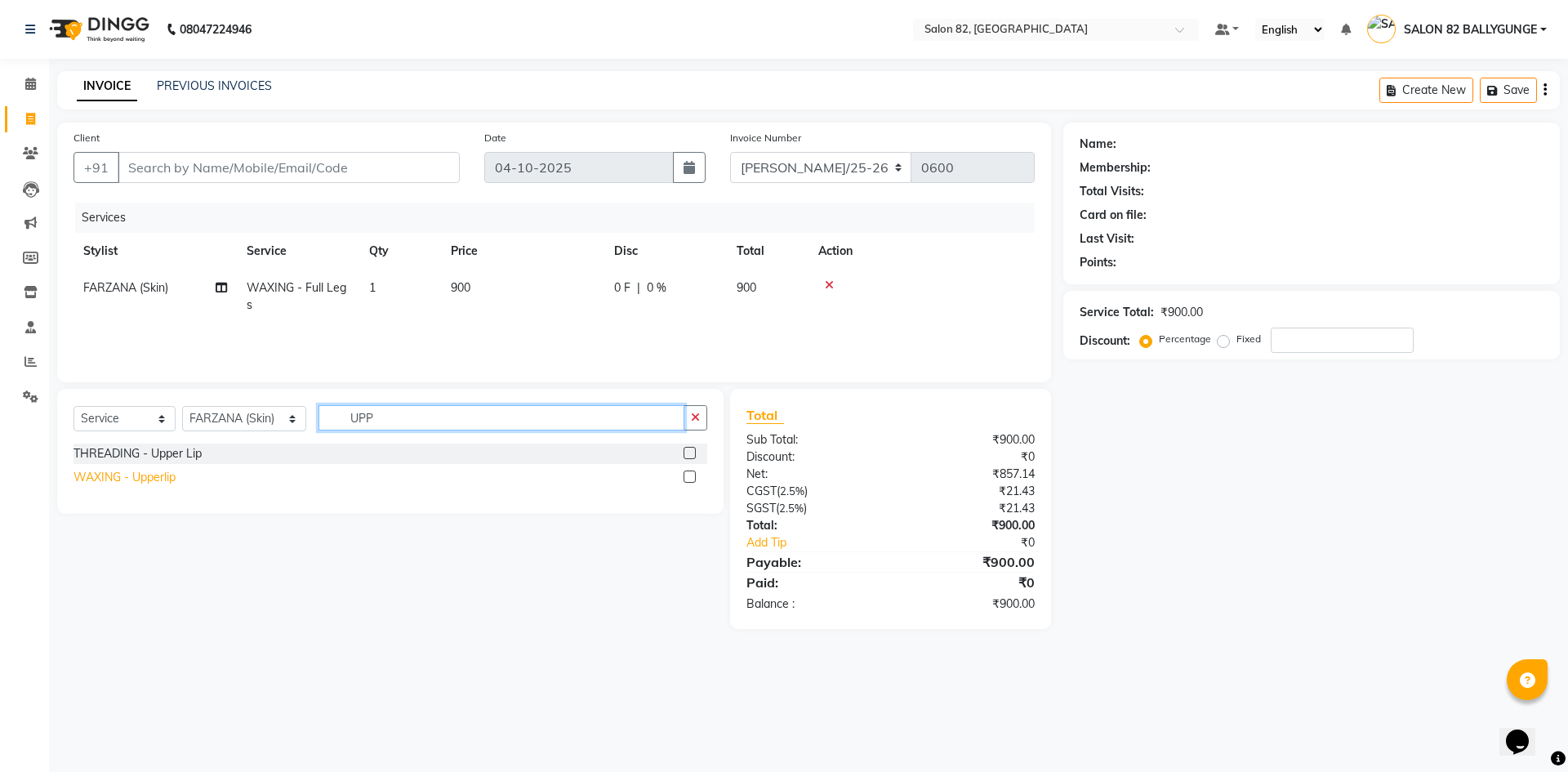
type input "UPP"
click at [120, 481] on div "WAXING - Upperlip" at bounding box center [124, 478] width 102 height 17
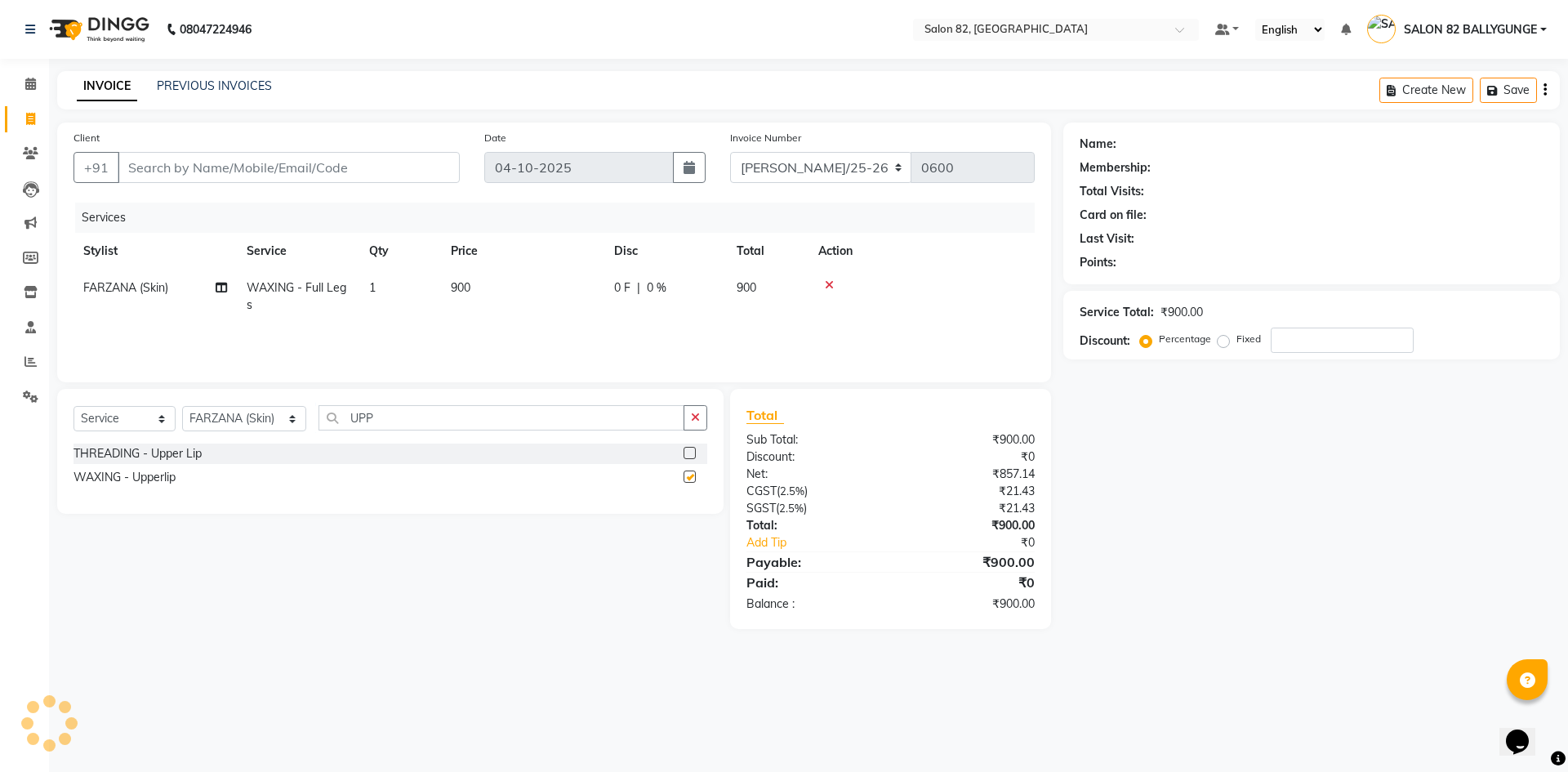
checkbox input "false"
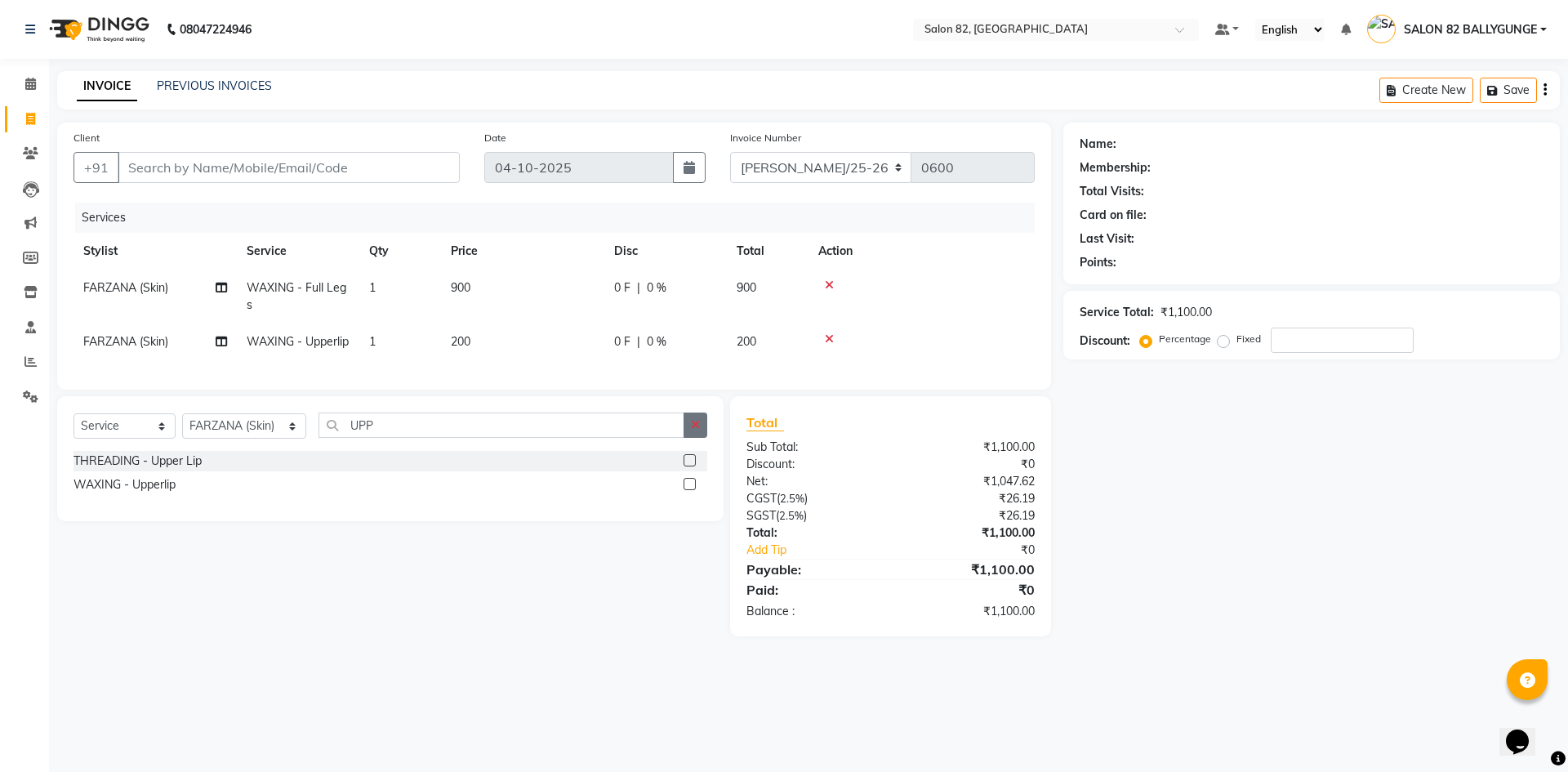
click at [689, 438] on button "button" at bounding box center [695, 425] width 23 height 25
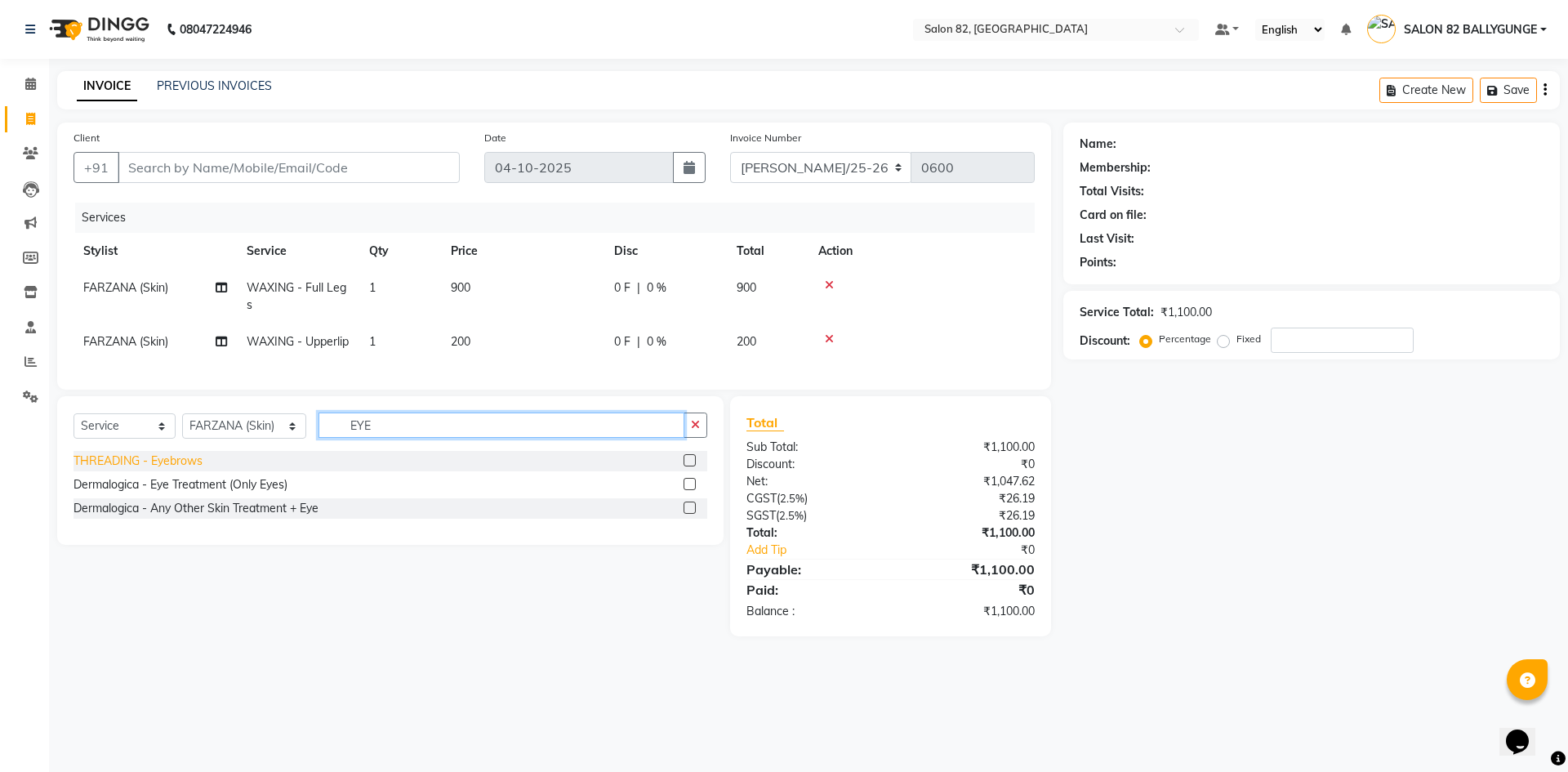
type input "EYE"
click at [177, 470] on div "THREADING - Eyebrows" at bounding box center [138, 461] width 129 height 17
checkbox input "false"
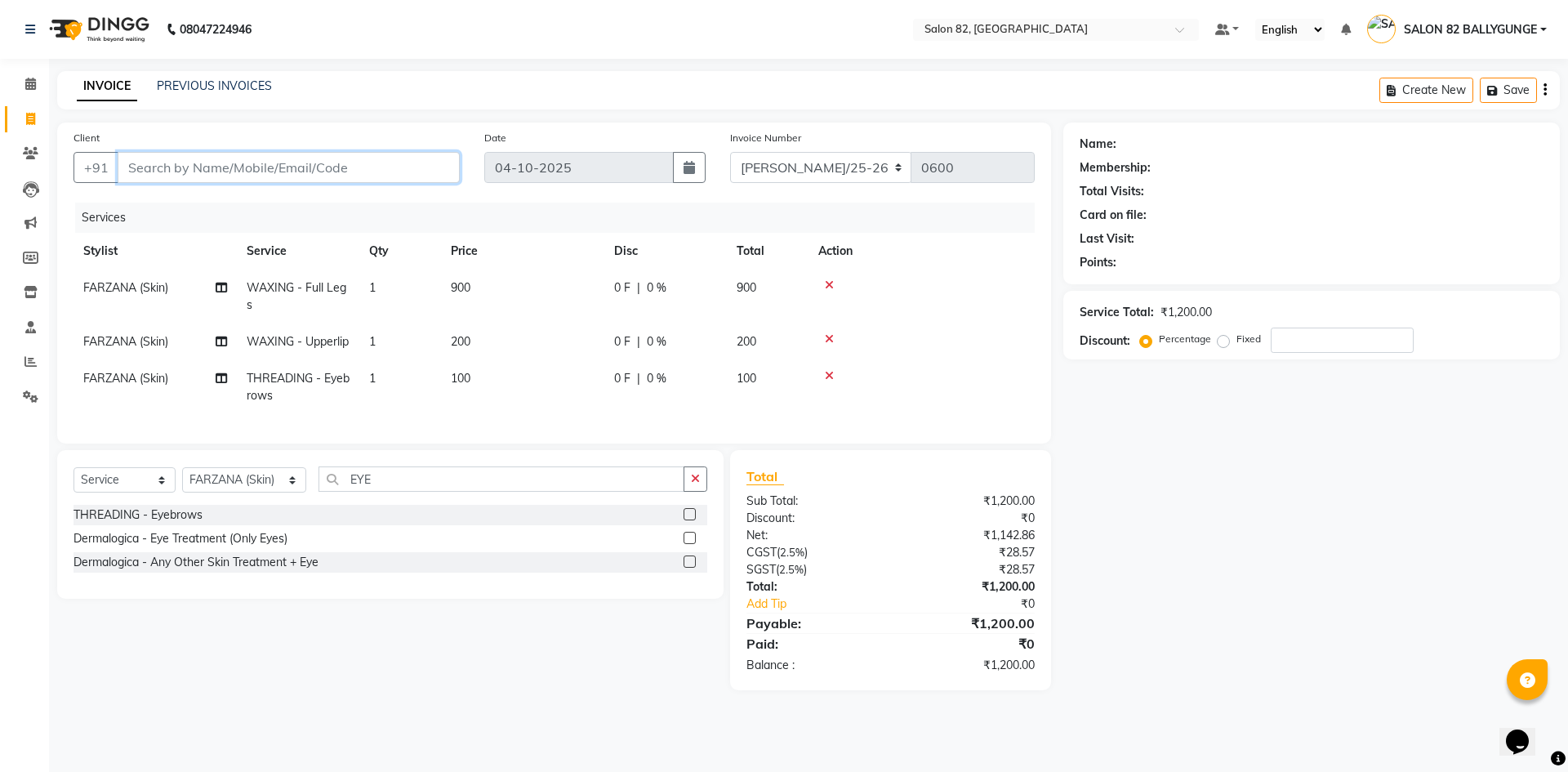
click at [332, 157] on input "Client" at bounding box center [288, 167] width 342 height 31
type input "6"
type input "0"
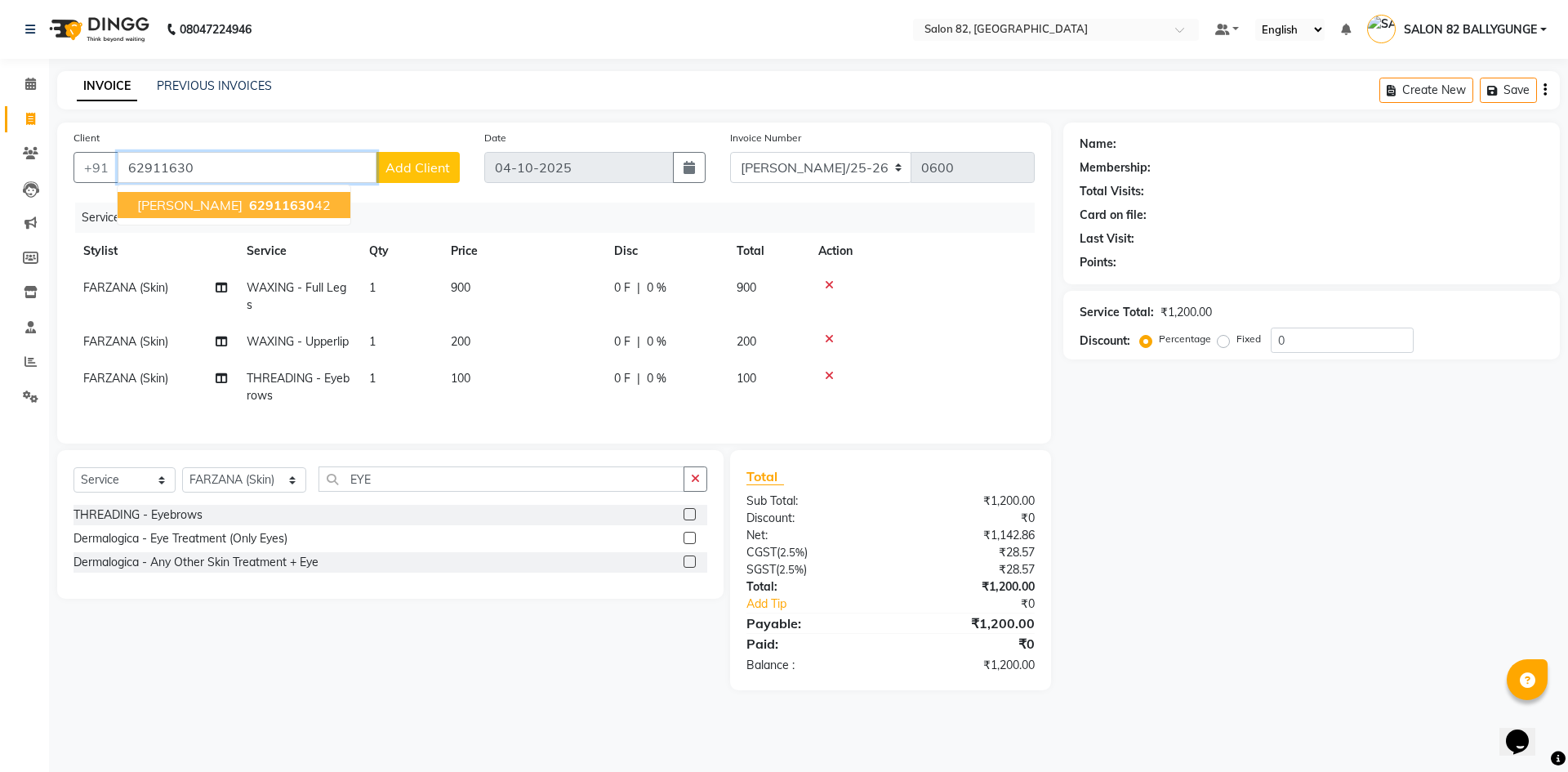
click at [274, 206] on span "62911630" at bounding box center [281, 205] width 65 height 17
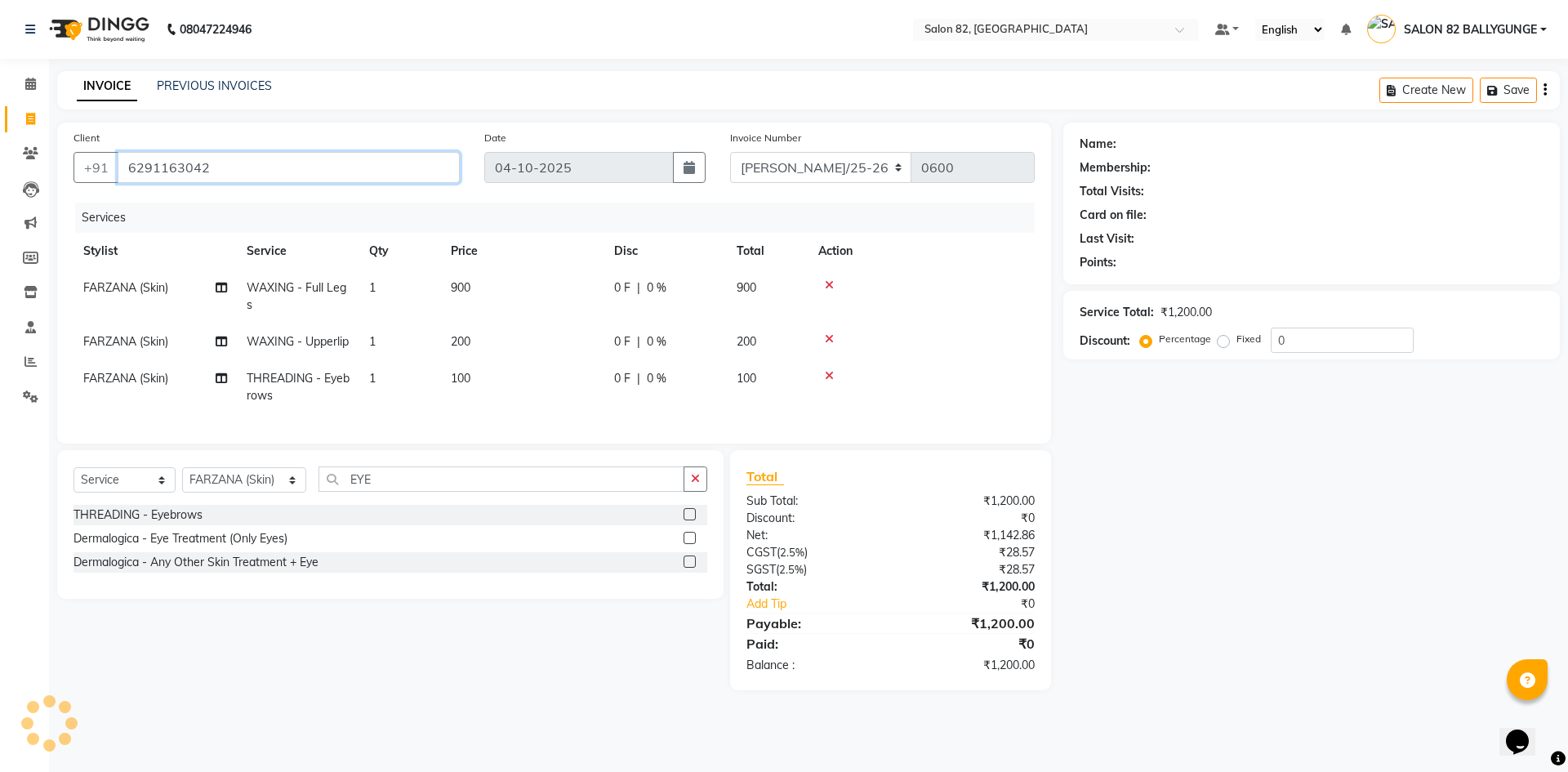
type input "6291163042"
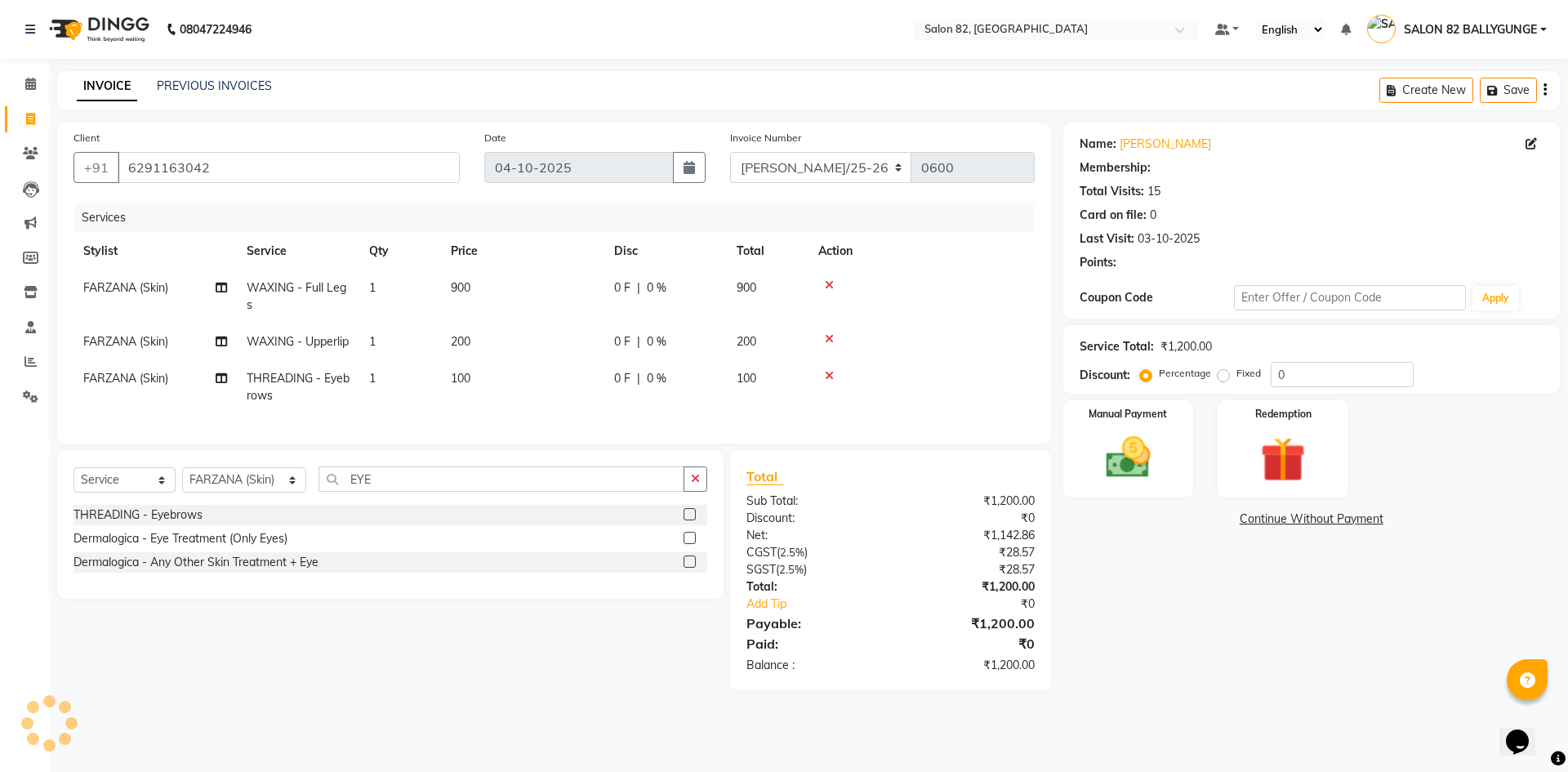
select select "1: Object"
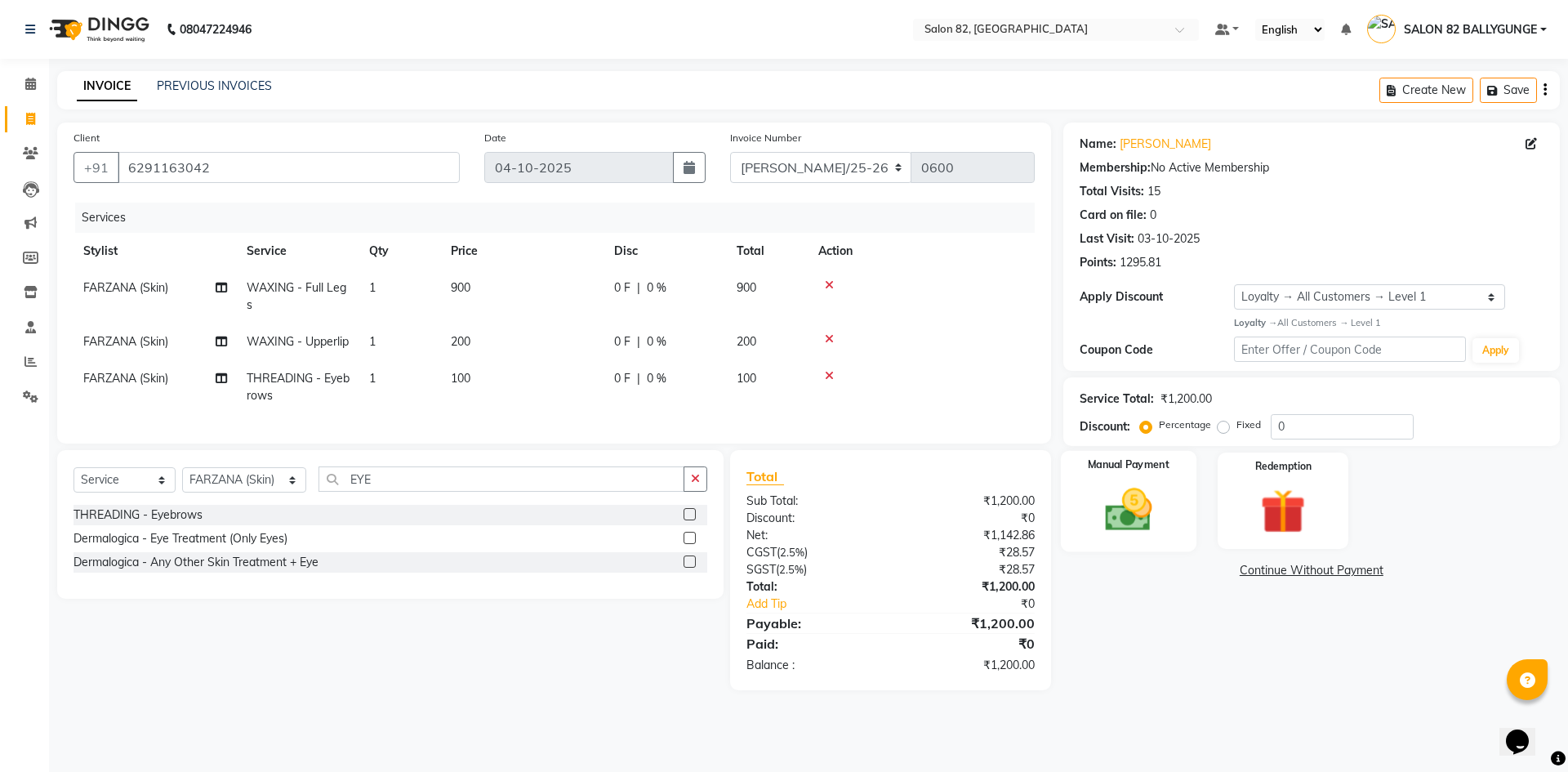
click at [1136, 491] on img at bounding box center [1128, 509] width 76 height 53
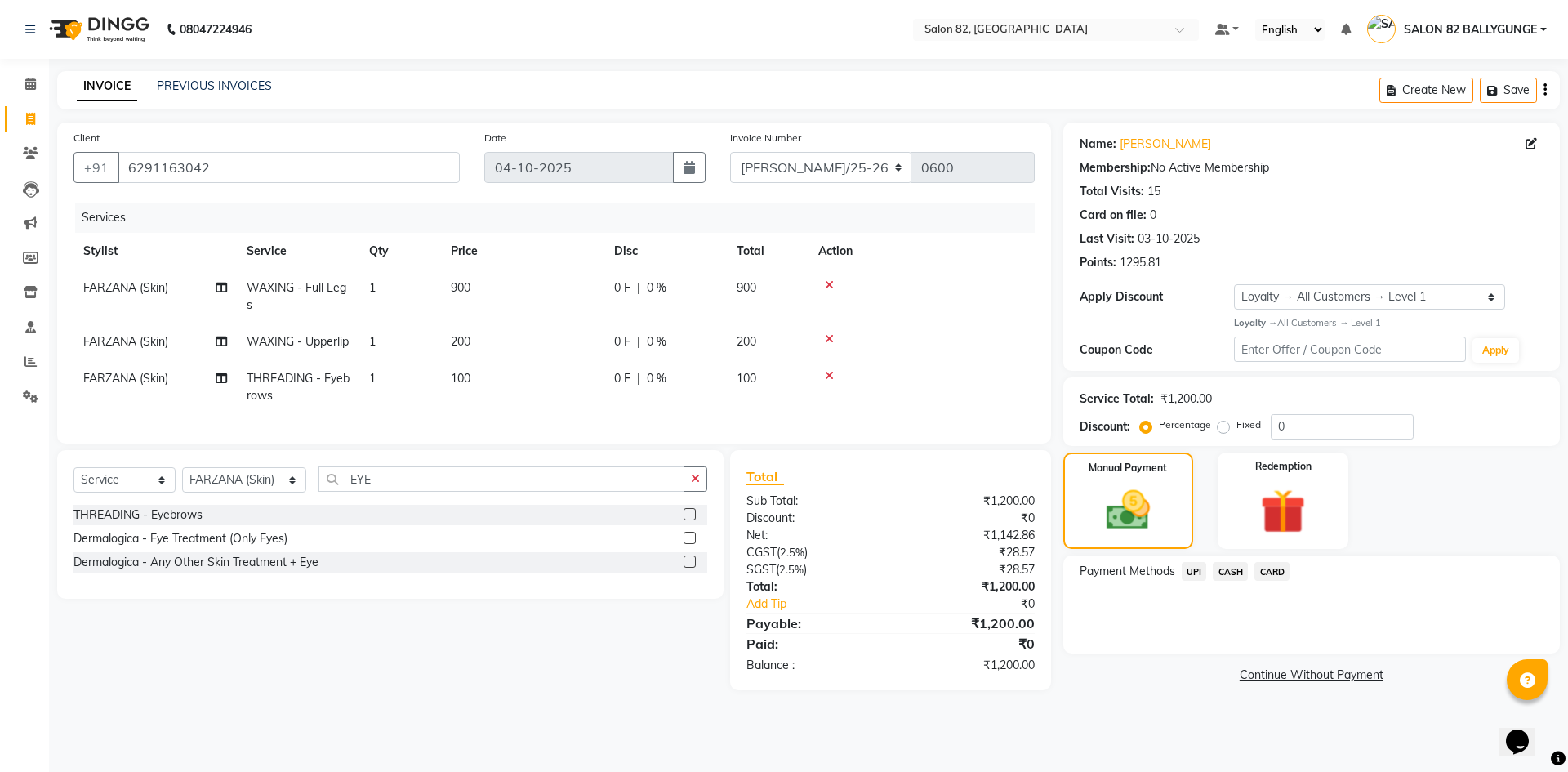
click at [1187, 573] on span "UPI" at bounding box center [1194, 571] width 25 height 18
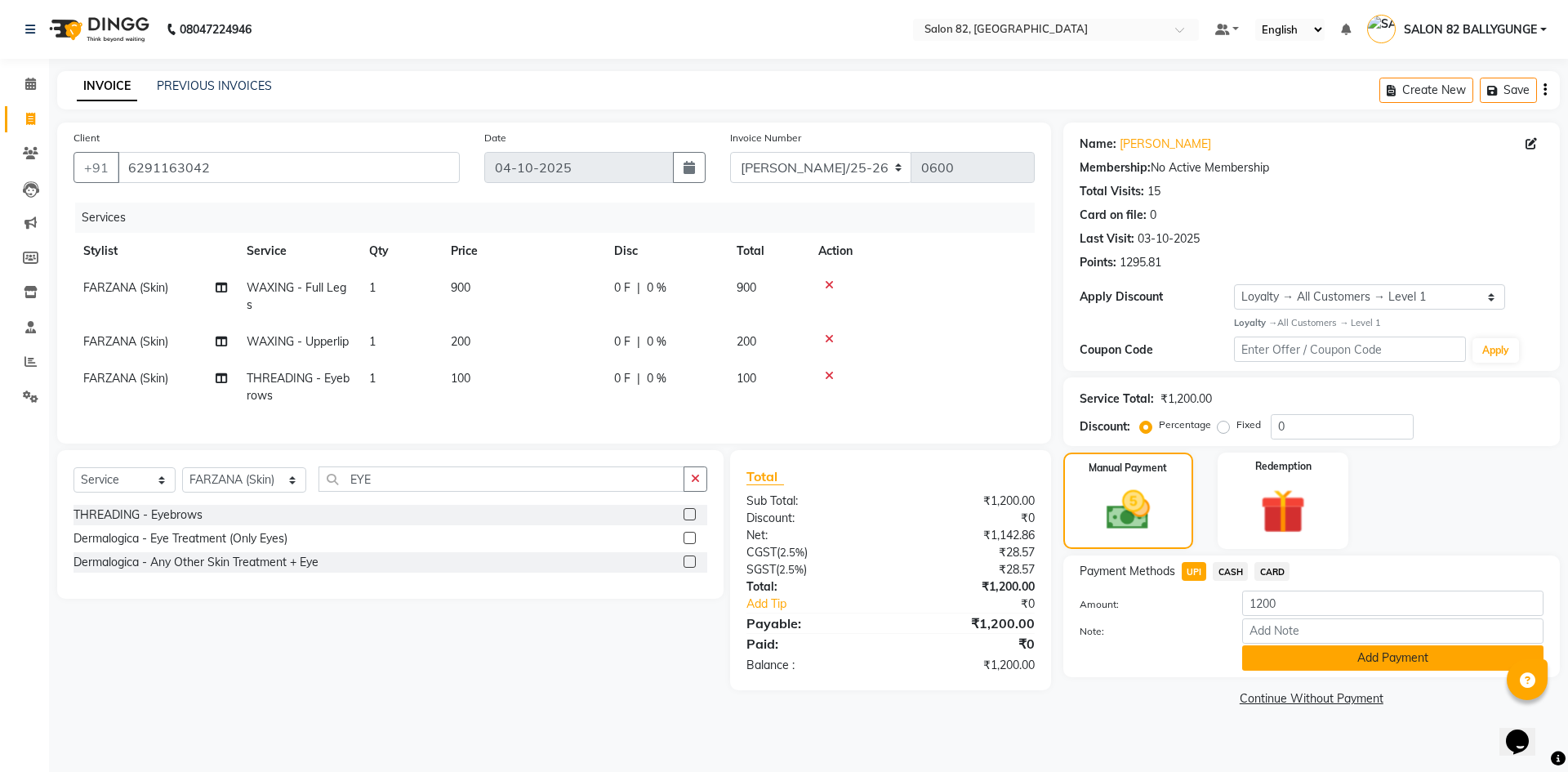
click at [1295, 654] on button "Add Payment" at bounding box center [1392, 657] width 301 height 25
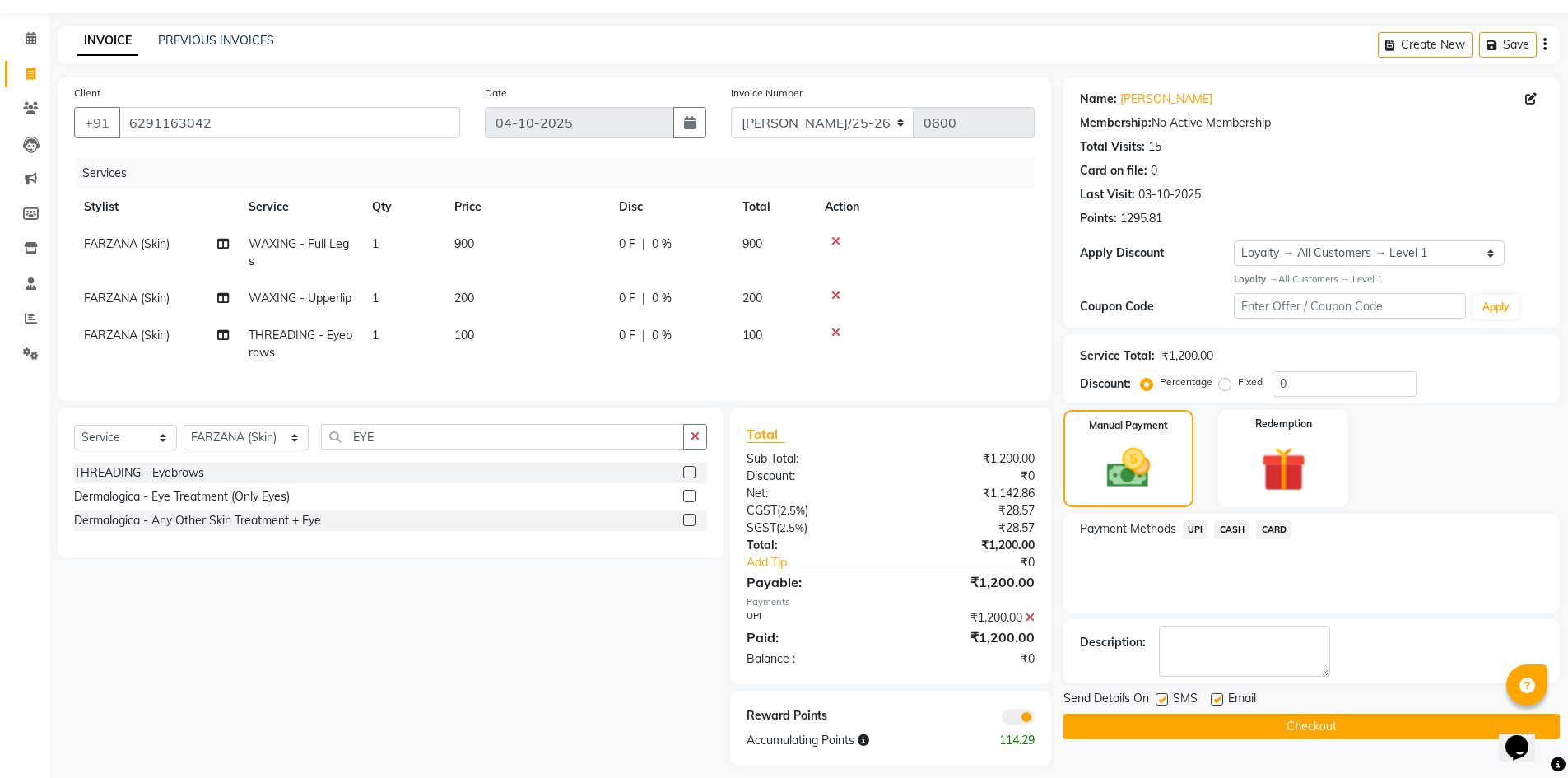
scroll to position [88, 0]
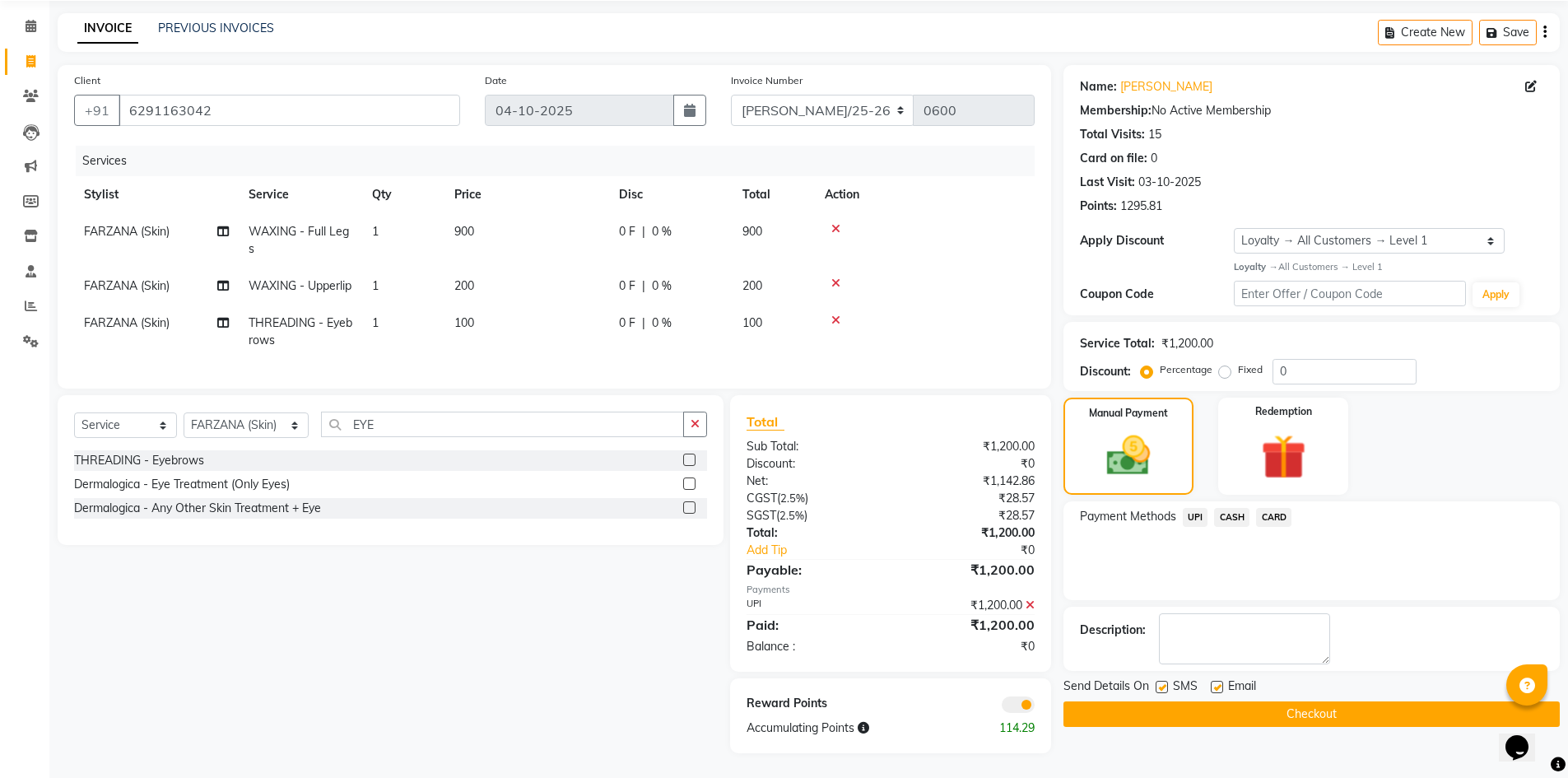
click at [1033, 603] on icon at bounding box center [1030, 605] width 9 height 12
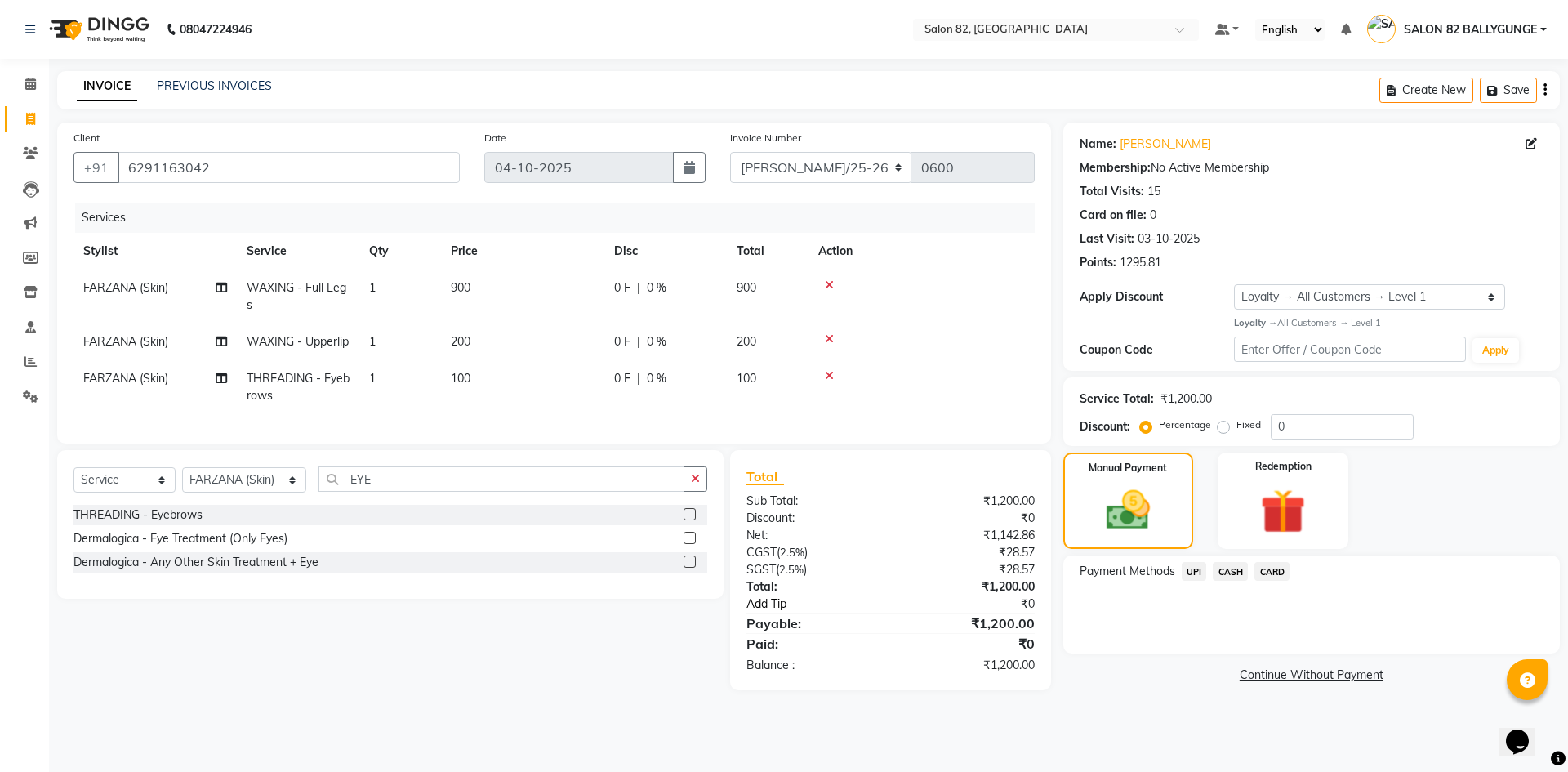
click at [751, 613] on link "Add Tip" at bounding box center [825, 604] width 183 height 17
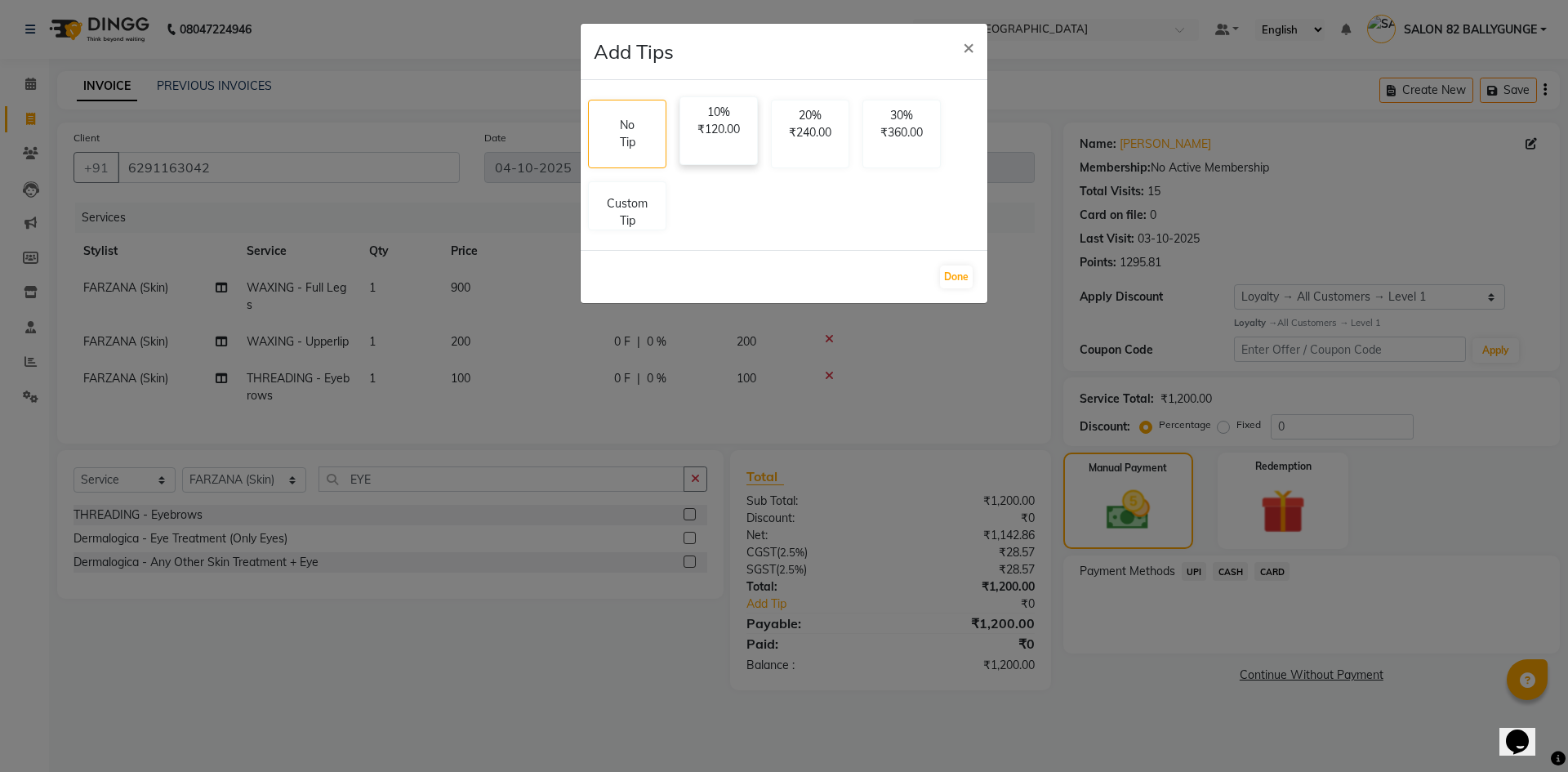
click at [712, 147] on div "10% ₹120.00" at bounding box center [718, 130] width 79 height 69
select select "59302"
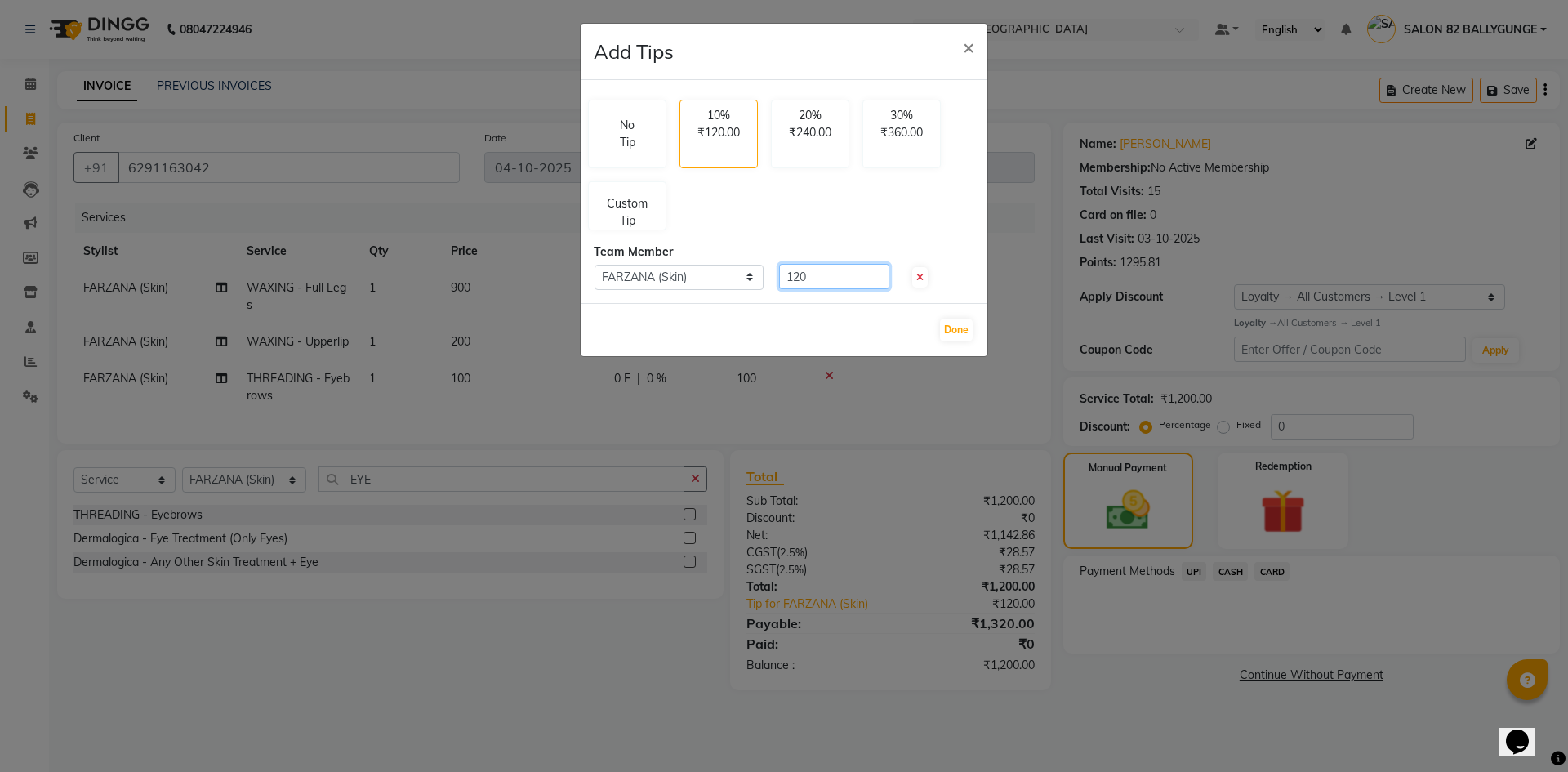
click at [862, 275] on input "120" at bounding box center [834, 277] width 111 height 25
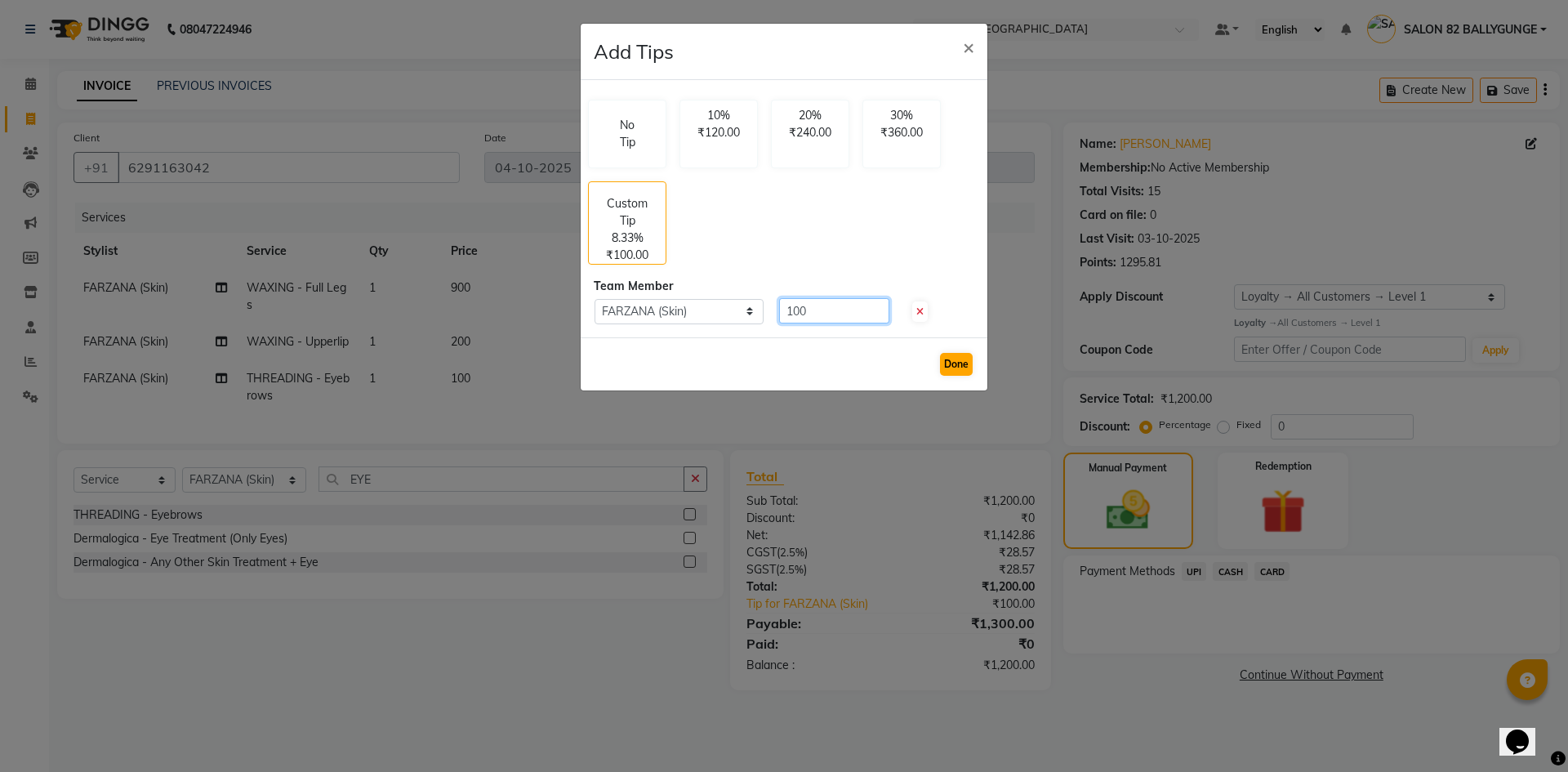
type input "100"
click at [958, 355] on button "Done" at bounding box center [956, 364] width 33 height 23
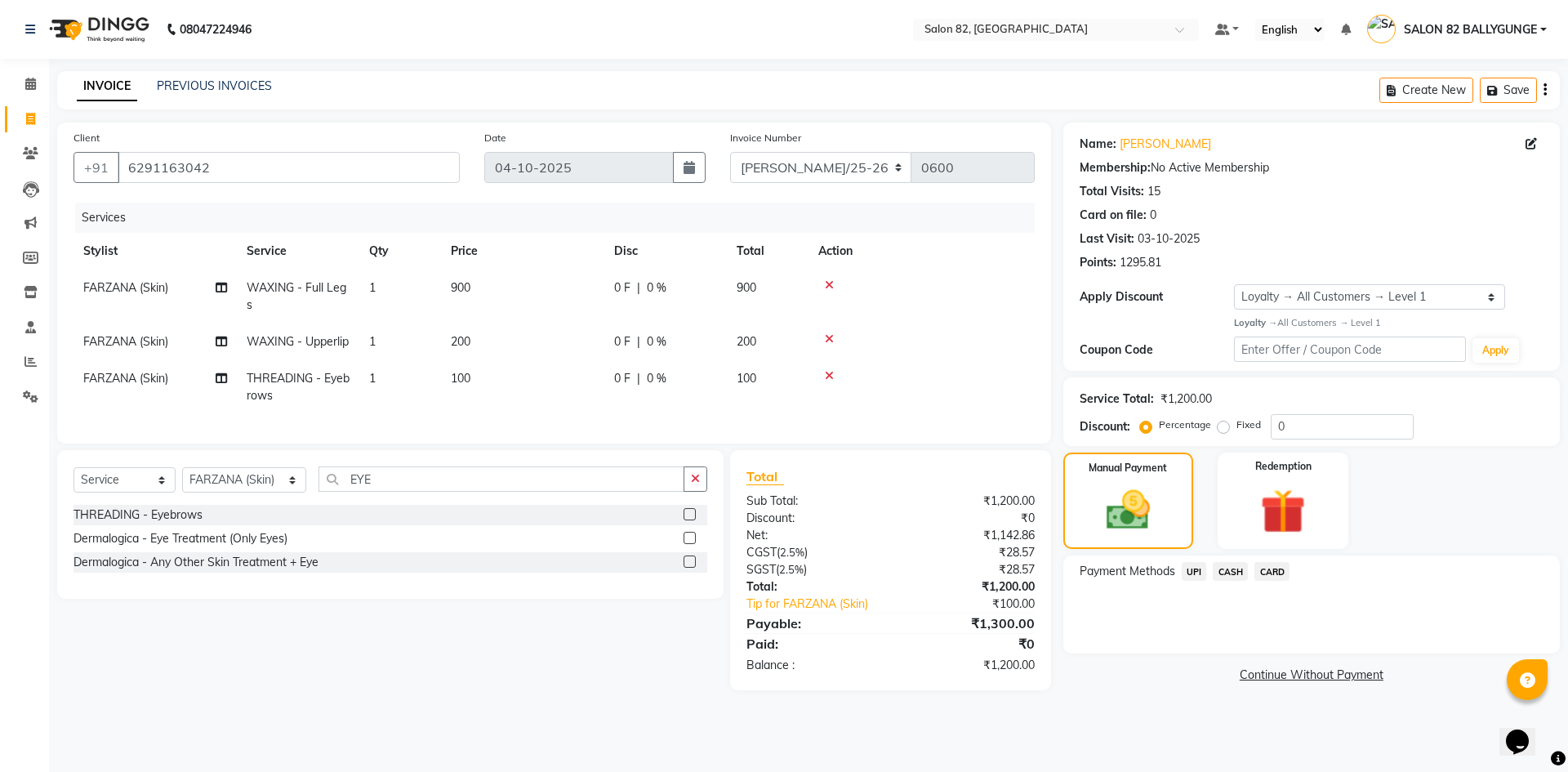
click at [1200, 569] on span "UPI" at bounding box center [1194, 571] width 25 height 18
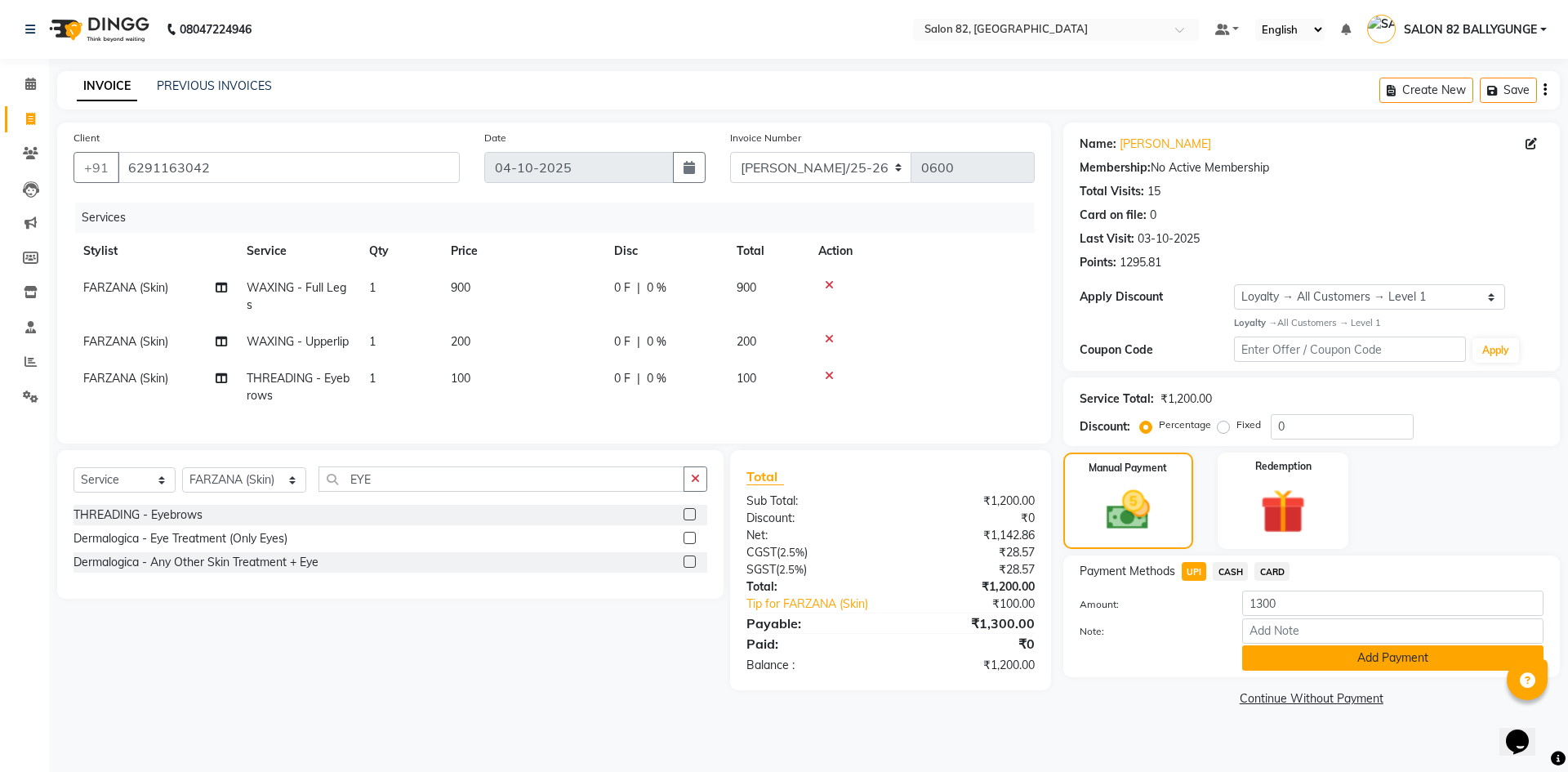
click at [1284, 650] on button "Add Payment" at bounding box center [1392, 657] width 301 height 25
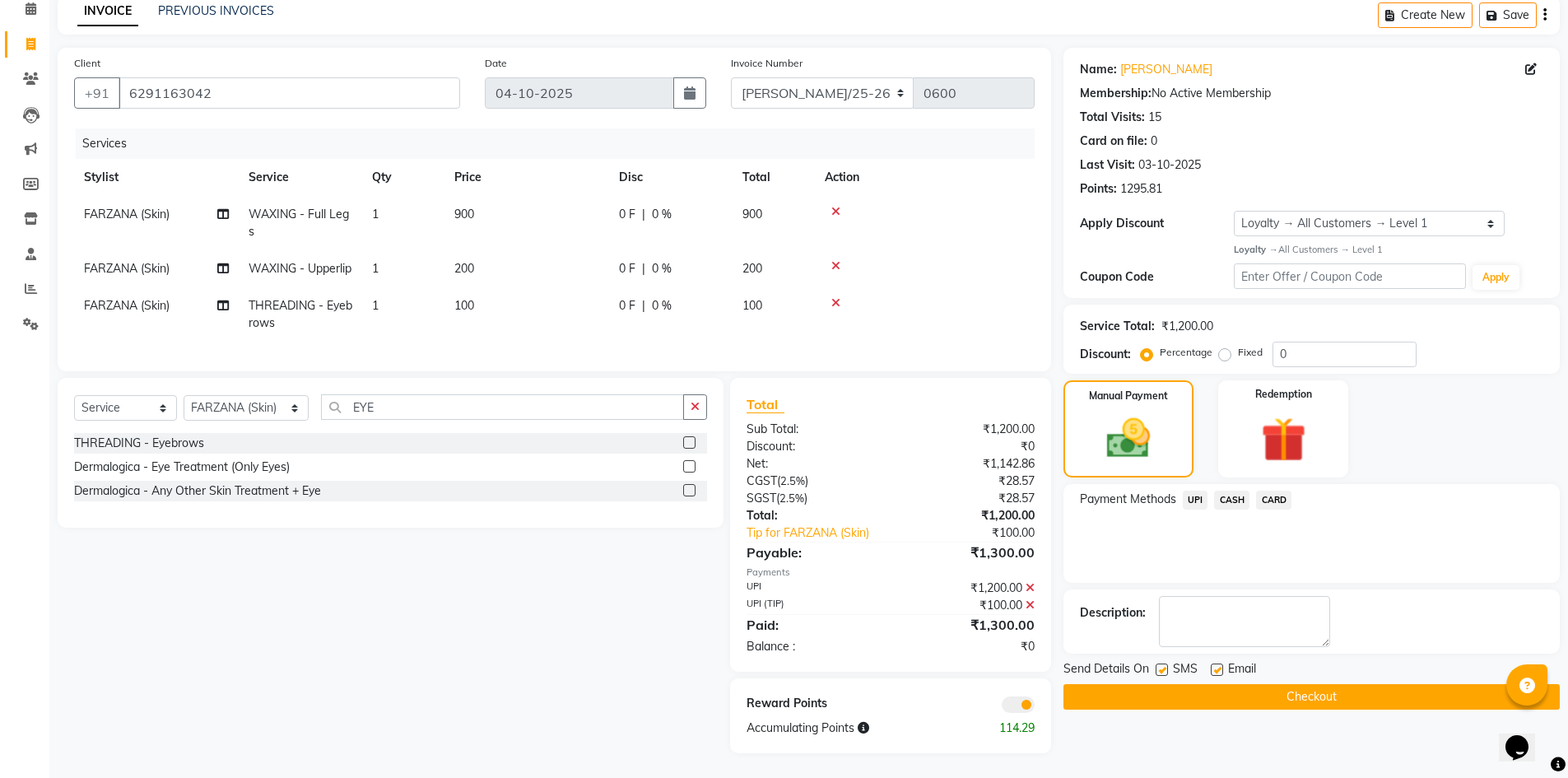
scroll to position [106, 0]
click at [1235, 684] on button "Checkout" at bounding box center [1311, 697] width 496 height 25
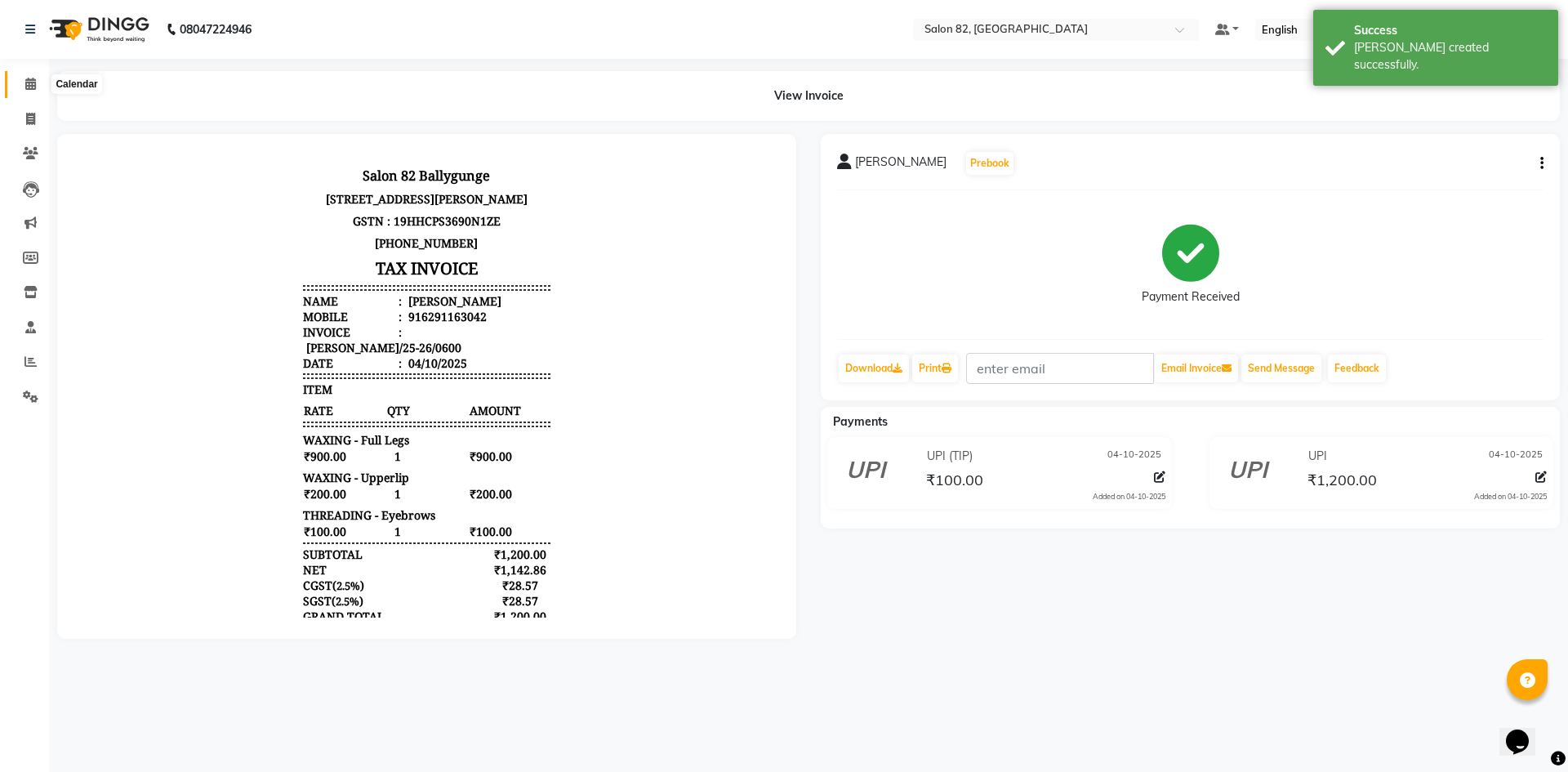
click at [27, 83] on icon at bounding box center [30, 84] width 11 height 13
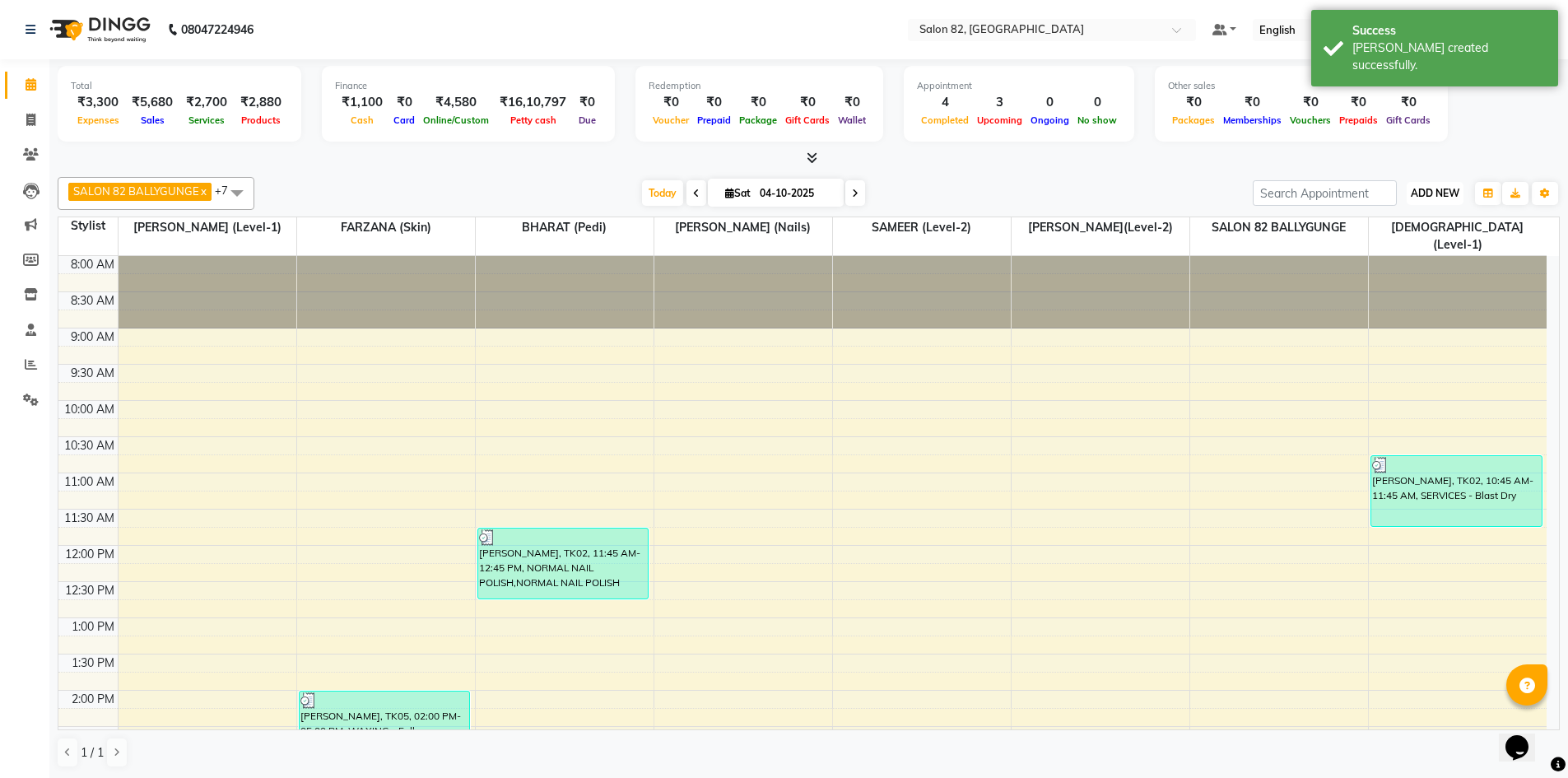
click at [1445, 189] on span "ADD NEW" at bounding box center [1435, 193] width 49 height 13
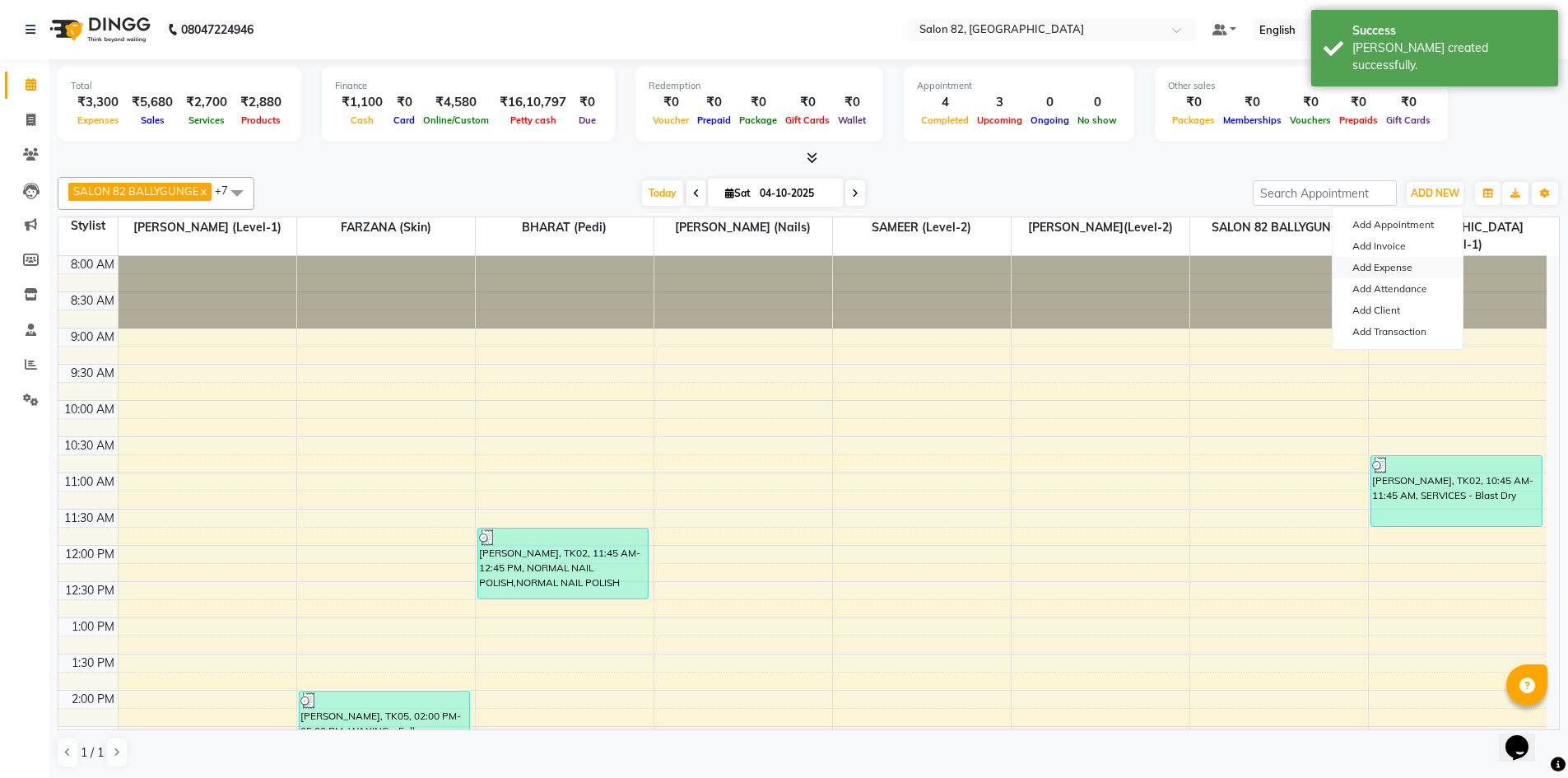
click at [1400, 266] on link "Add Expense" at bounding box center [1397, 267] width 130 height 22
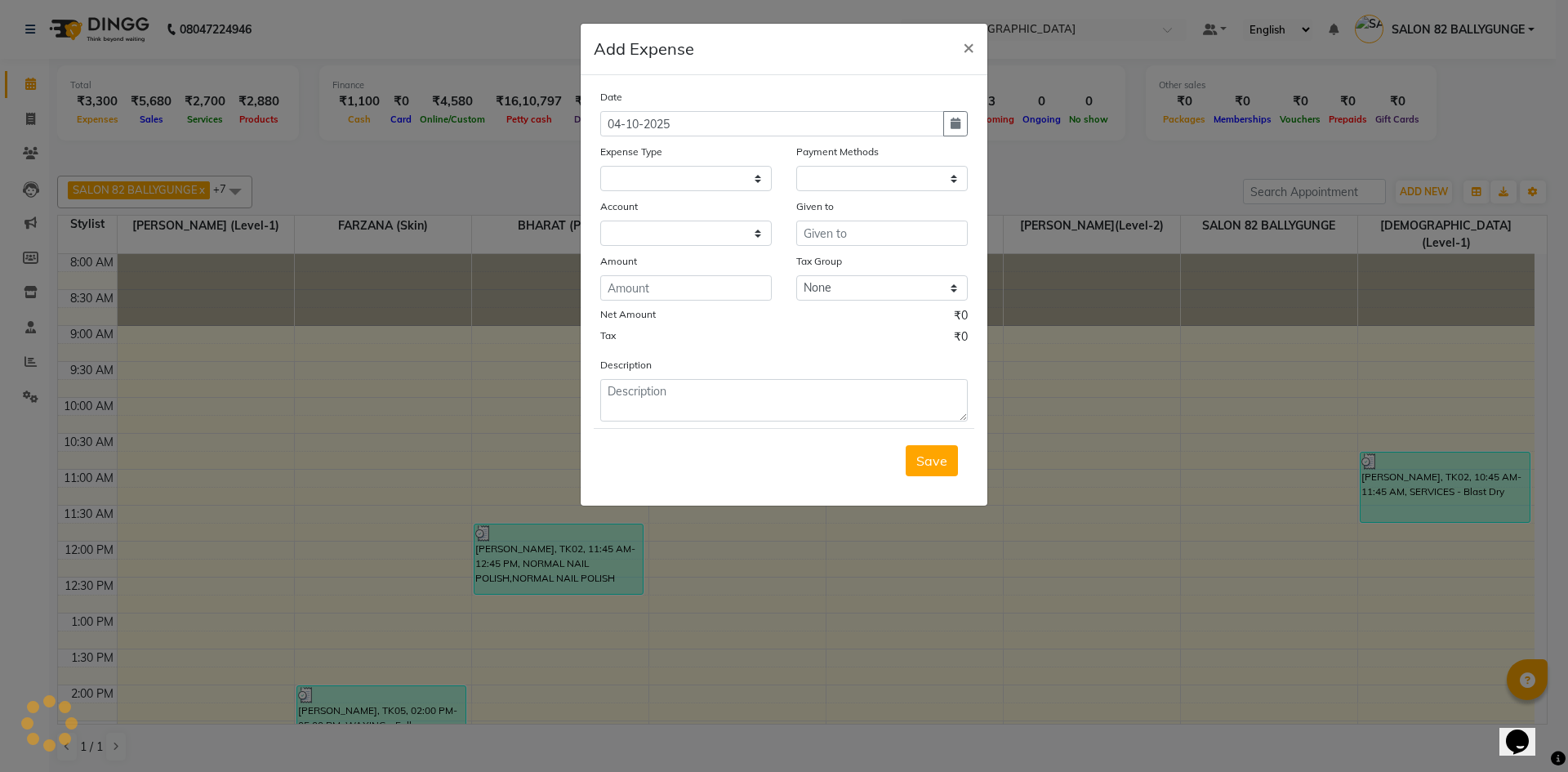
select select
select select "1"
select select "5453"
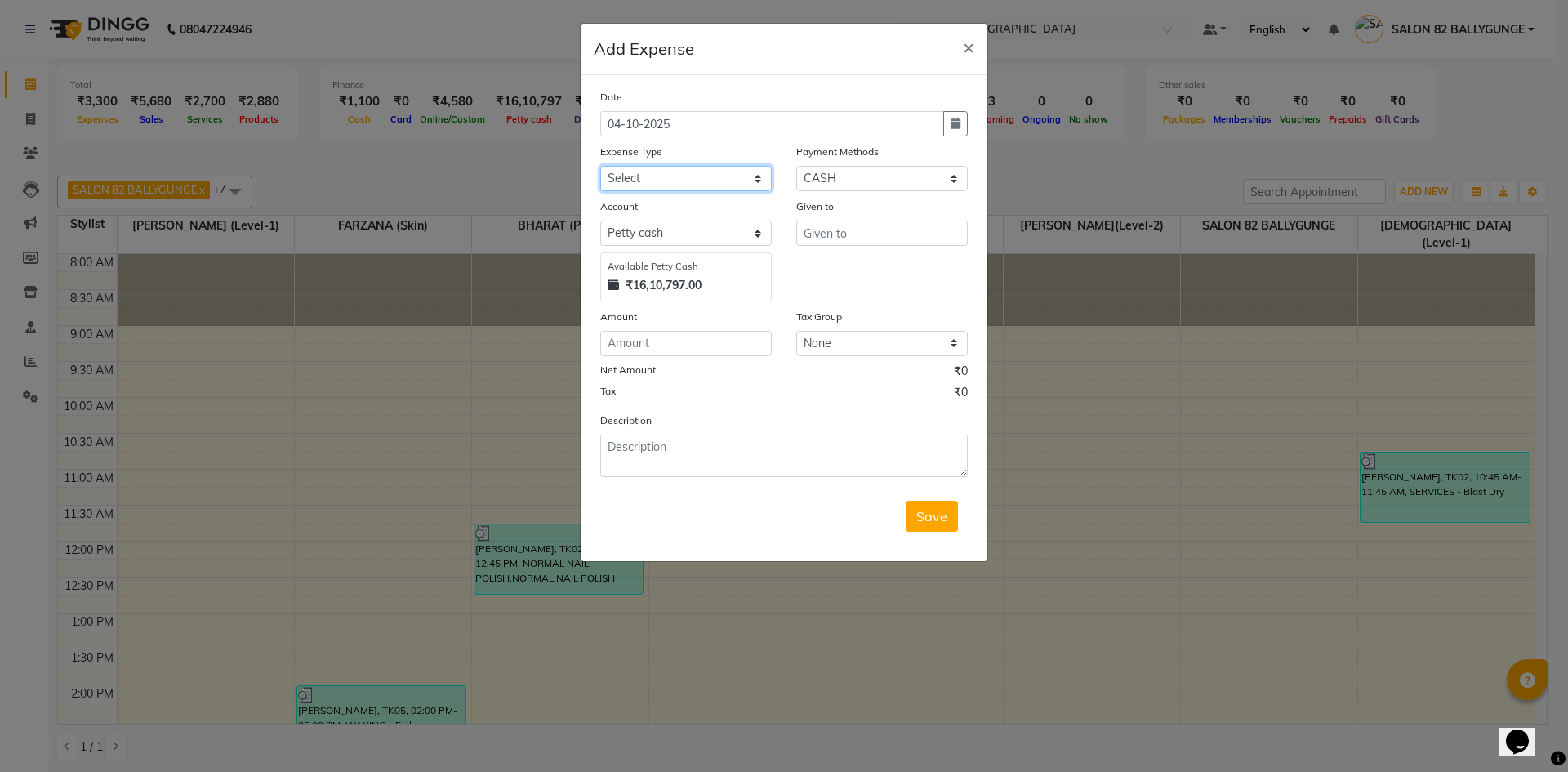
click at [714, 181] on select "Select Advance Salary Bank charges Car maintenance Cash transfer to bank Client…" at bounding box center [685, 179] width 172 height 25
select select "11448"
click at [600, 166] on select "Select Advance Salary Bank charges Car maintenance Cash transfer to bank Client…" at bounding box center [685, 179] width 172 height 25
click at [890, 239] on input "text" at bounding box center [882, 233] width 172 height 25
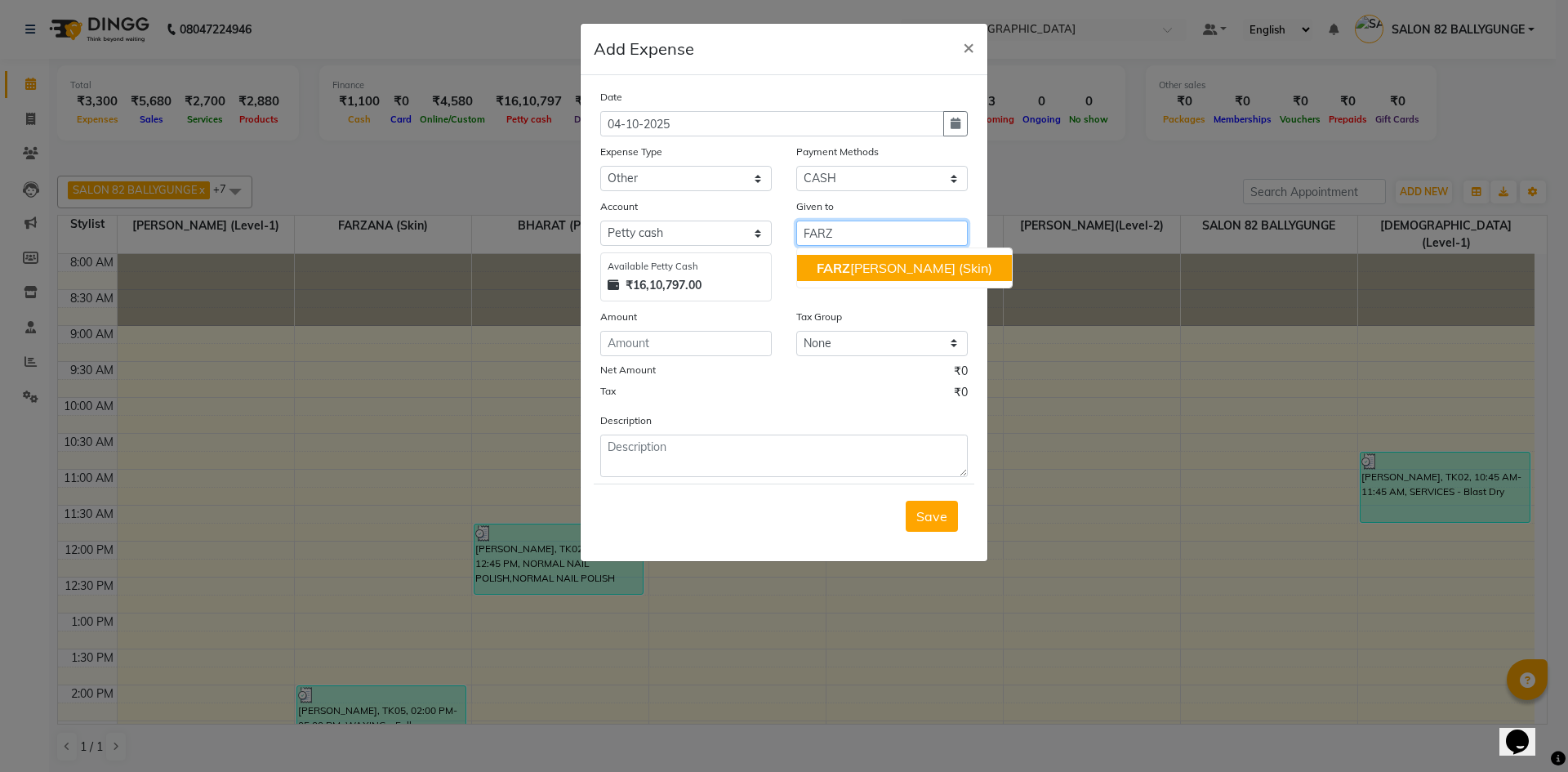
click at [898, 269] on ngb-highlight "FARZ ANA (Skin)" at bounding box center [904, 267] width 176 height 17
type input "FARZANA (Skin)"
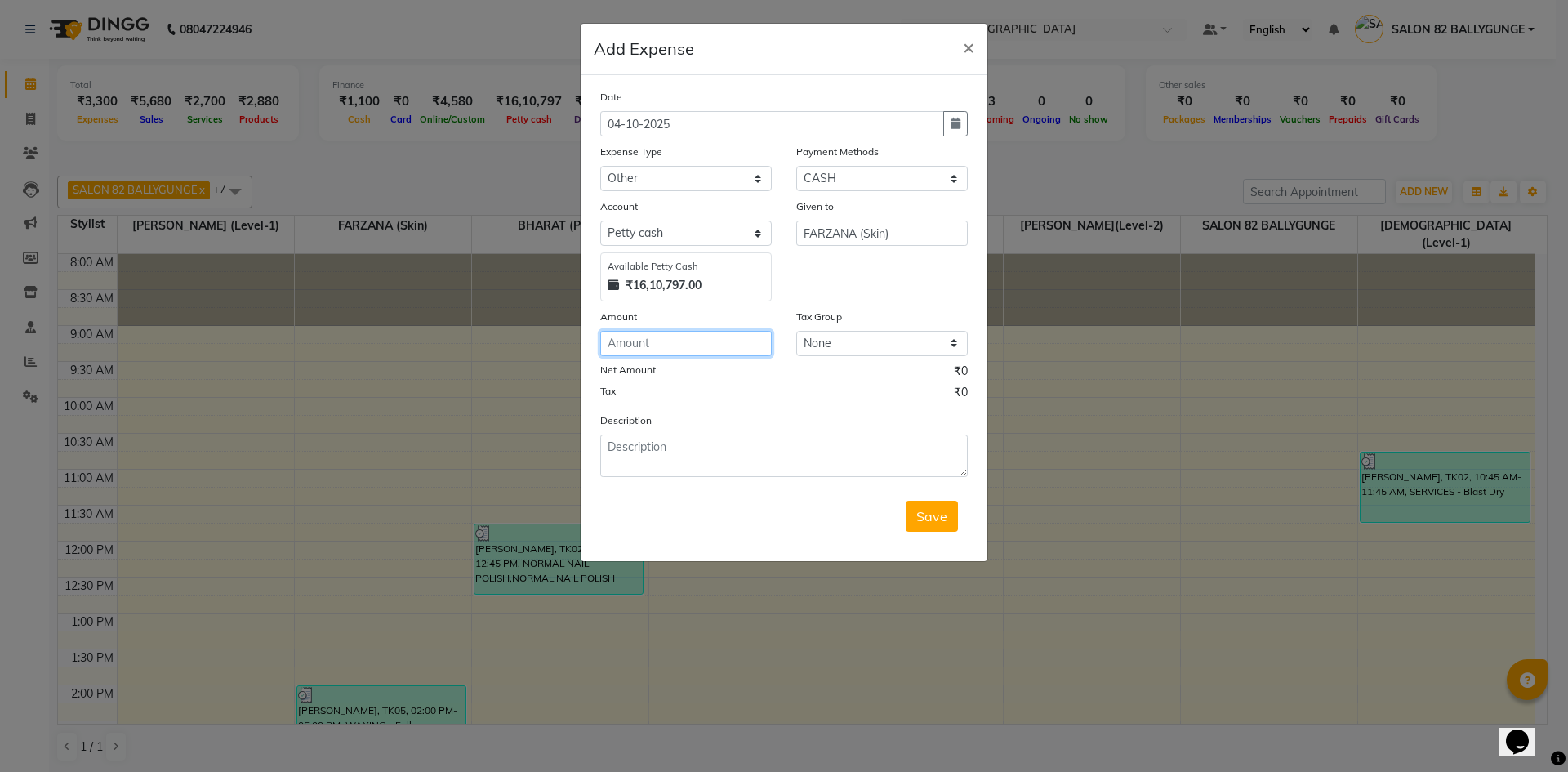
click at [748, 336] on input "number" at bounding box center [685, 344] width 172 height 25
type input "100"
click at [741, 444] on textarea at bounding box center [784, 455] width 367 height 43
type textarea "TIPS PAID VIA UPI"
click at [933, 513] on span "Save" at bounding box center [931, 516] width 31 height 17
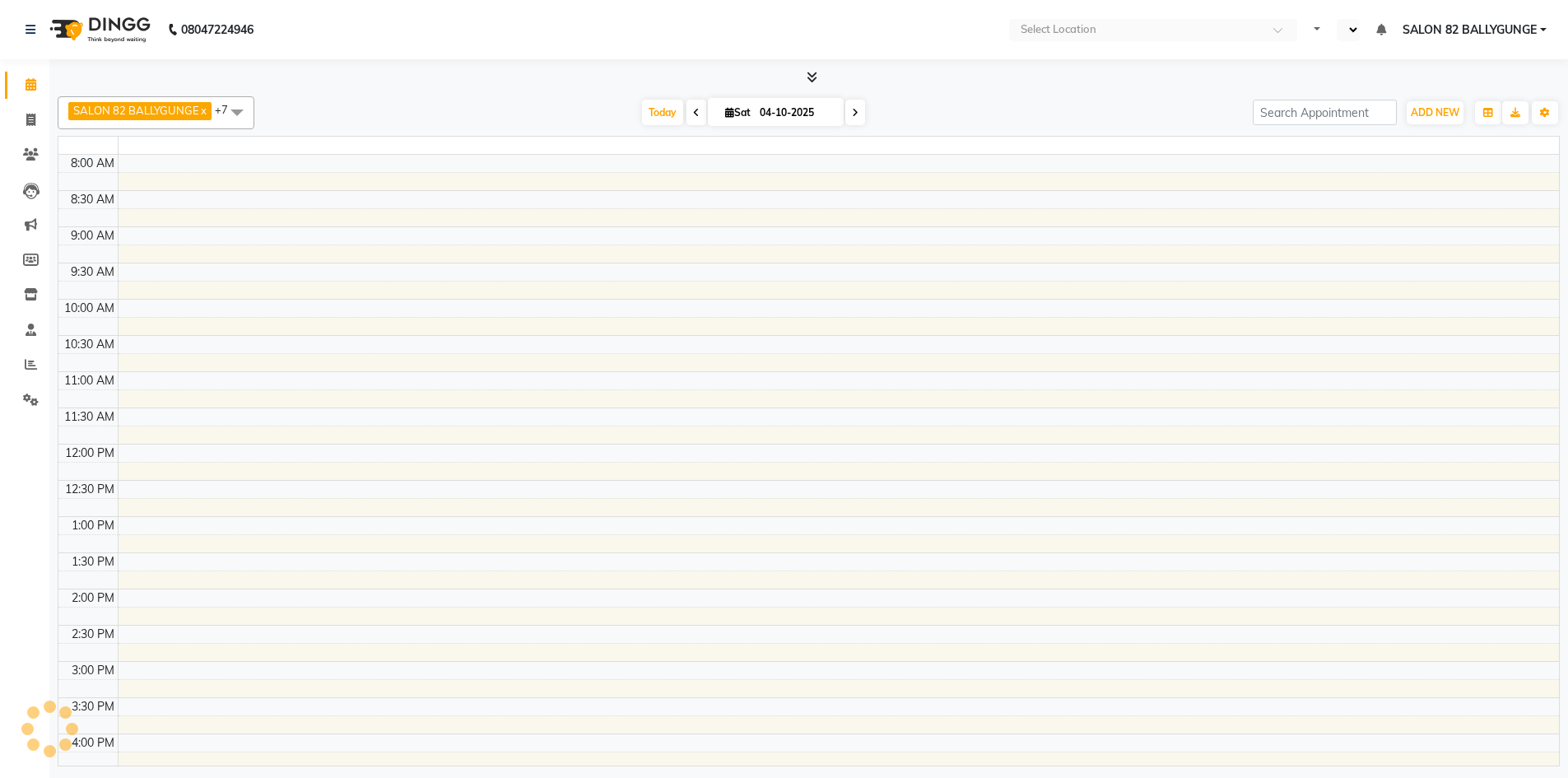
select select "en"
